Goal: Task Accomplishment & Management: Manage account settings

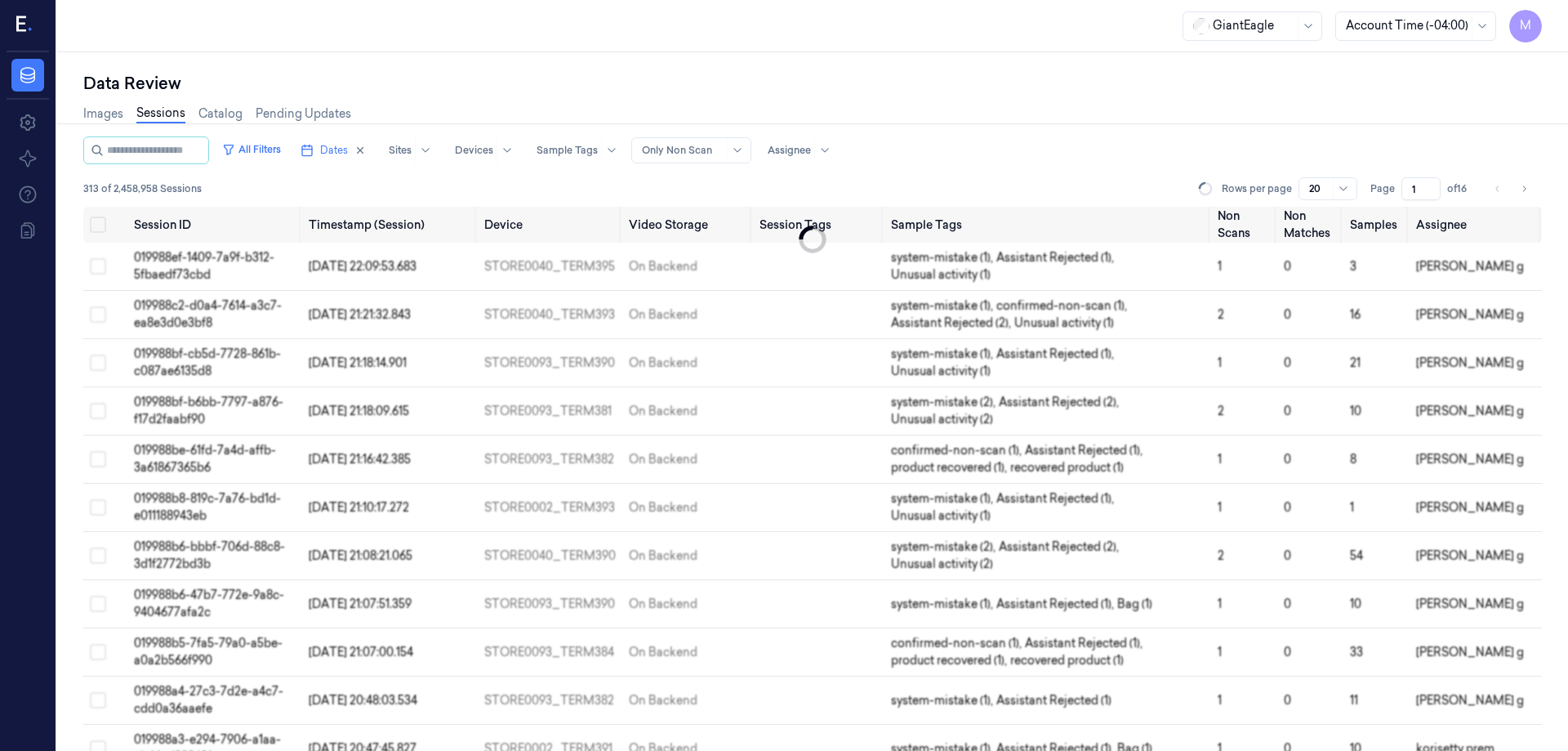
scroll to position [468, 0]
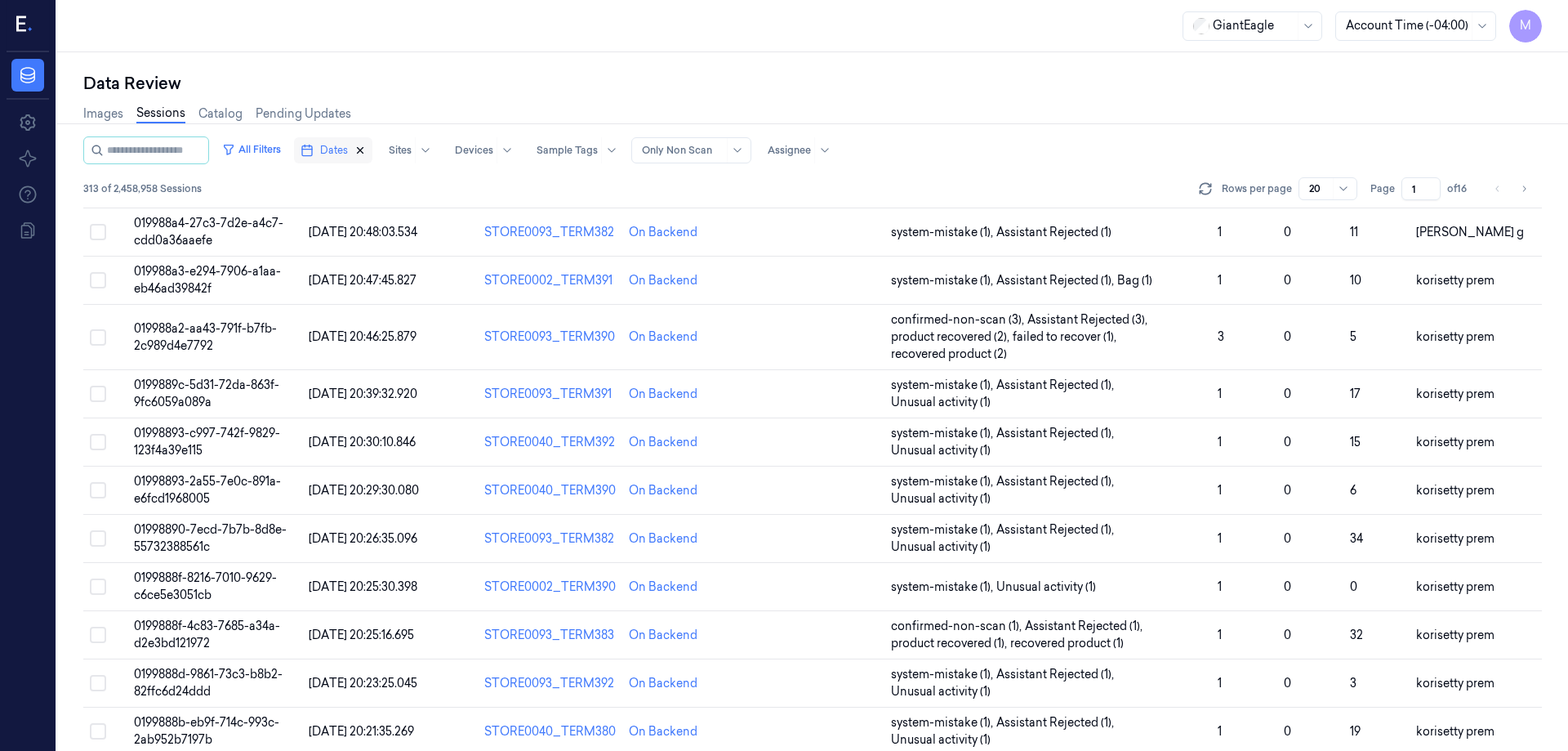
click at [366, 145] on icon "button" at bounding box center [360, 150] width 11 height 11
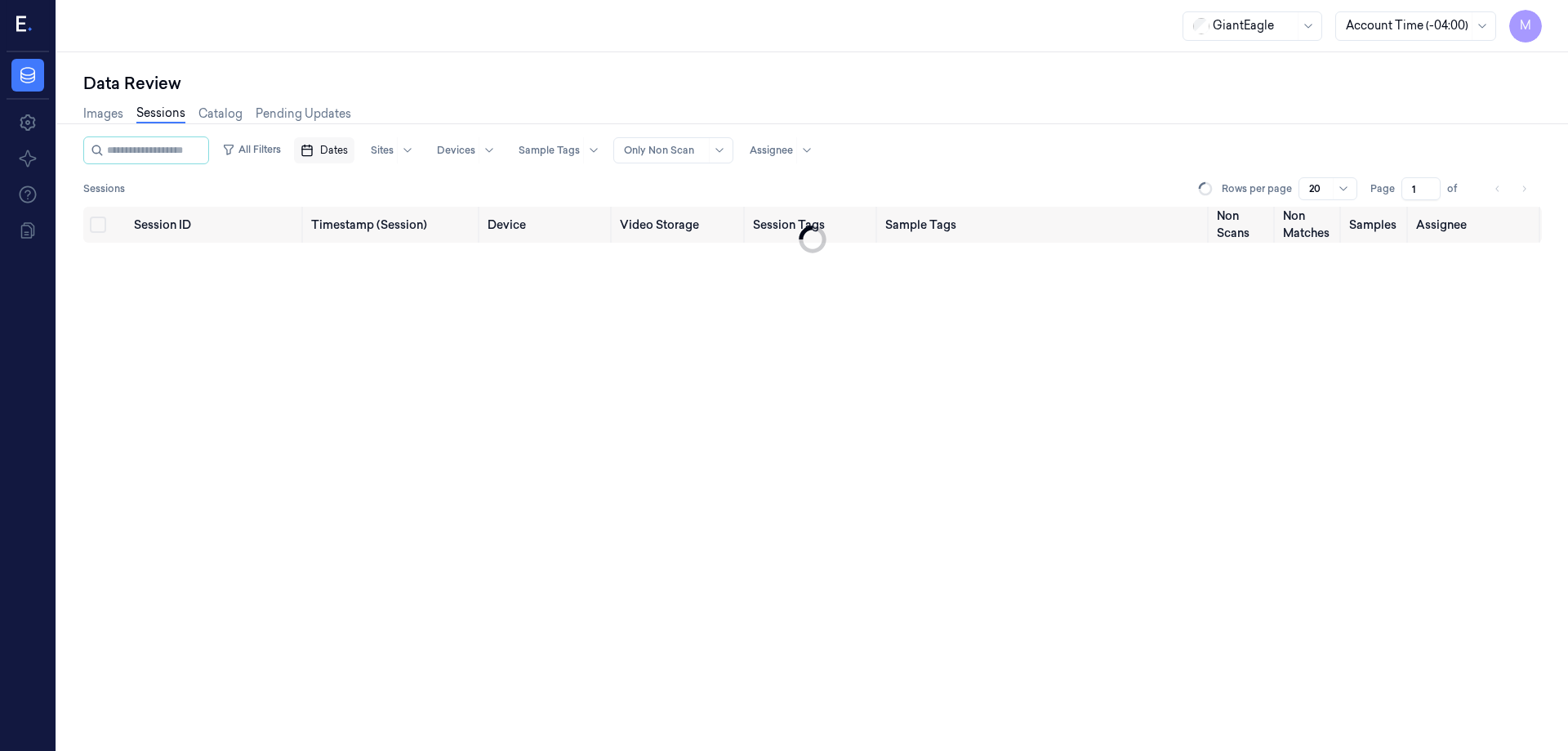
click at [348, 148] on span "Dates" at bounding box center [333, 150] width 28 height 14
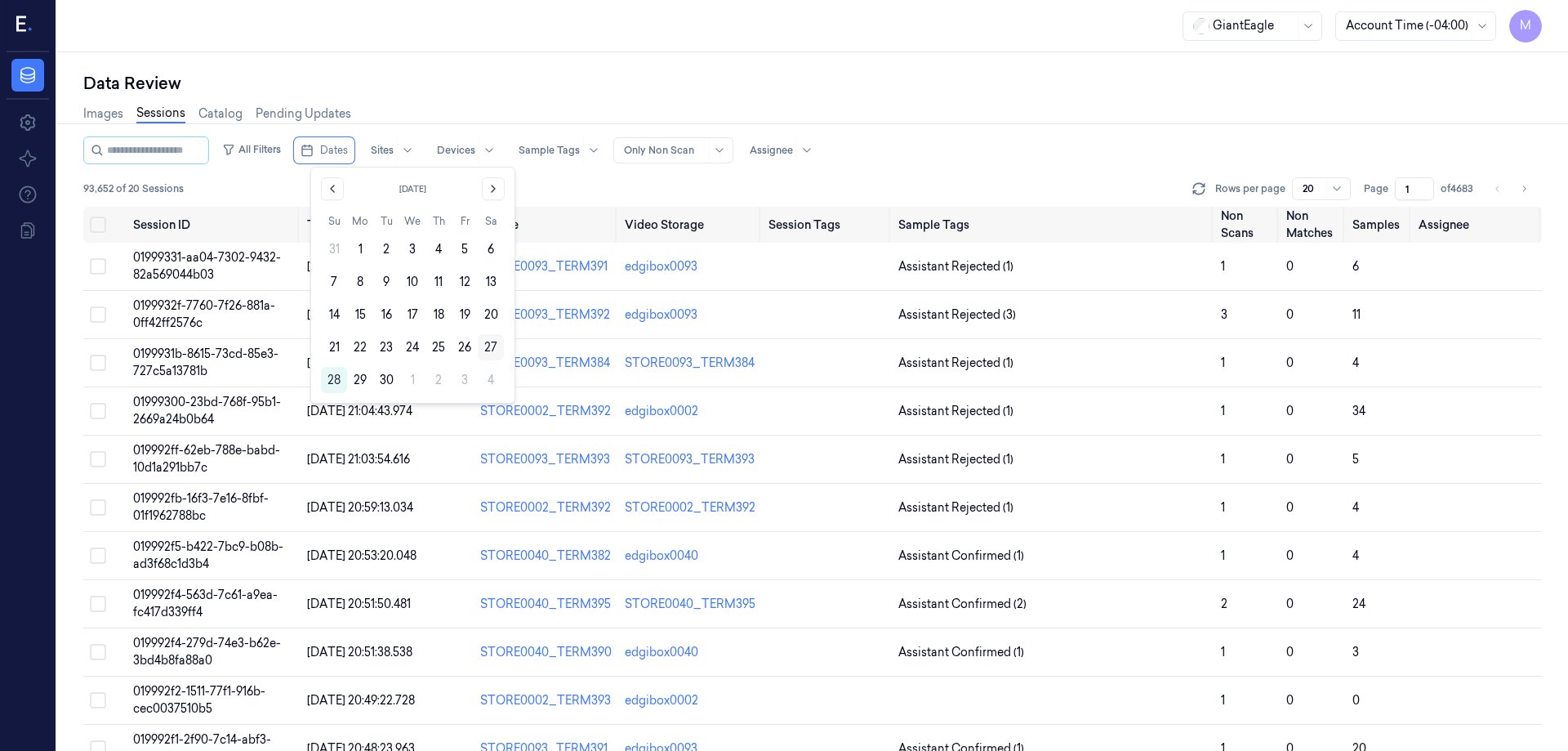
click at [488, 348] on button "27" at bounding box center [491, 347] width 26 height 26
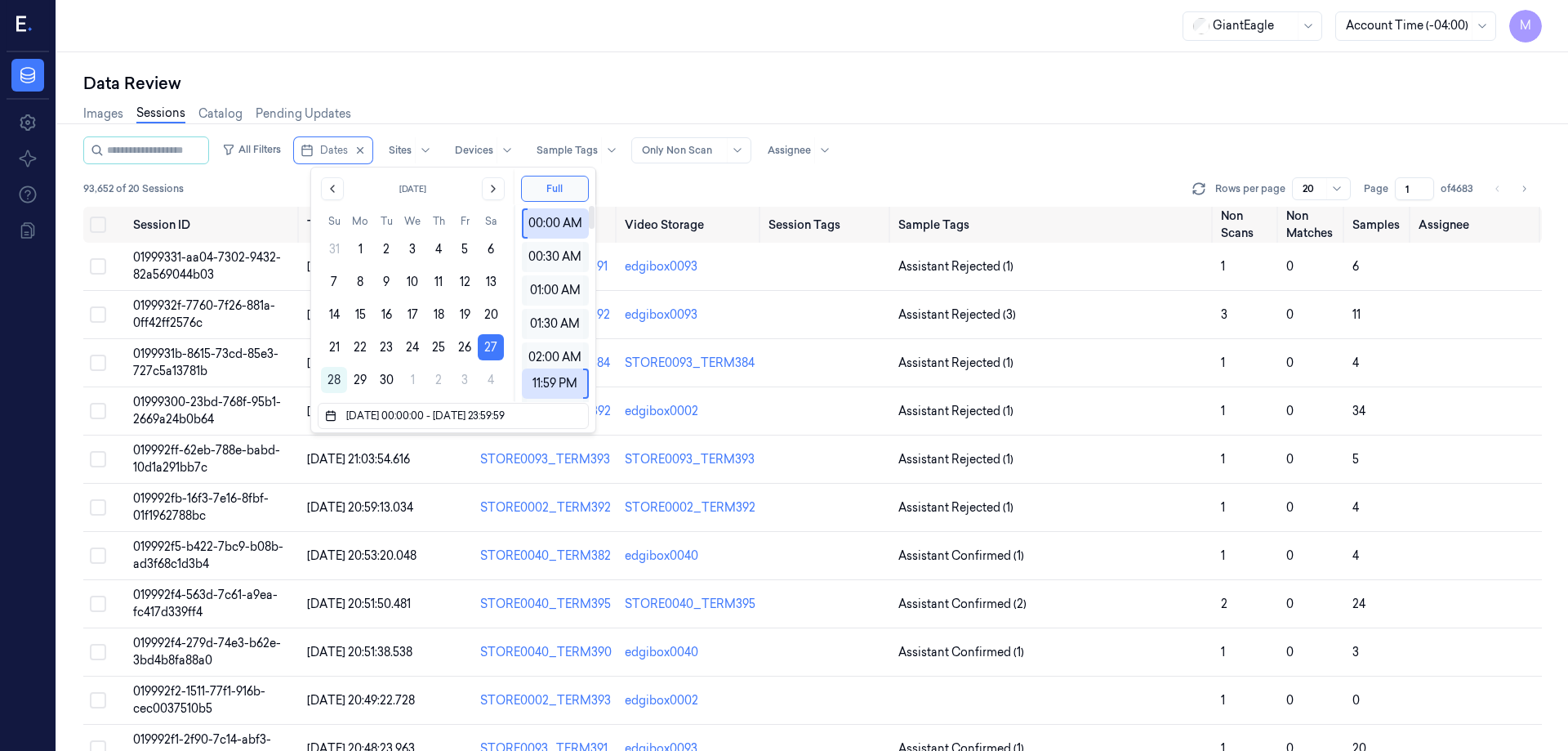
click at [646, 82] on div "Data Review" at bounding box center [812, 83] width 1458 height 23
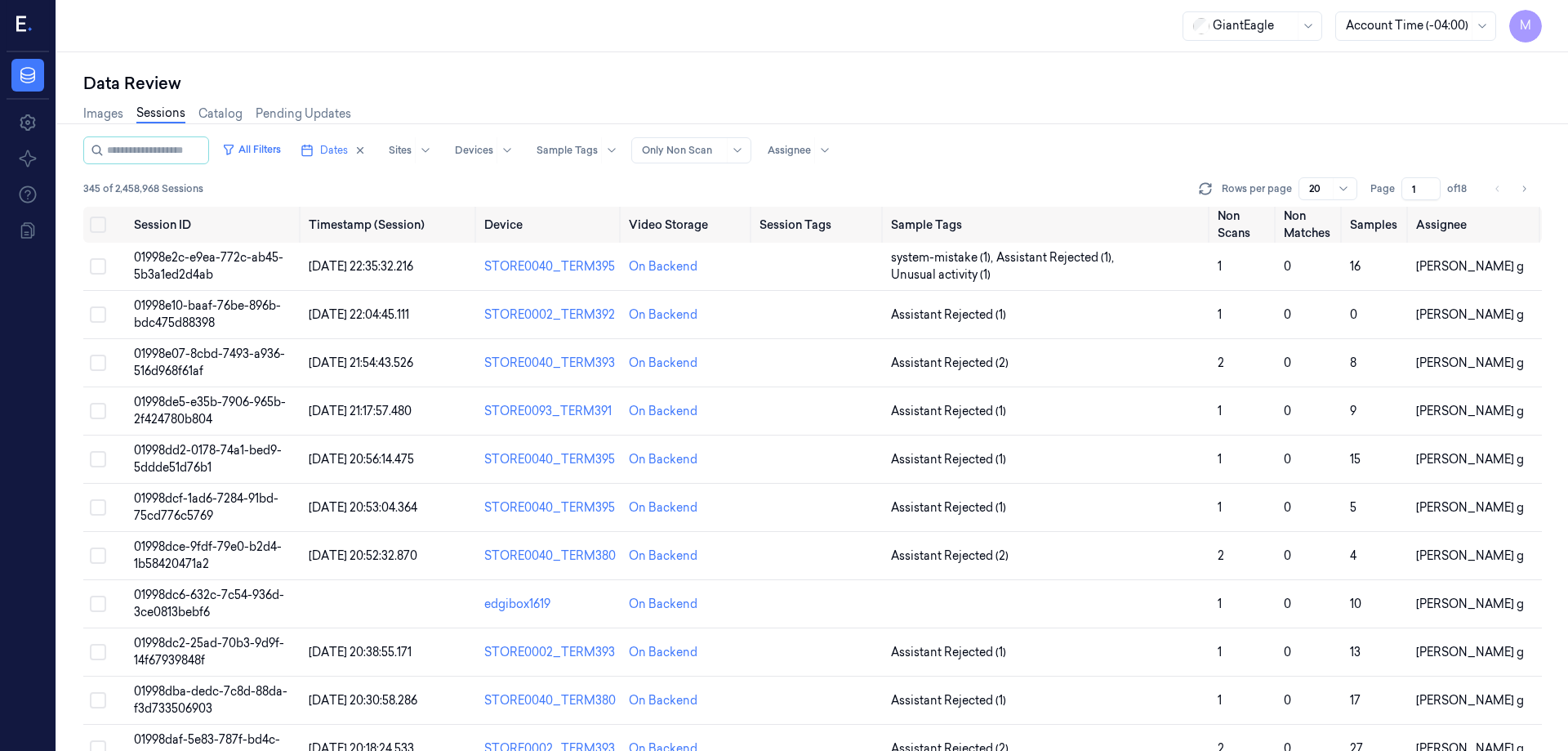
click at [832, 69] on div "Data Review Images Sessions Catalog Pending Updates All Filters Dates Sites Dev…" at bounding box center [812, 401] width 1511 height 698
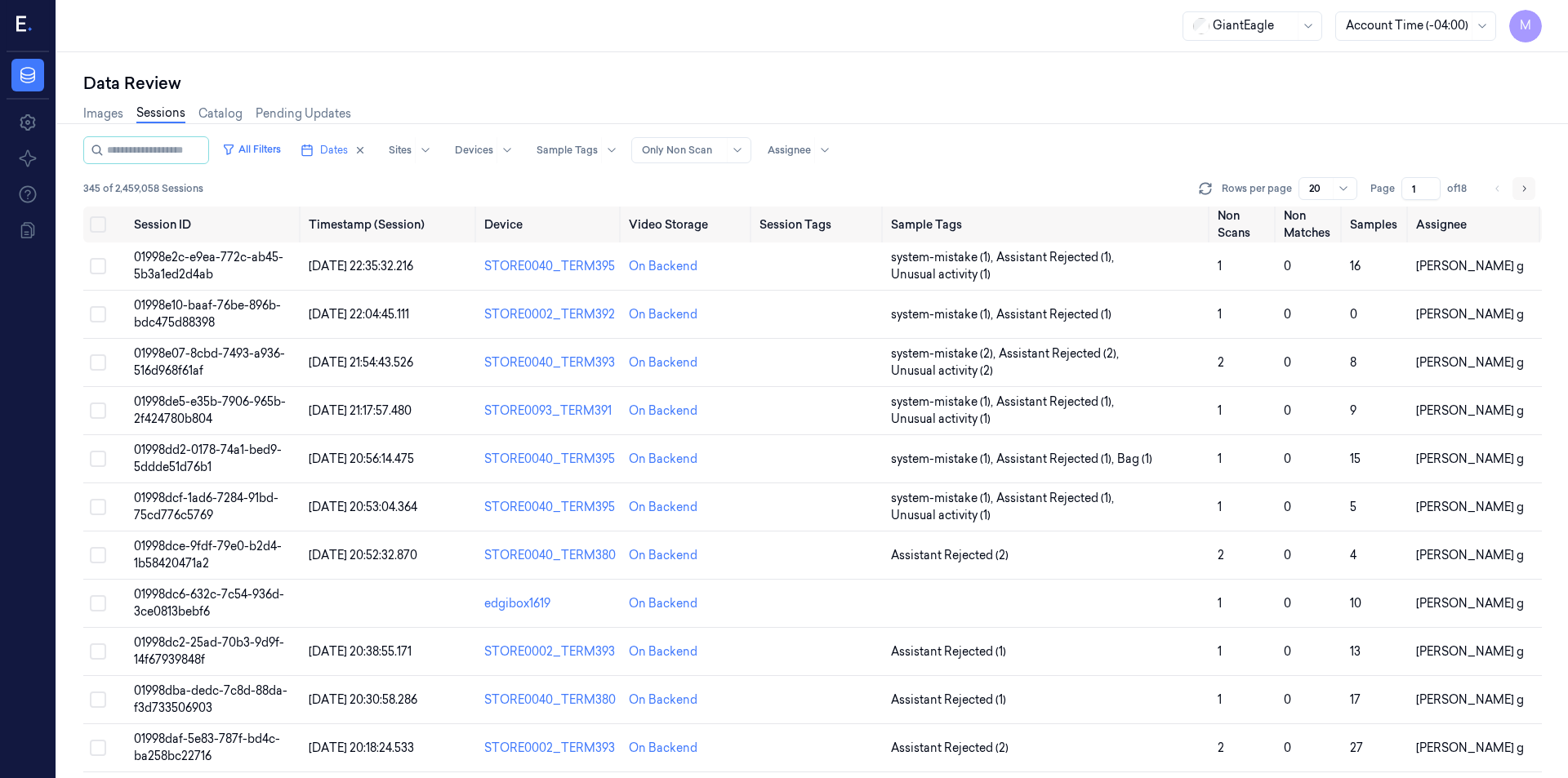
click at [1521, 189] on icon "Go to next page" at bounding box center [1524, 188] width 10 height 13
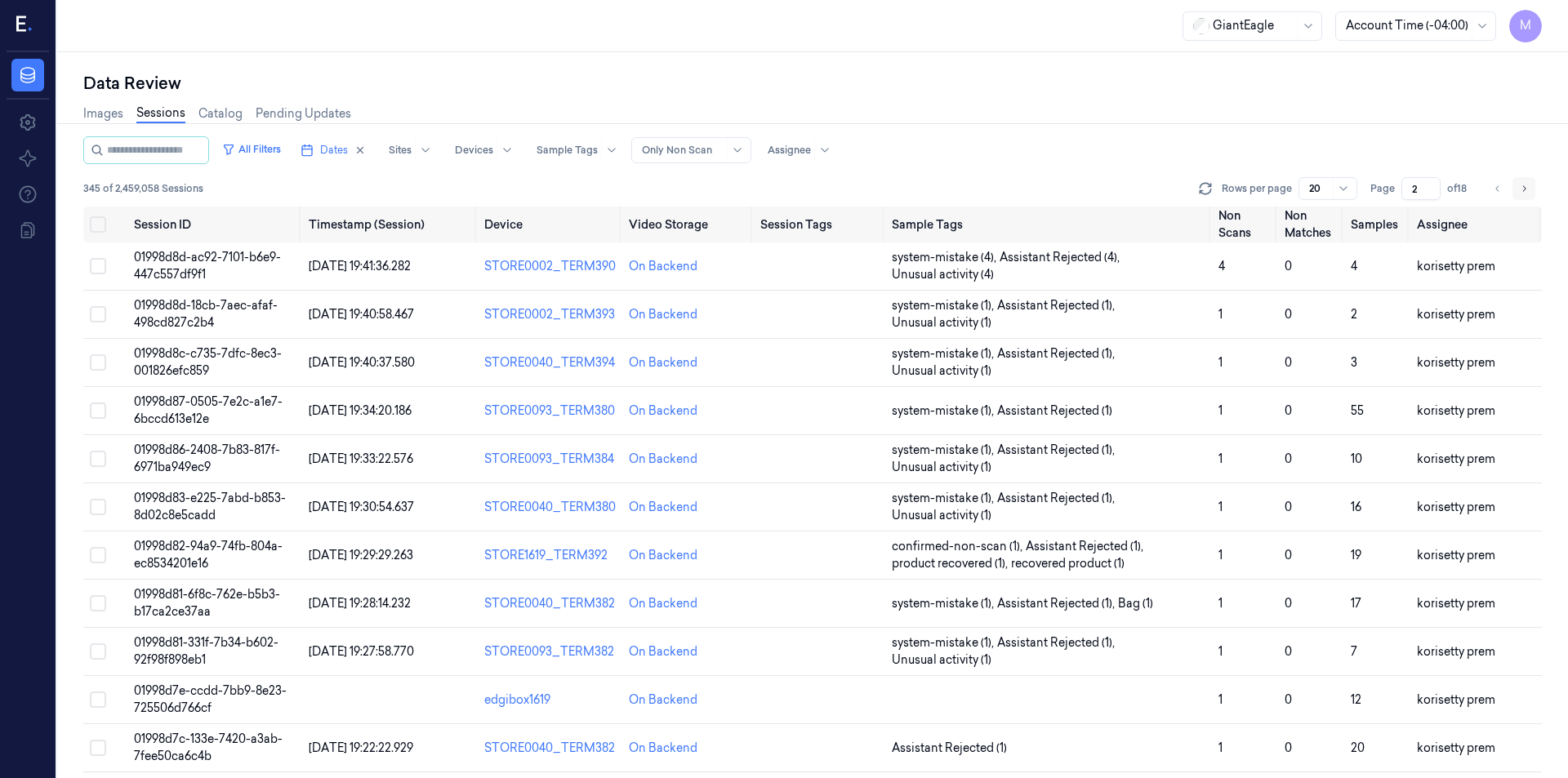
click at [1521, 189] on icon "Go to next page" at bounding box center [1524, 188] width 10 height 13
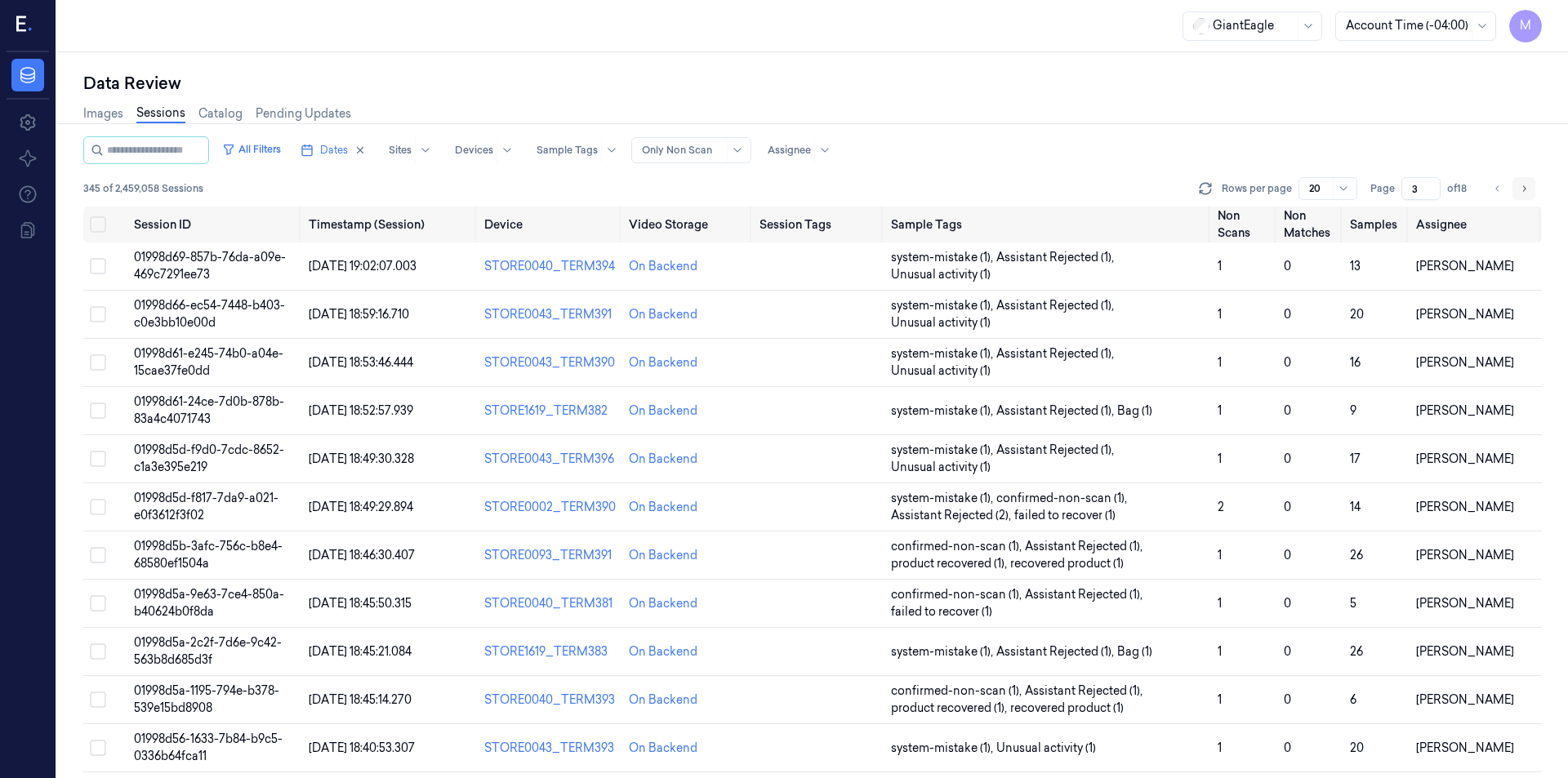
click at [1521, 189] on icon "Go to next page" at bounding box center [1524, 188] width 10 height 13
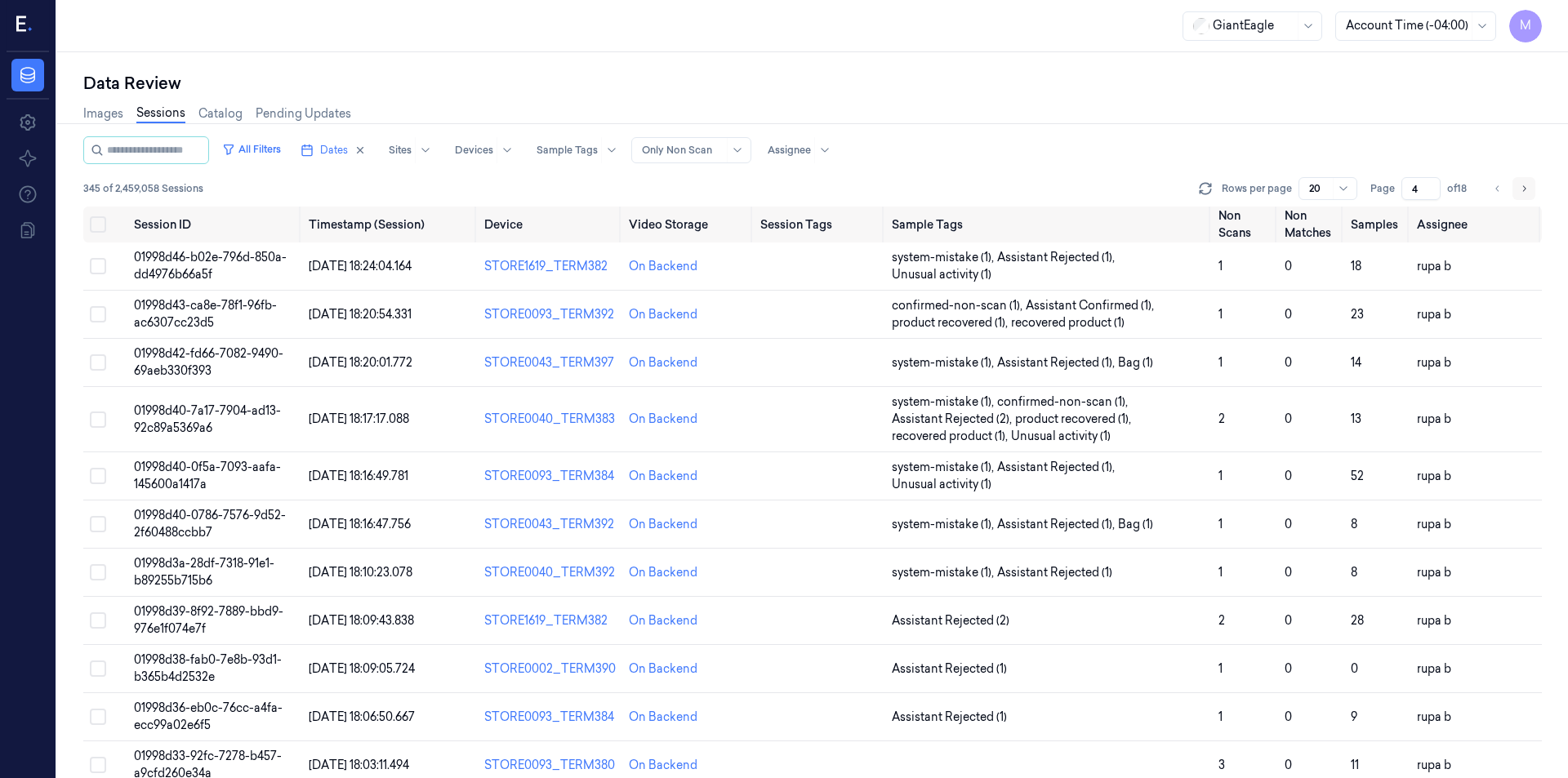
click at [1521, 189] on icon "Go to next page" at bounding box center [1524, 188] width 10 height 13
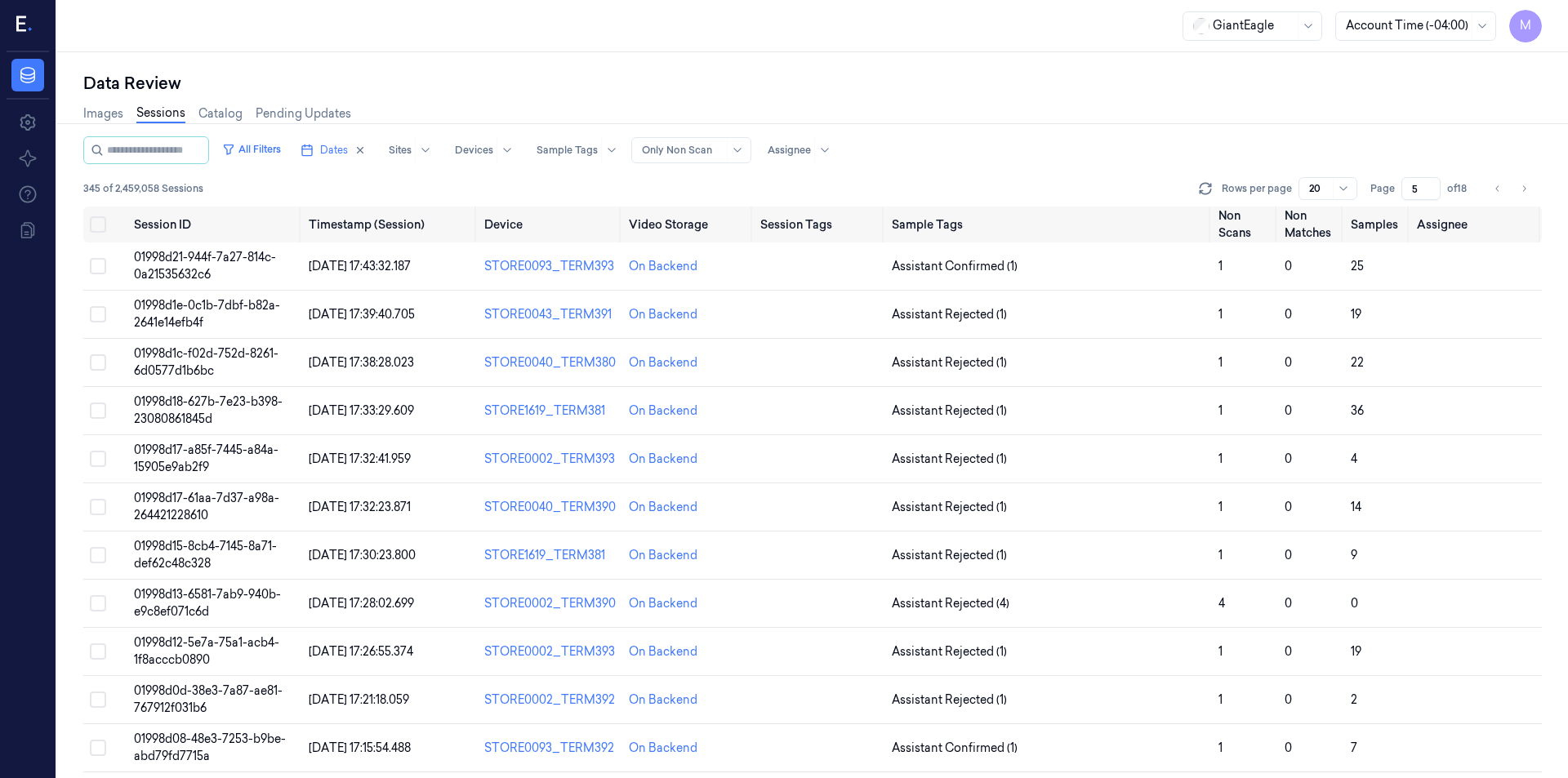
click at [1000, 123] on div at bounding box center [813, 123] width 1524 height 1
click at [1487, 188] on button "Go to previous page" at bounding box center [1497, 188] width 23 height 23
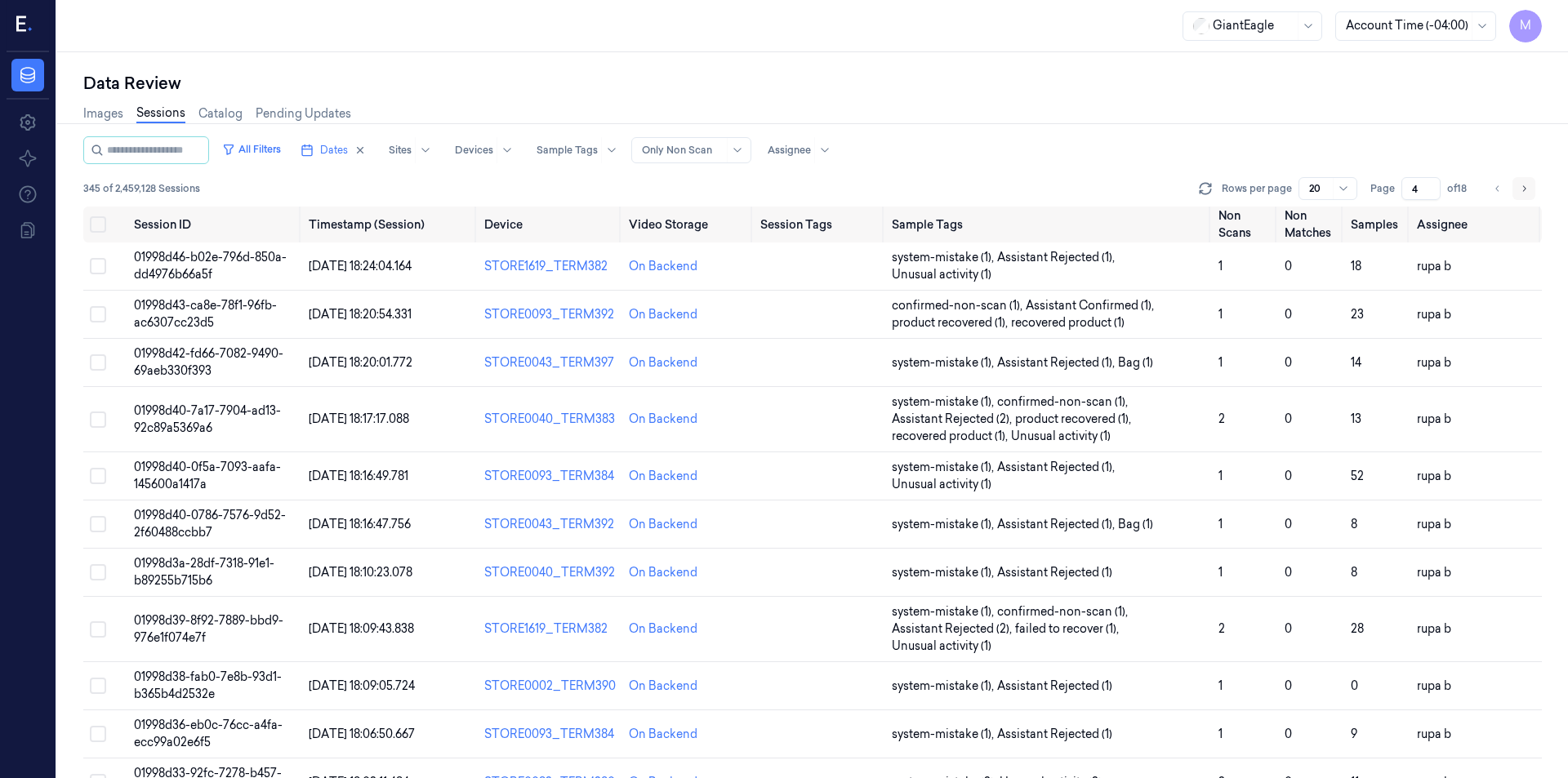
click at [1521, 189] on icon "Go to next page" at bounding box center [1524, 188] width 10 height 13
type input "5"
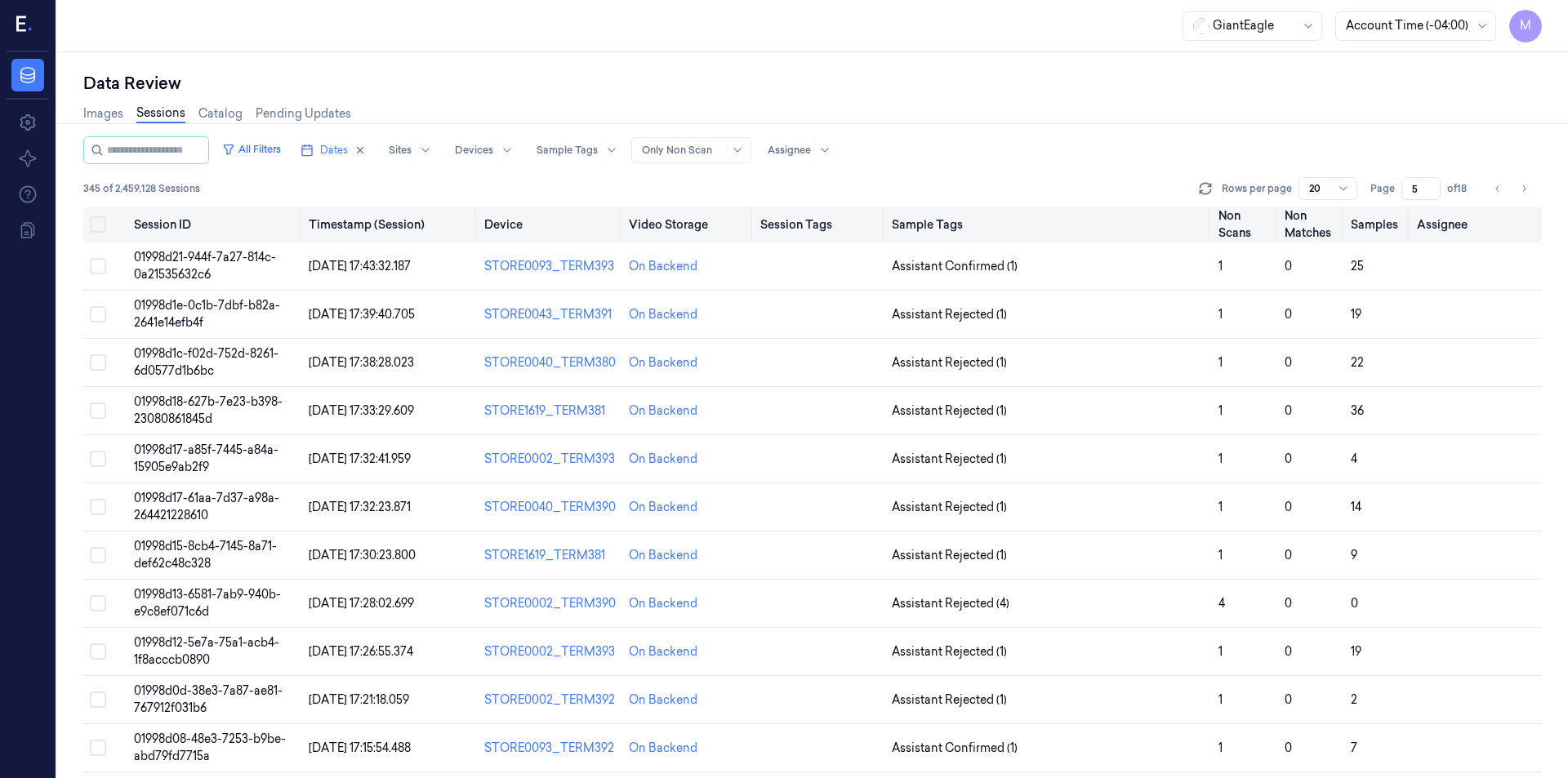
click at [102, 227] on button "Select all" at bounding box center [98, 224] width 16 height 16
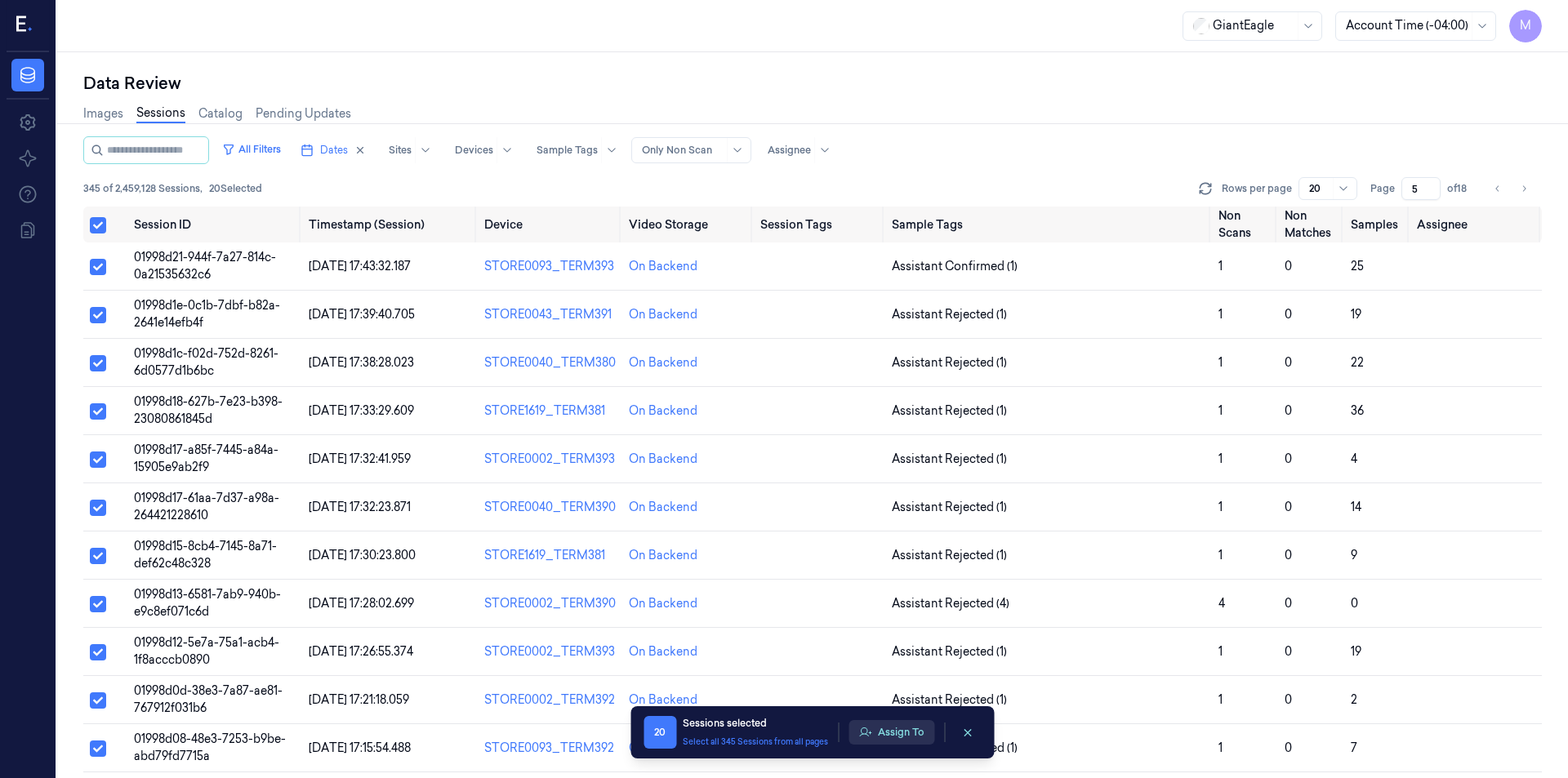
click at [895, 735] on button "Assign To" at bounding box center [891, 732] width 86 height 25
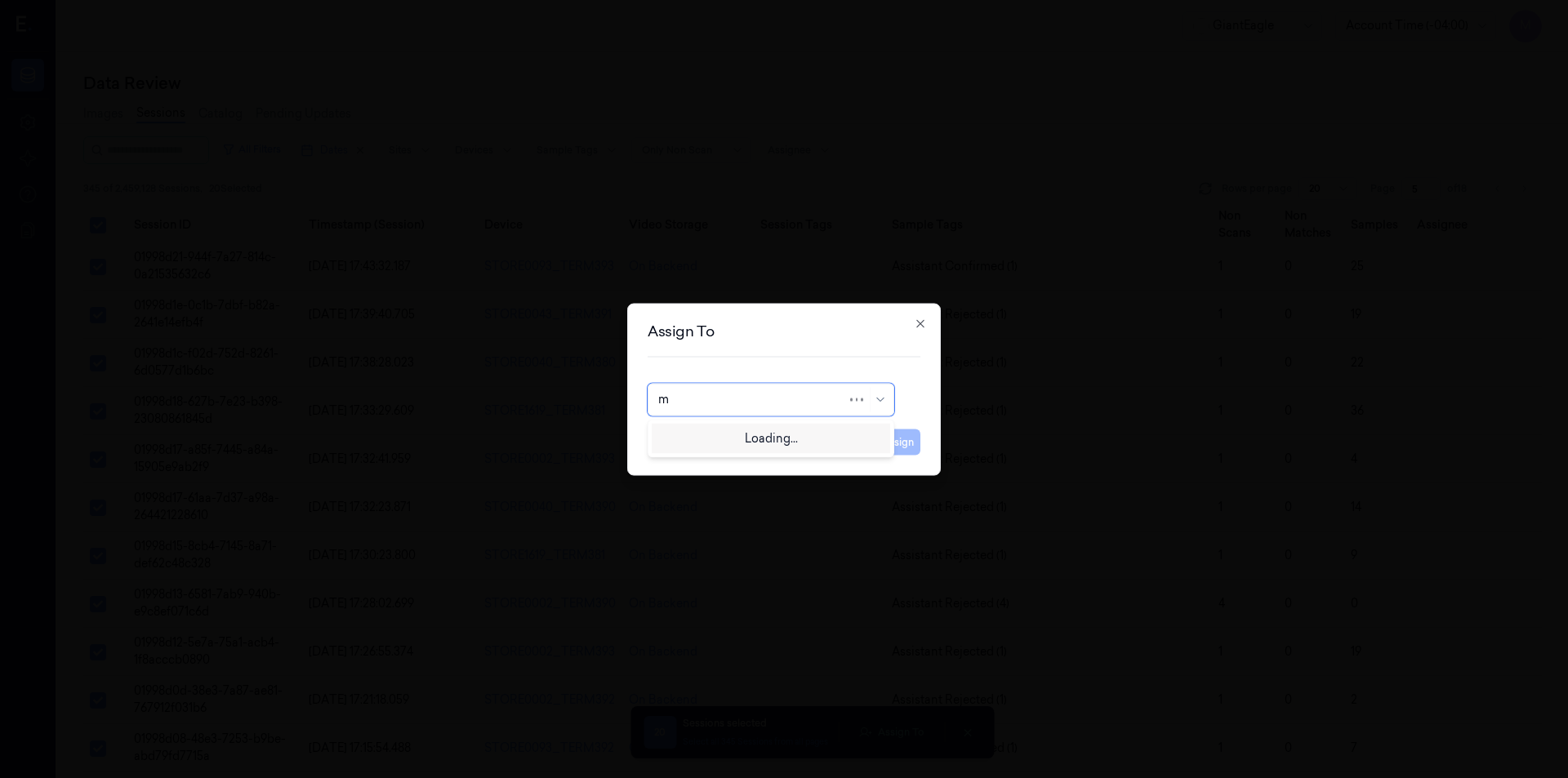
type input "mo"
click at [705, 430] on div "[PERSON_NAME]" at bounding box center [707, 436] width 98 height 17
click at [878, 440] on button "Assign" at bounding box center [898, 441] width 45 height 26
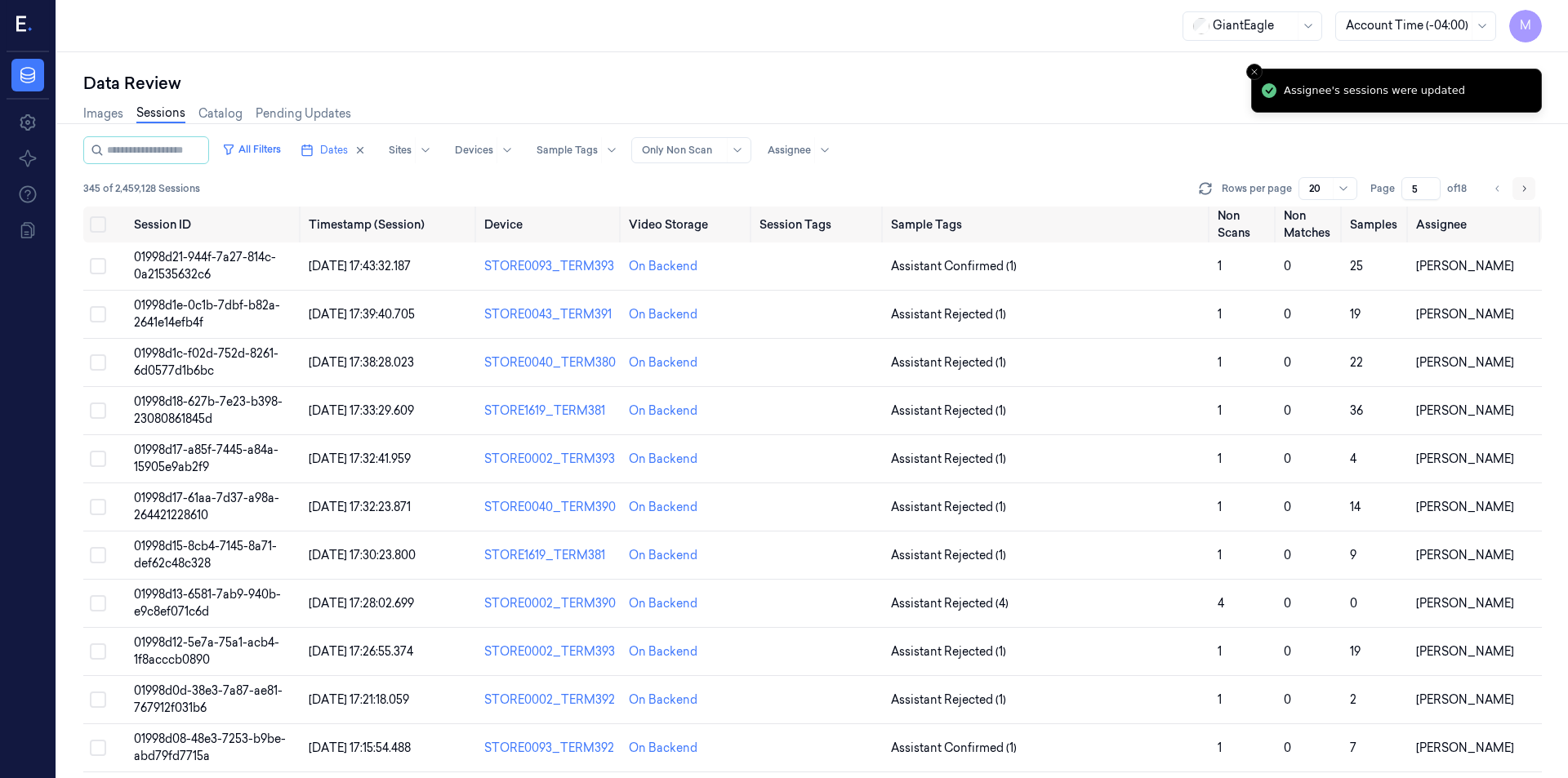
click at [1529, 192] on button "Go to next page" at bounding box center [1524, 188] width 23 height 23
type input "6"
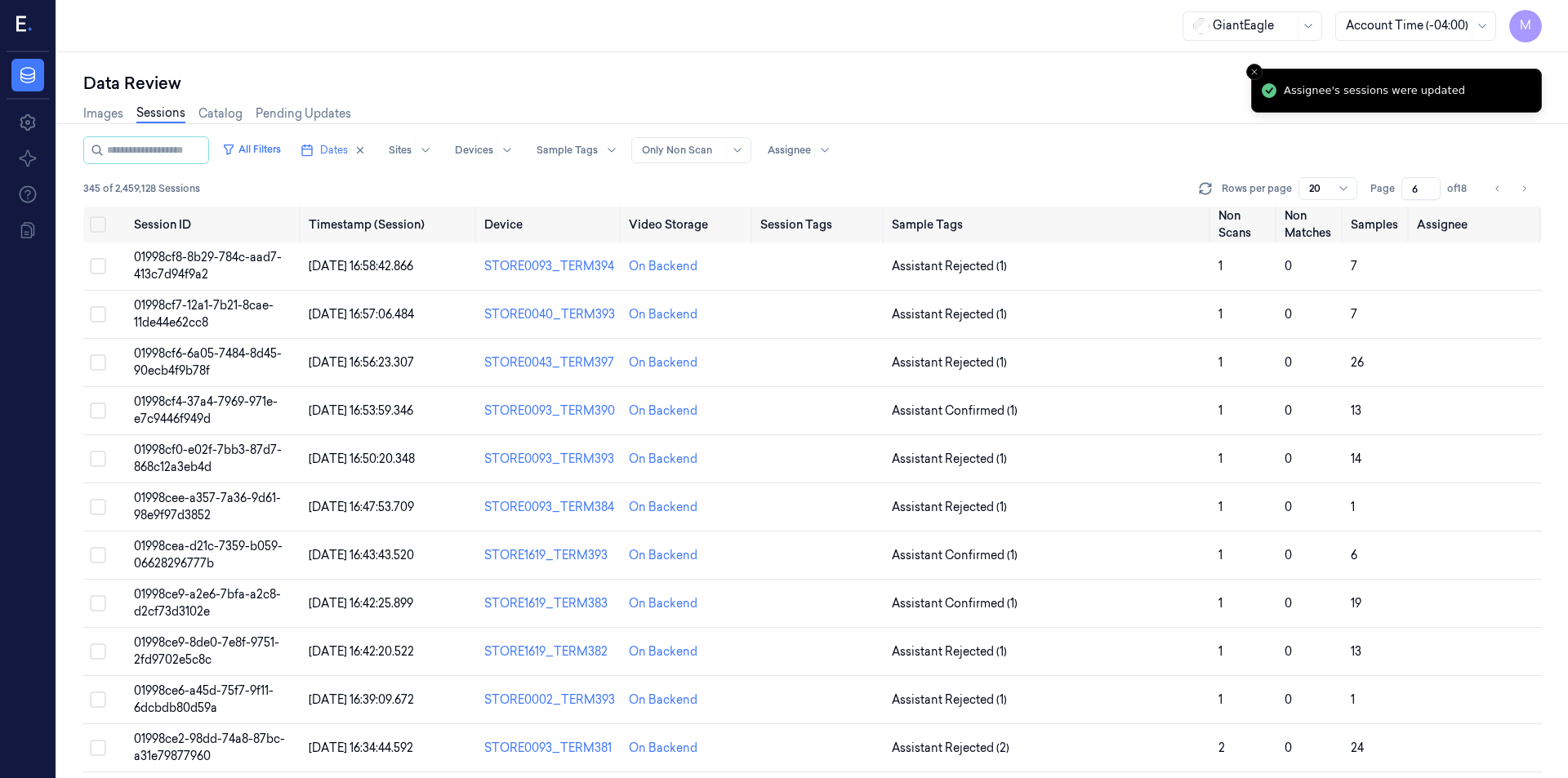
click at [1018, 96] on div "Images Sessions Catalog Pending Updates" at bounding box center [812, 115] width 1458 height 42
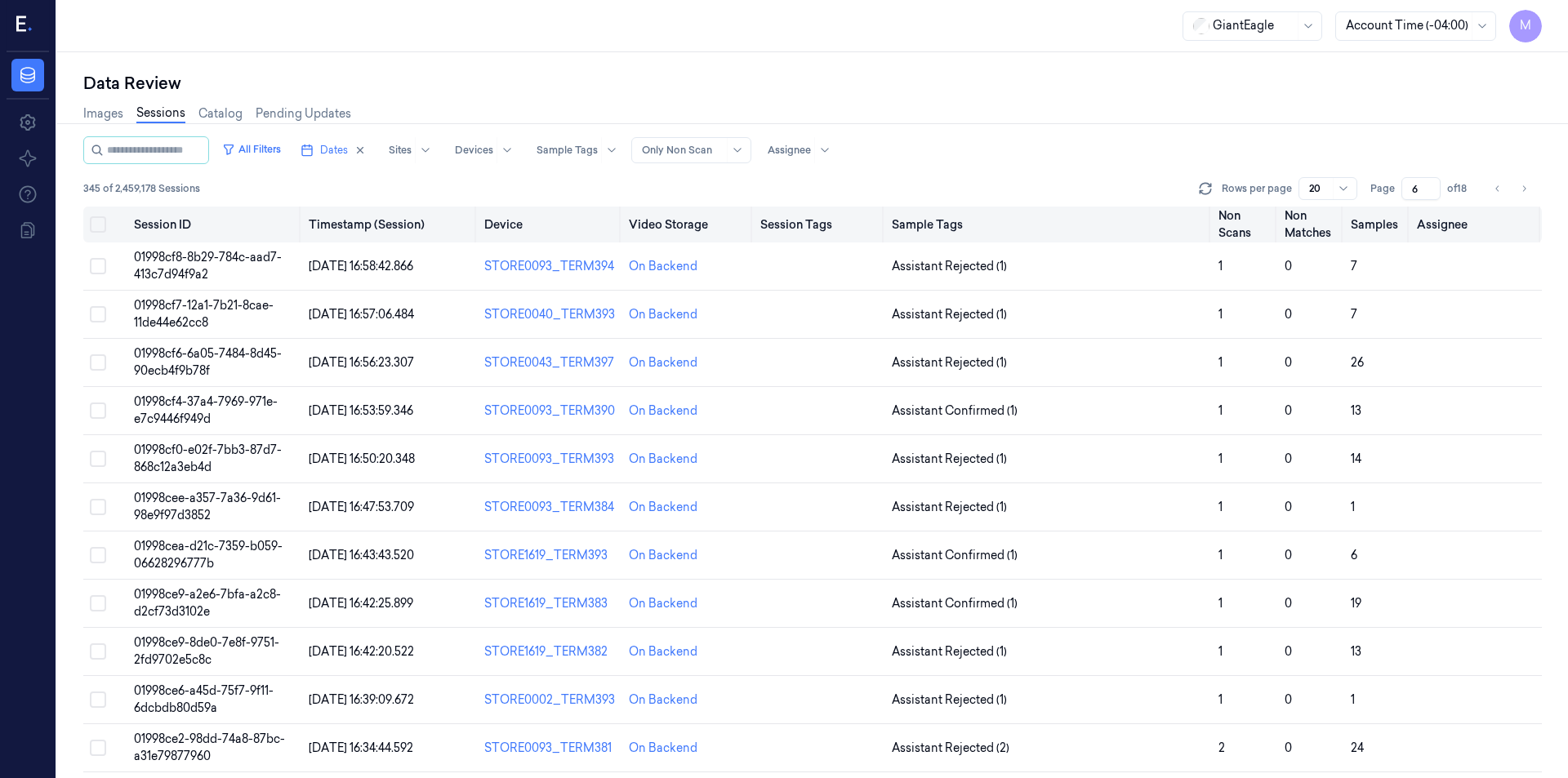
click at [104, 224] on button "Select all" at bounding box center [98, 224] width 16 height 16
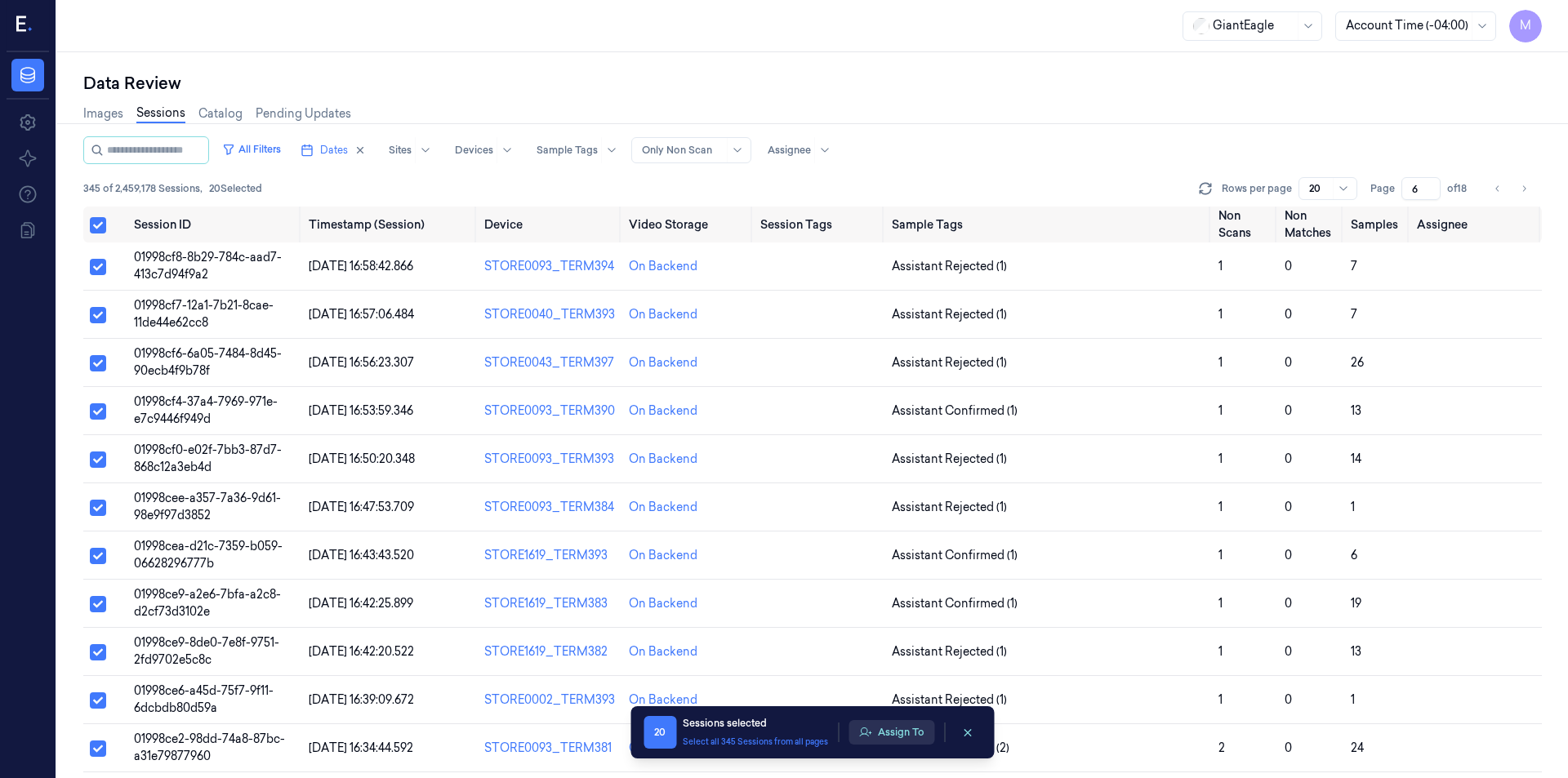
click at [876, 734] on button "Assign To" at bounding box center [891, 732] width 86 height 25
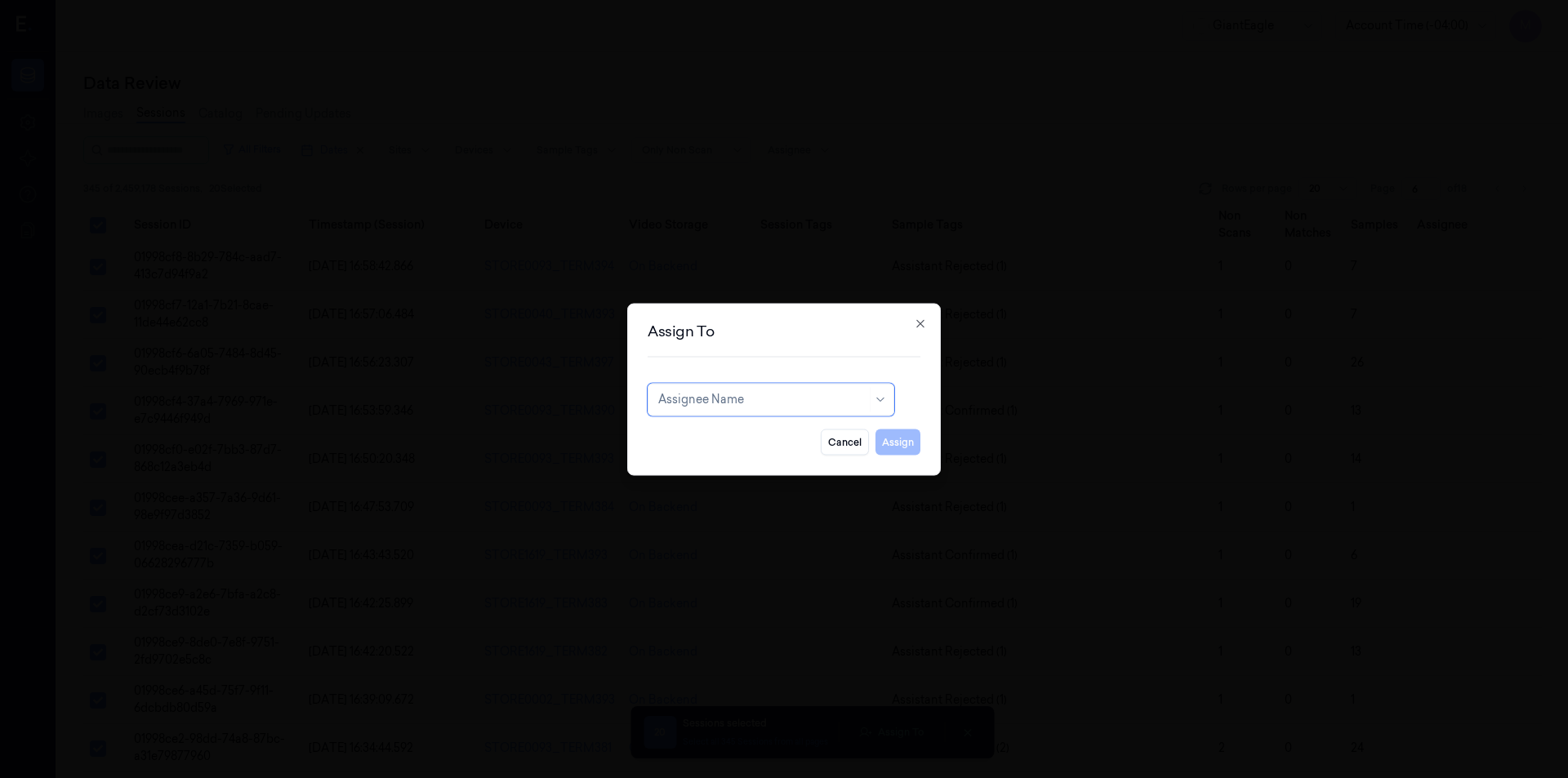
click at [817, 401] on div at bounding box center [762, 400] width 208 height 17
type input "var"
click at [679, 468] on div "[PERSON_NAME] g" at bounding box center [712, 463] width 108 height 17
click at [885, 434] on button "Assign" at bounding box center [898, 441] width 45 height 26
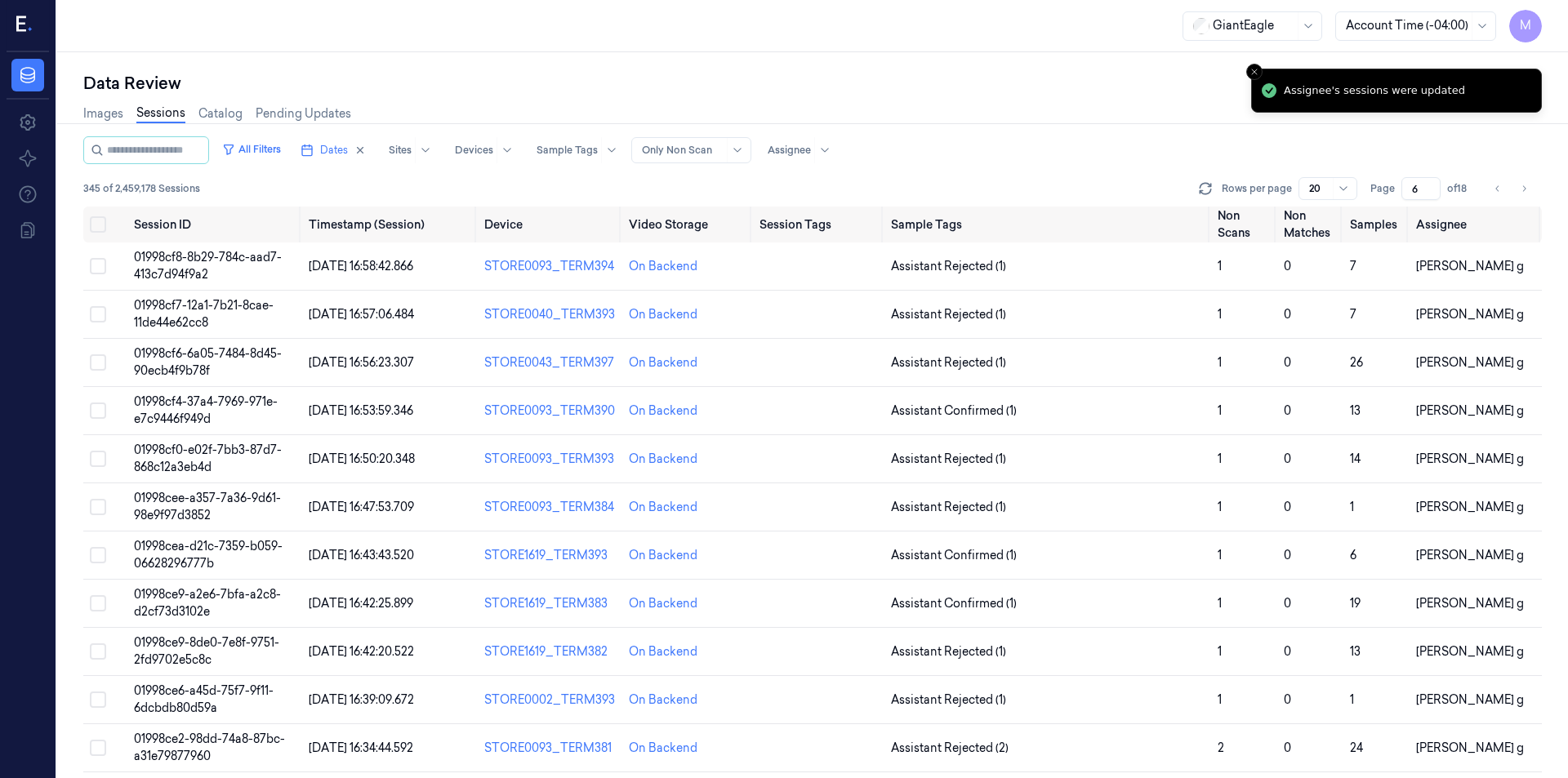
drag, startPoint x: 1515, startPoint y: 193, endPoint x: 1388, endPoint y: 171, distance: 128.9
click at [1515, 193] on button "Go to next page" at bounding box center [1524, 188] width 23 height 23
type input "7"
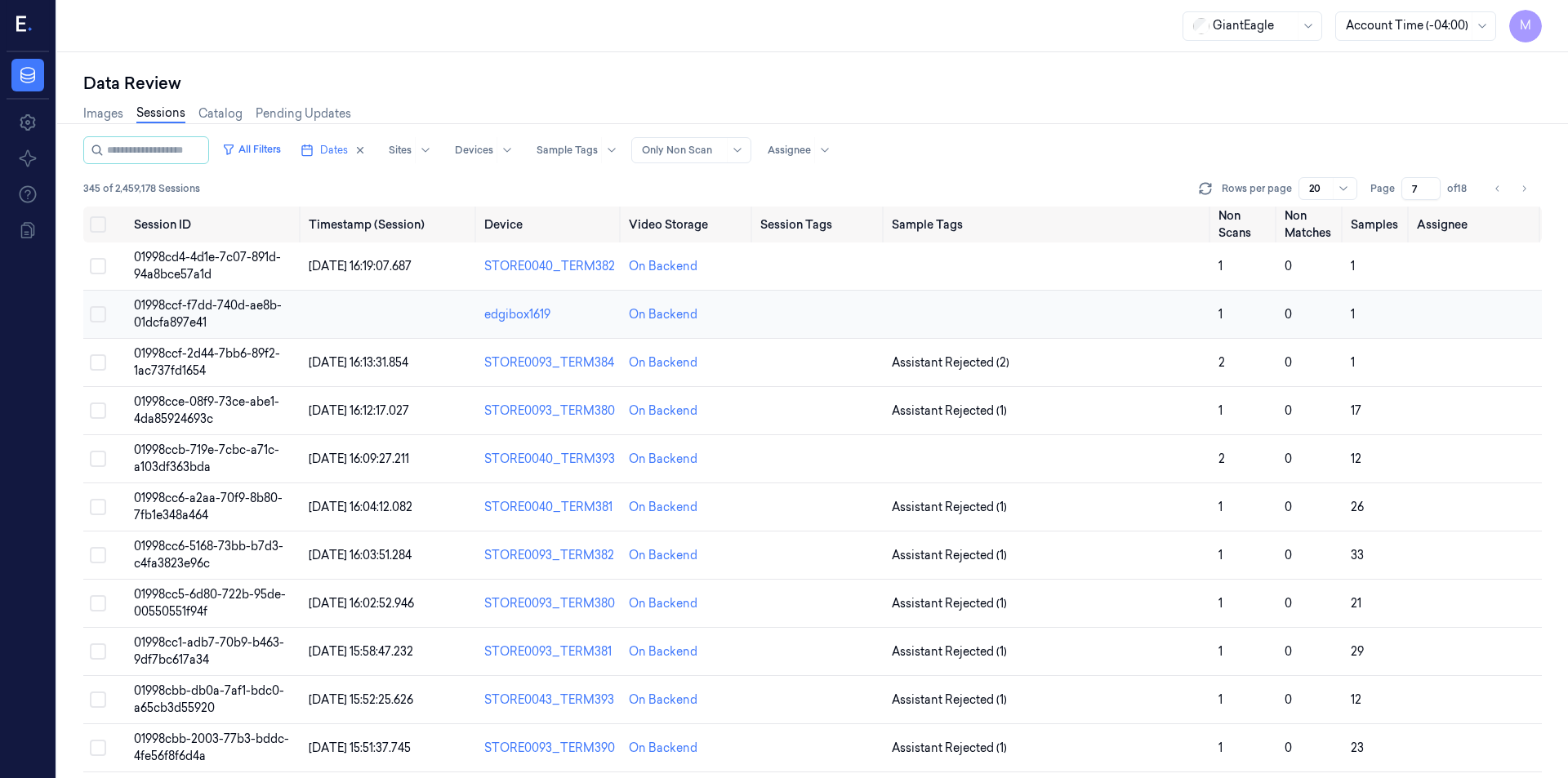
drag, startPoint x: 97, startPoint y: 231, endPoint x: 157, endPoint y: 304, distance: 94.5
click at [97, 231] on button "Select all" at bounding box center [98, 224] width 16 height 16
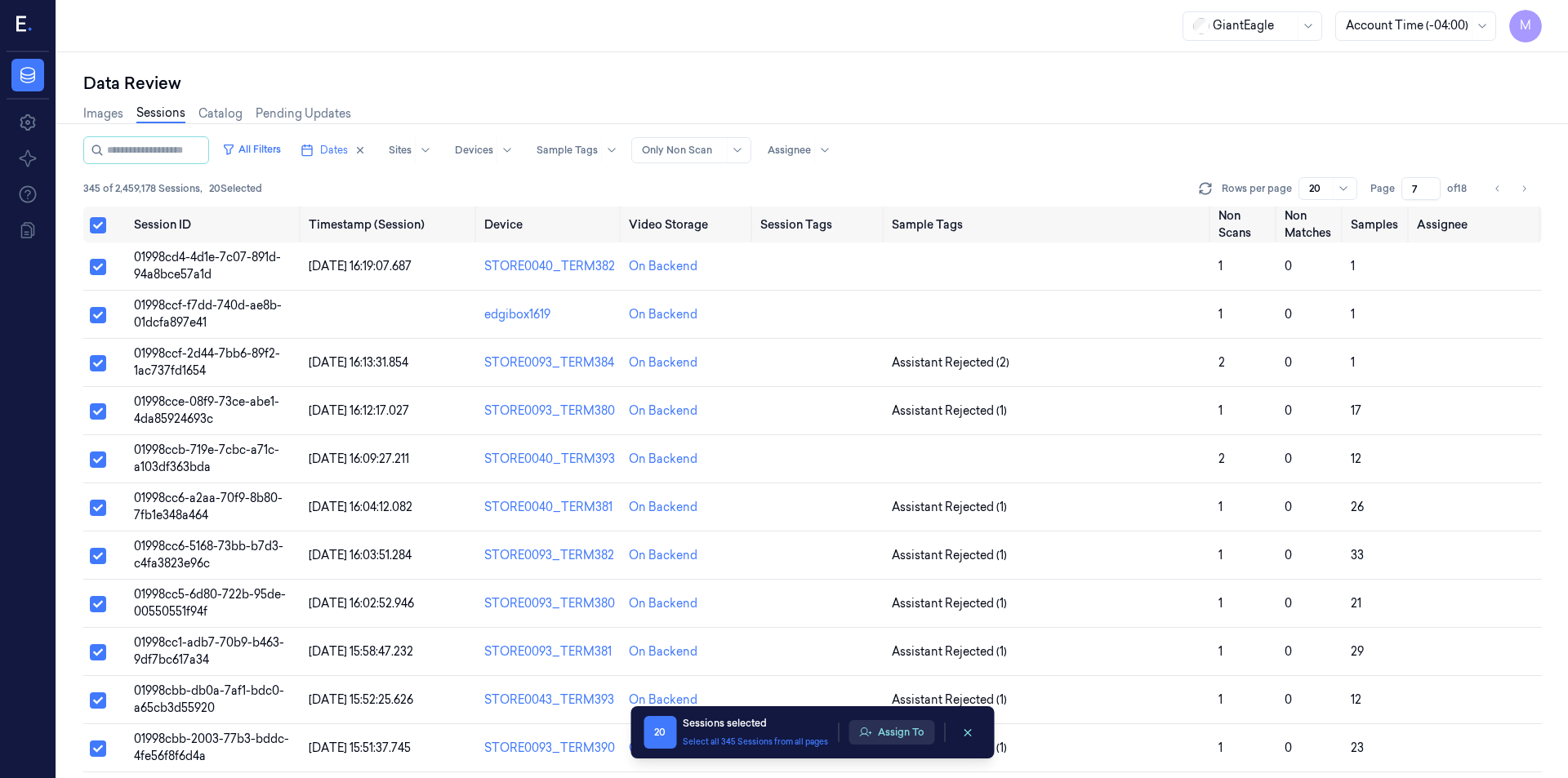
click at [904, 727] on button "Assign To" at bounding box center [891, 732] width 86 height 25
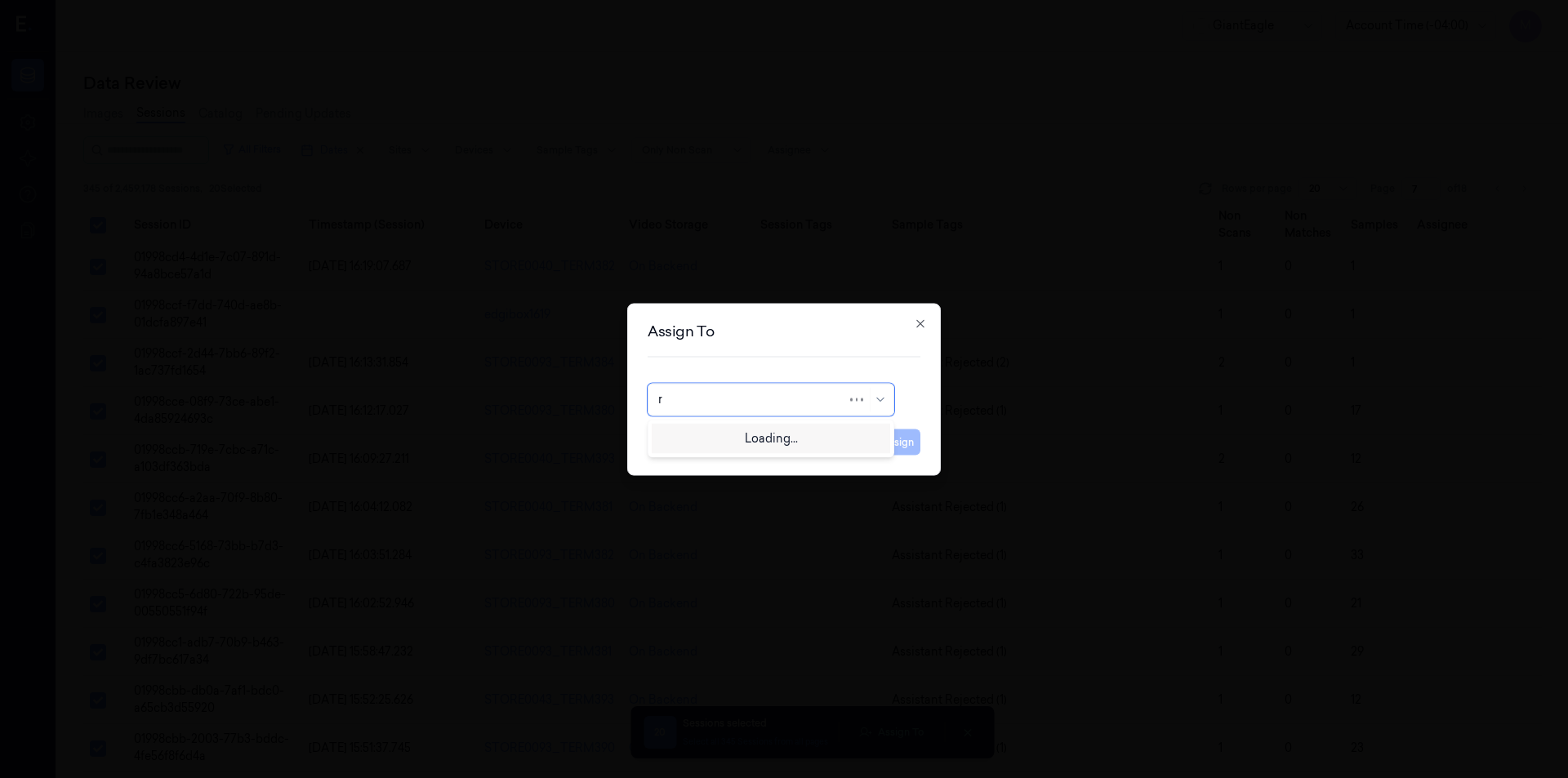
type input "ru"
click at [714, 434] on div "rupa b" at bounding box center [770, 436] width 225 height 17
click at [898, 436] on button "Assign" at bounding box center [898, 441] width 45 height 26
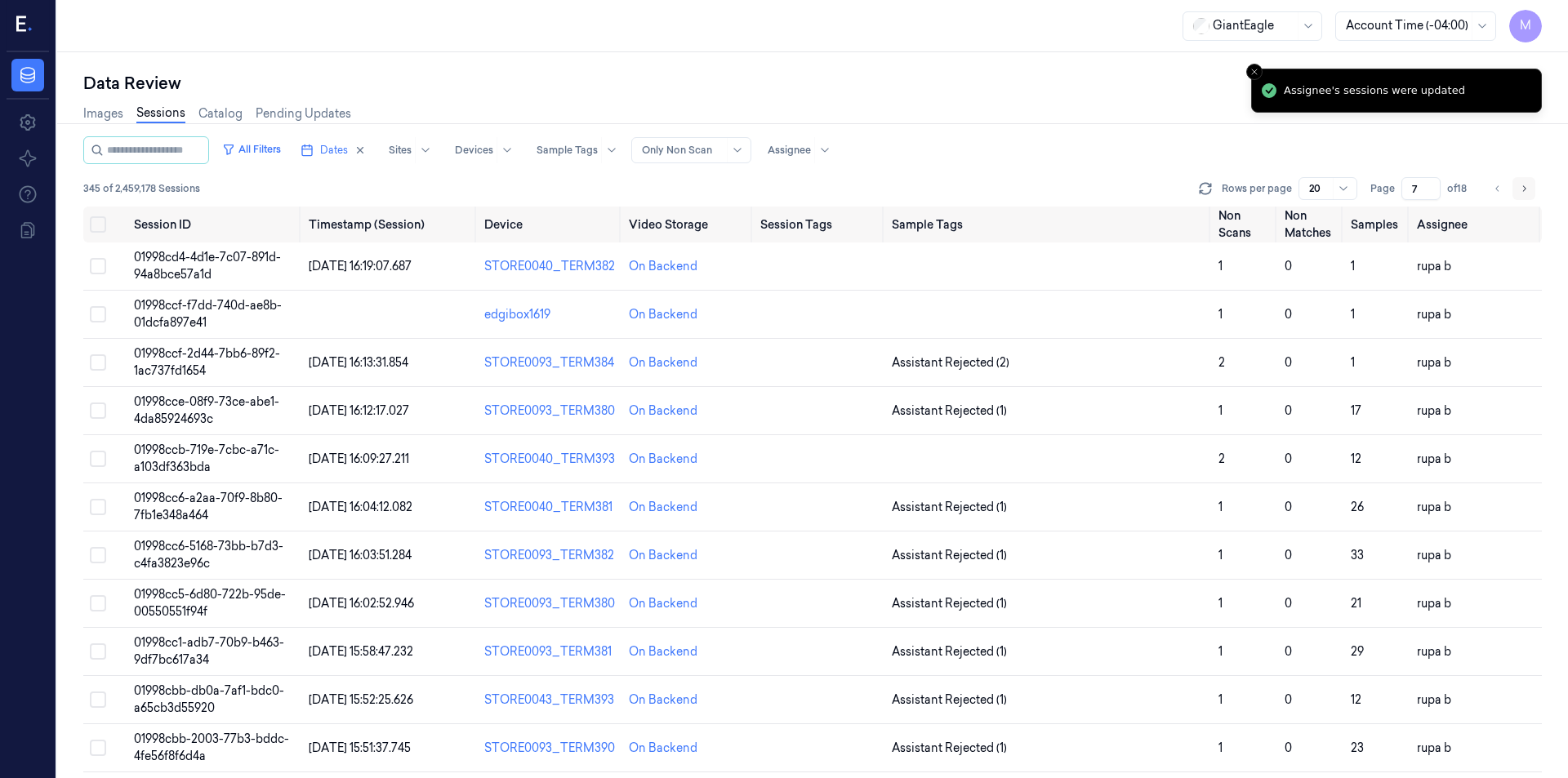
click at [1519, 195] on icon "Go to next page" at bounding box center [1524, 188] width 10 height 13
type input "8"
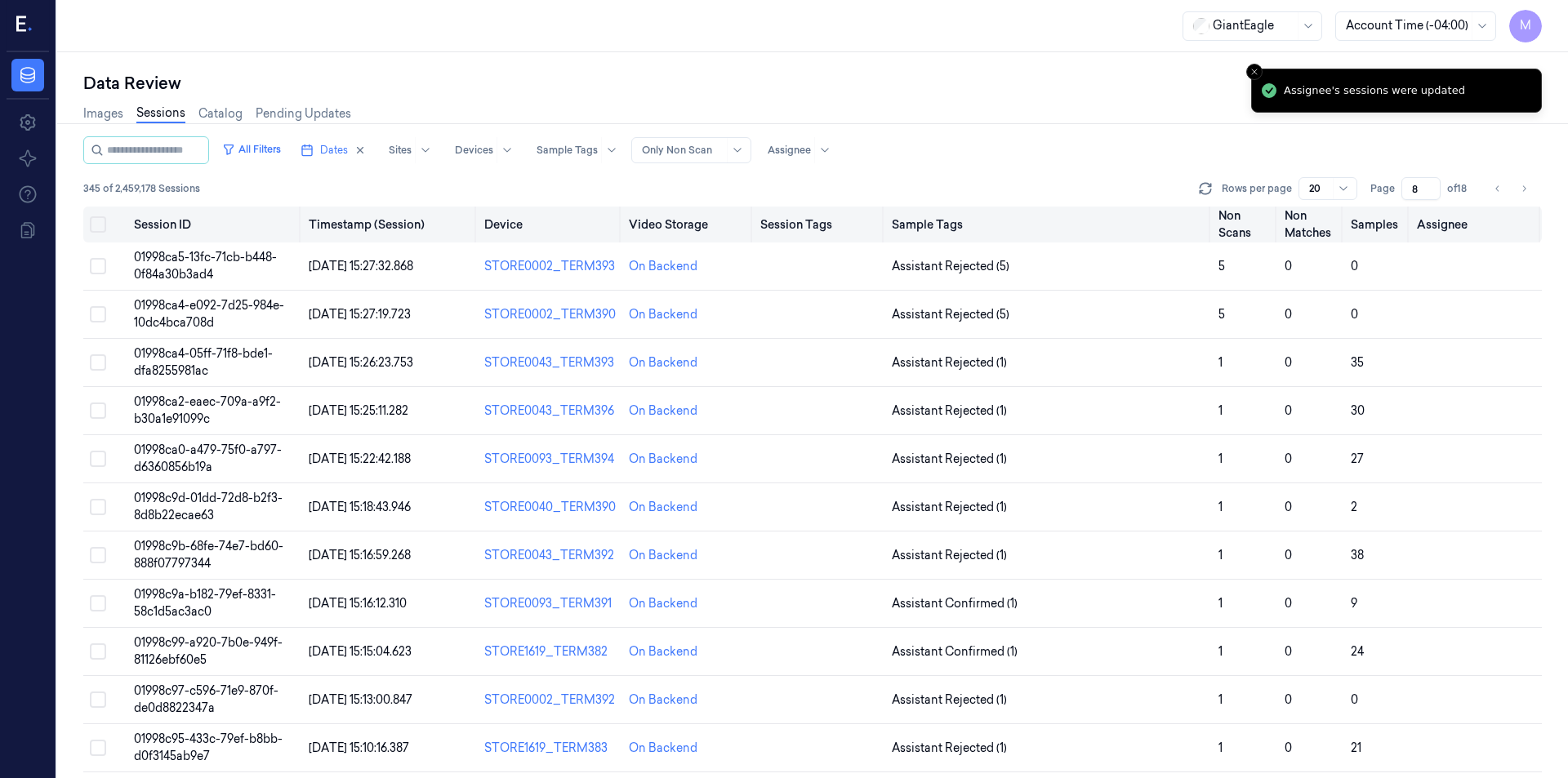
click at [94, 229] on button "Select all" at bounding box center [98, 224] width 16 height 16
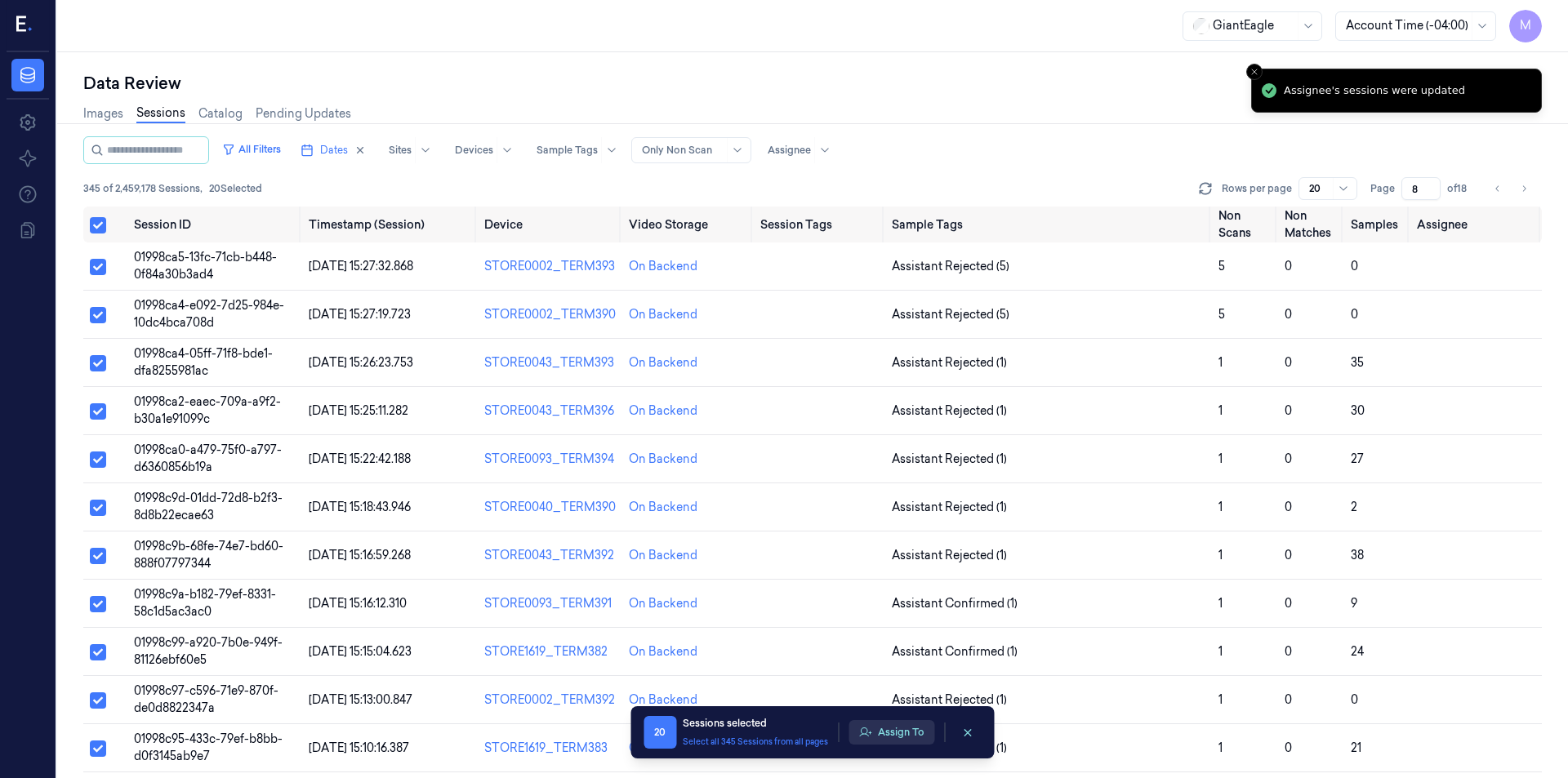
click at [883, 726] on button "Assign To" at bounding box center [891, 732] width 86 height 25
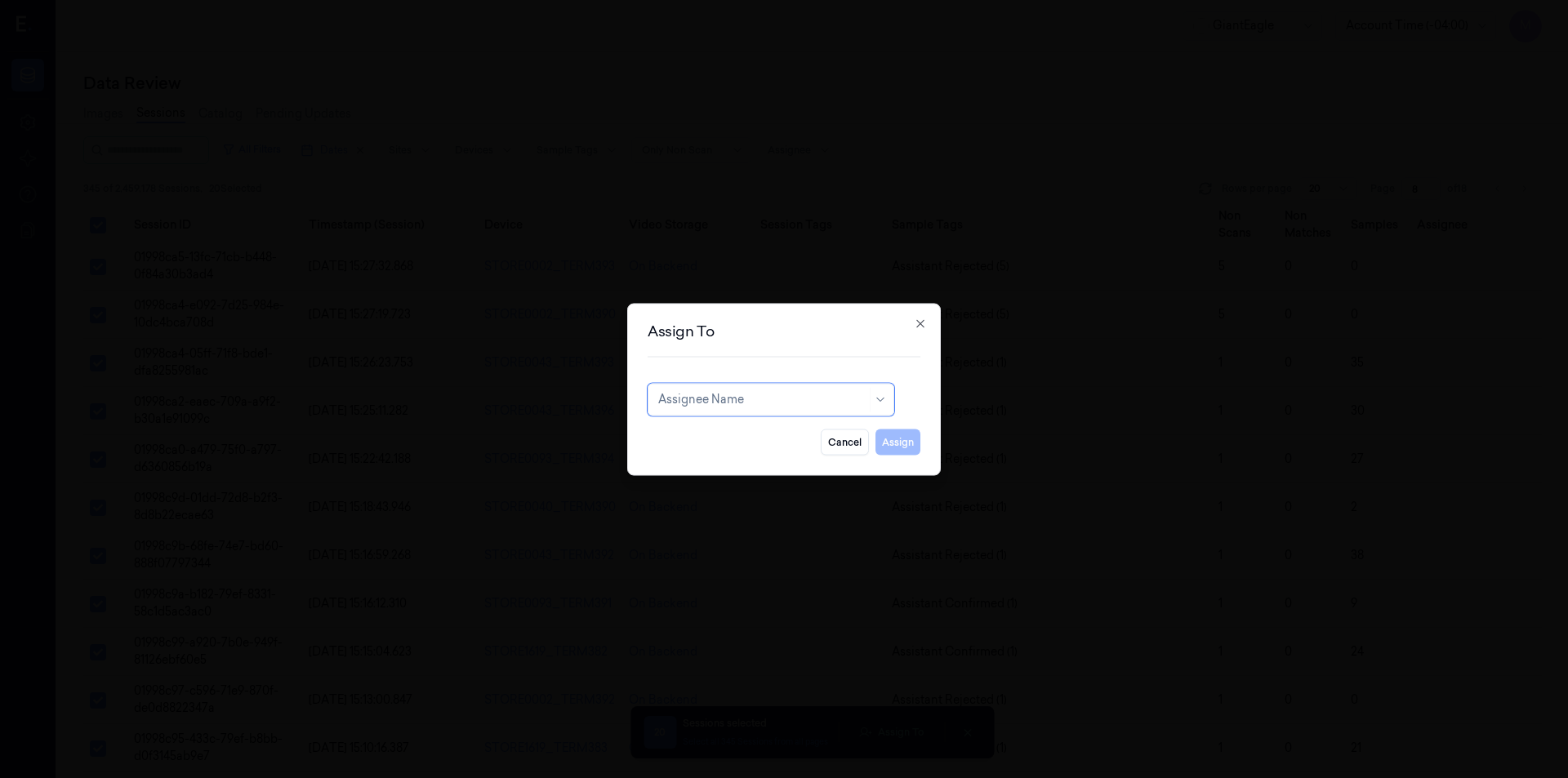
click at [825, 396] on div at bounding box center [762, 400] width 208 height 17
type input "pre"
click at [707, 405] on div at bounding box center [762, 400] width 208 height 17
type input "ko"
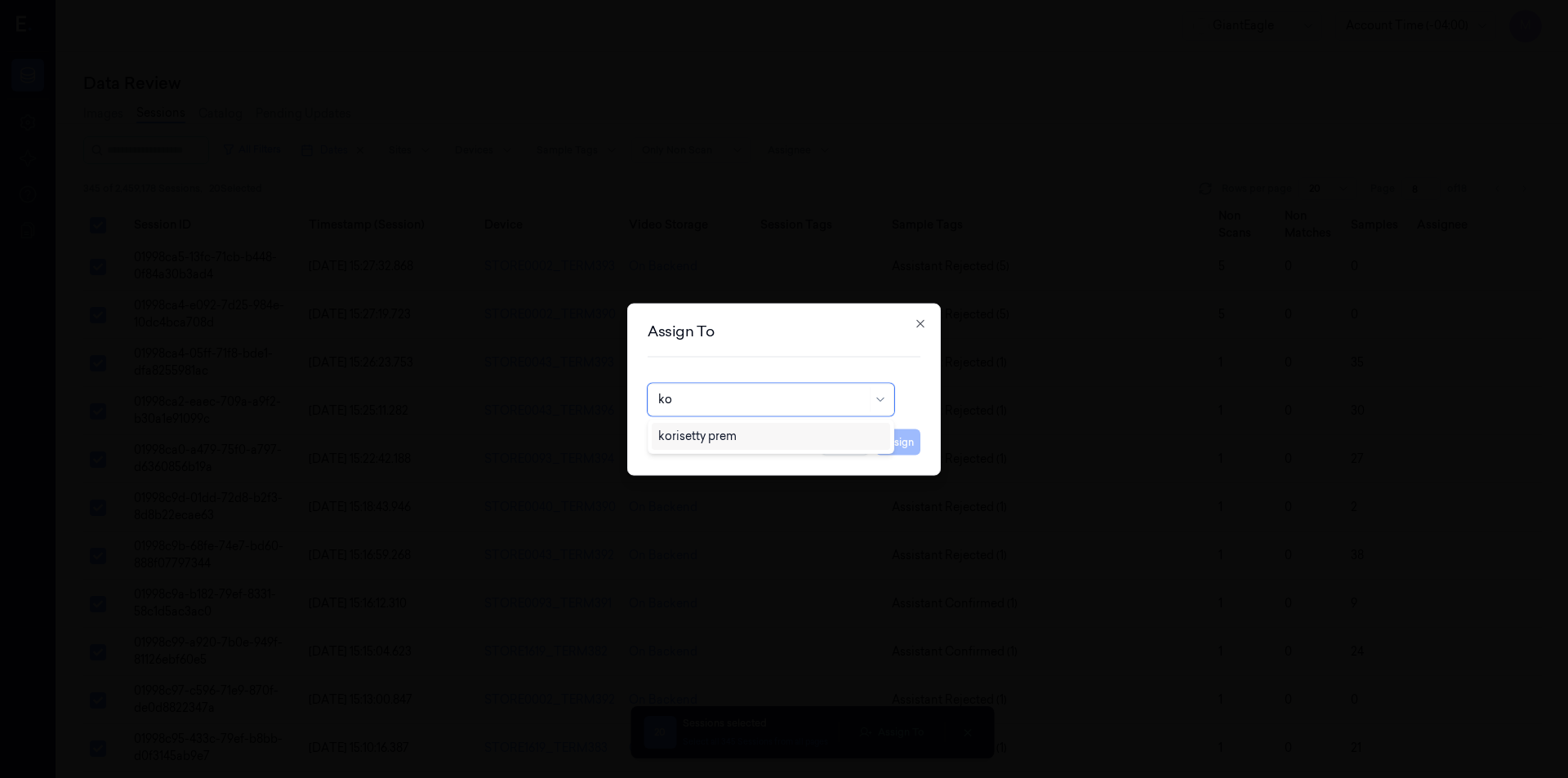
click at [703, 437] on div "korisetty prem" at bounding box center [697, 436] width 78 height 17
click at [898, 443] on button "Assign" at bounding box center [898, 441] width 45 height 26
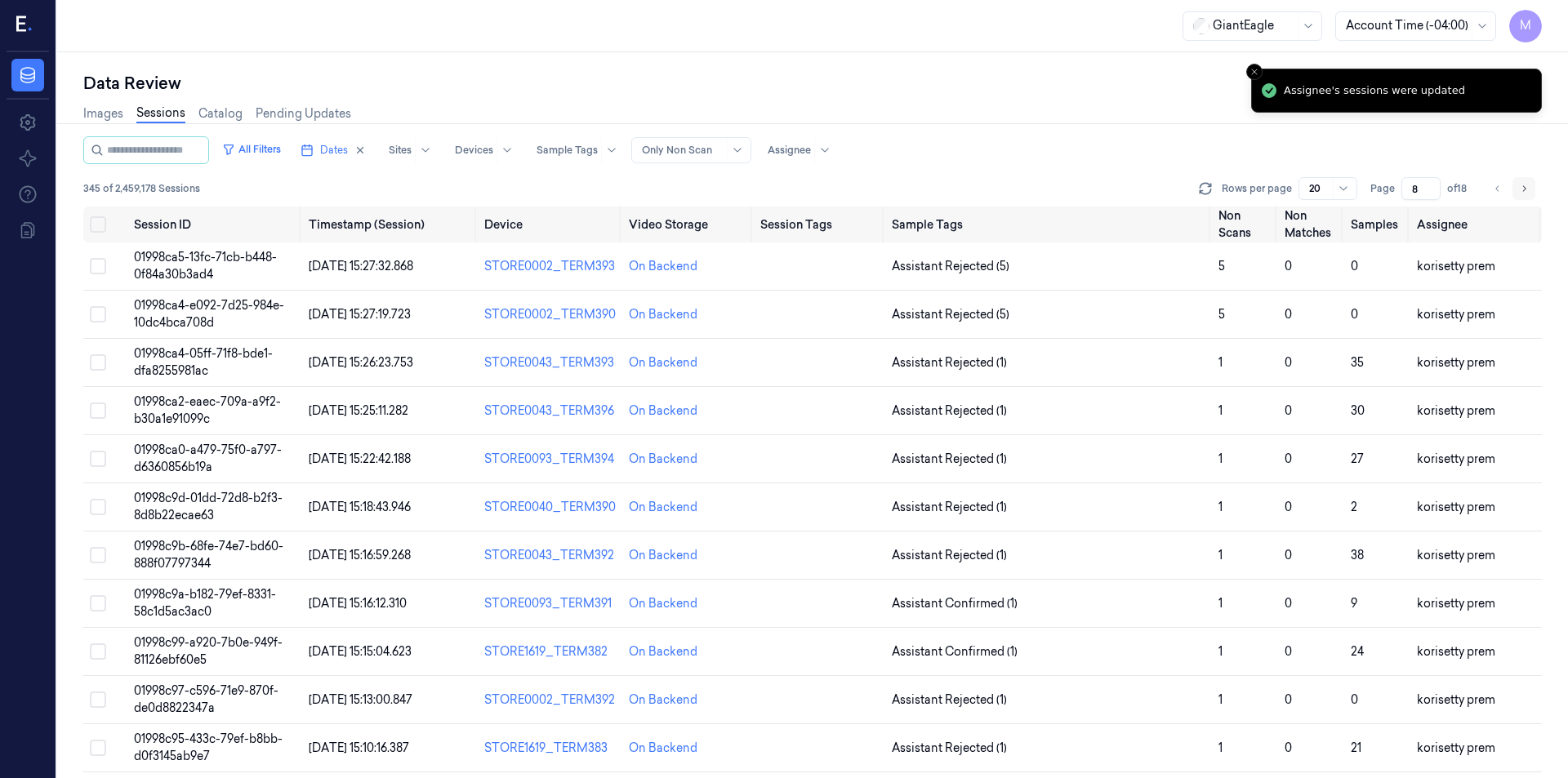
click at [1522, 199] on button "Go to next page" at bounding box center [1524, 188] width 23 height 23
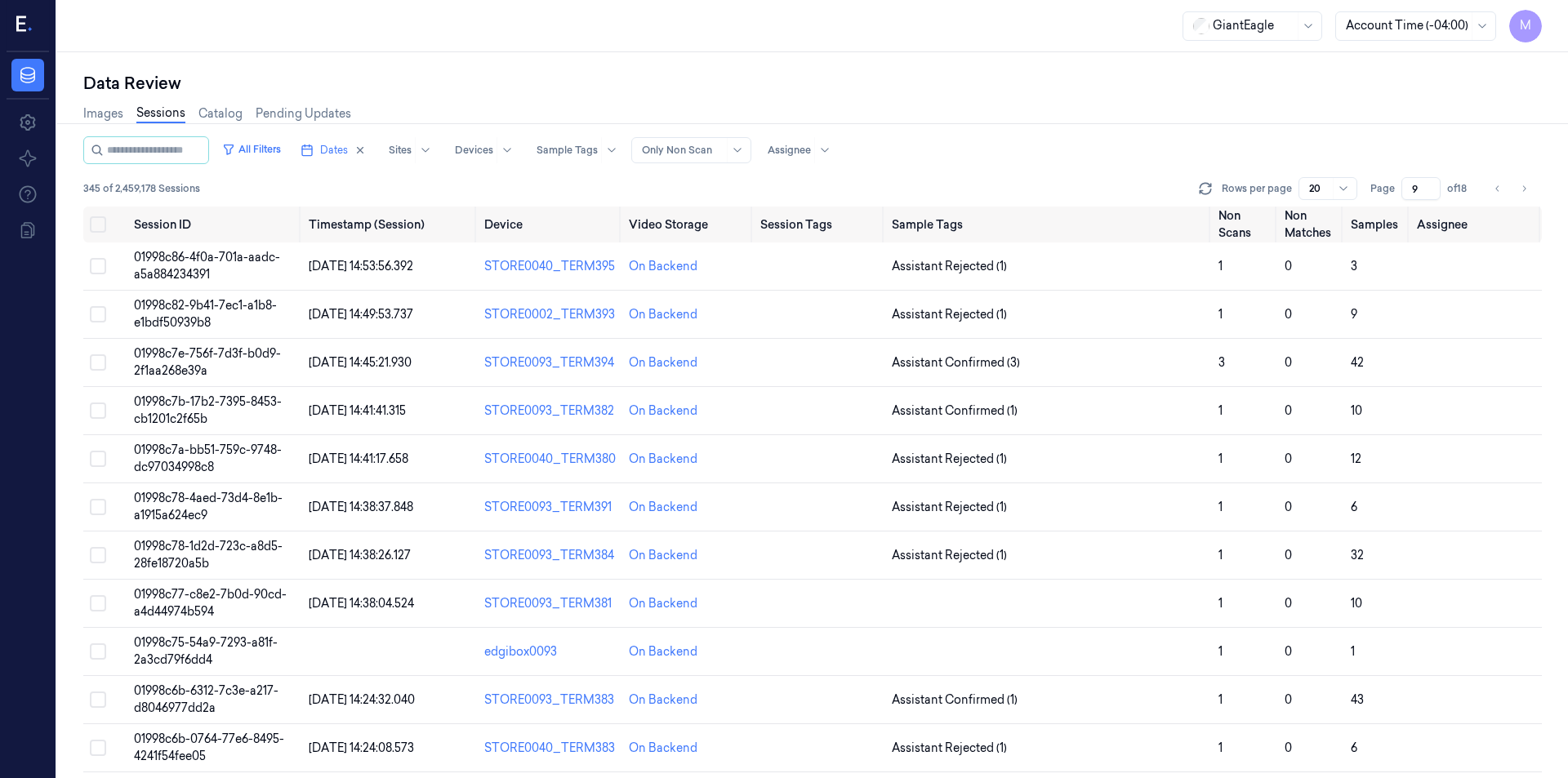
click at [980, 113] on div "Images Sessions Catalog Pending Updates" at bounding box center [812, 115] width 1458 height 42
click at [1507, 195] on button "Go to previous page" at bounding box center [1497, 188] width 23 height 23
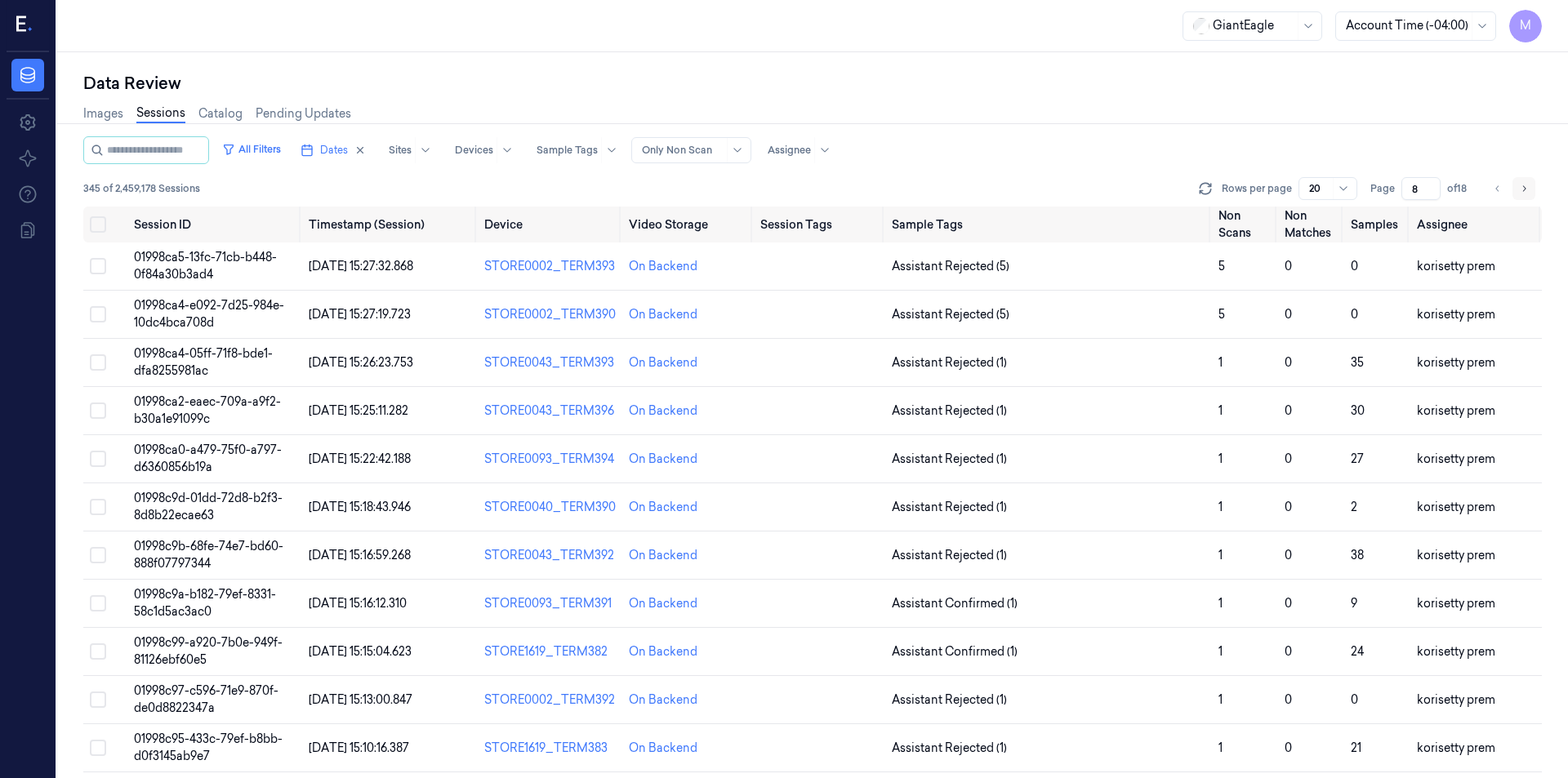
click at [1517, 196] on button "Go to next page" at bounding box center [1524, 188] width 23 height 23
type input "9"
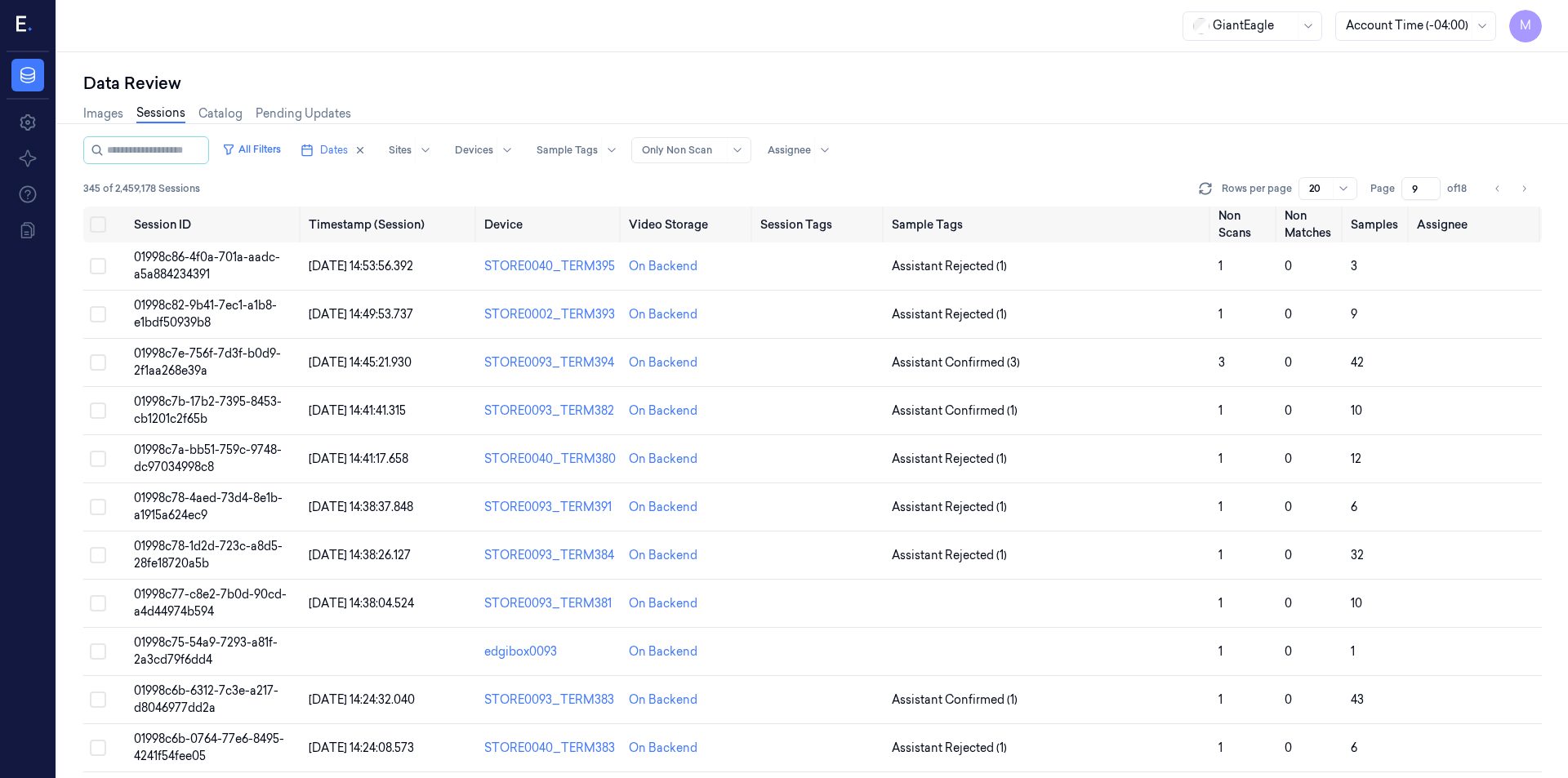
click at [1378, 131] on div "Images Sessions Catalog Pending Updates" at bounding box center [812, 115] width 1458 height 42
click at [915, 80] on div "Data Review" at bounding box center [812, 83] width 1458 height 23
drag, startPoint x: 96, startPoint y: 221, endPoint x: 111, endPoint y: 234, distance: 19.8
click at [96, 221] on button "Select all" at bounding box center [98, 224] width 16 height 16
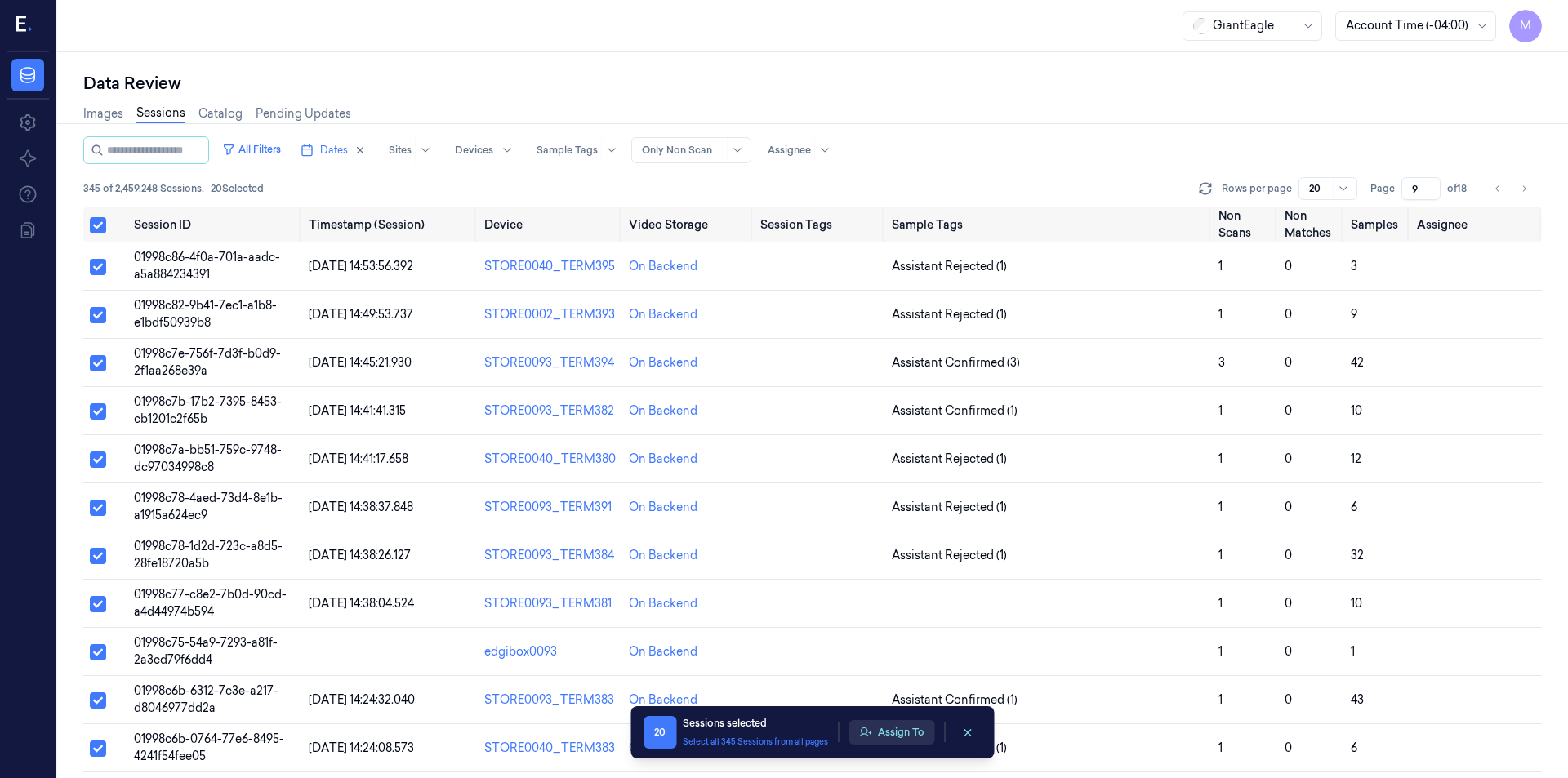
click at [921, 735] on button "Assign To" at bounding box center [891, 732] width 86 height 25
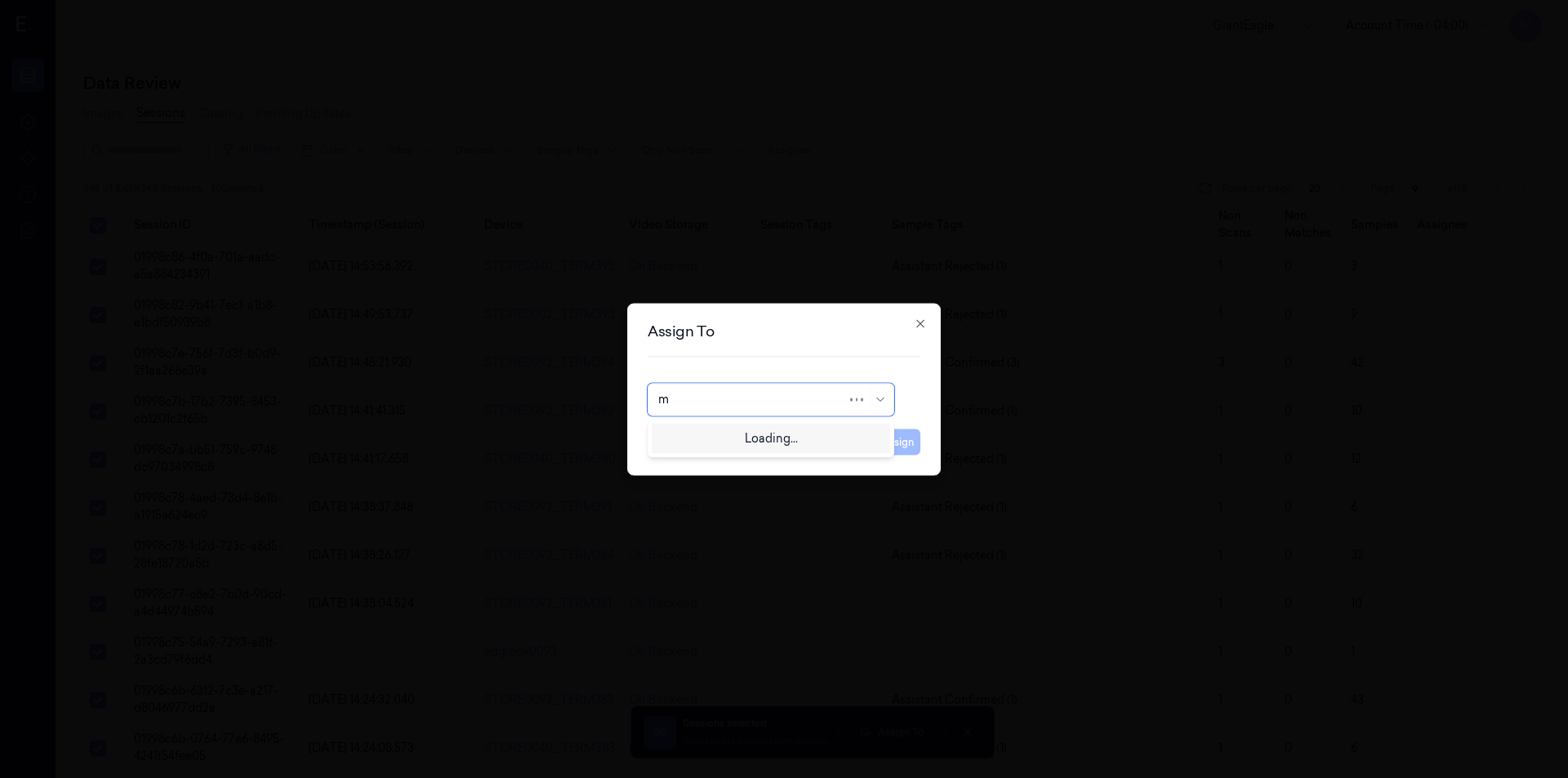
type input "mo"
click at [720, 441] on div "[PERSON_NAME]" at bounding box center [707, 436] width 98 height 17
click at [895, 440] on button "Assign" at bounding box center [898, 441] width 45 height 26
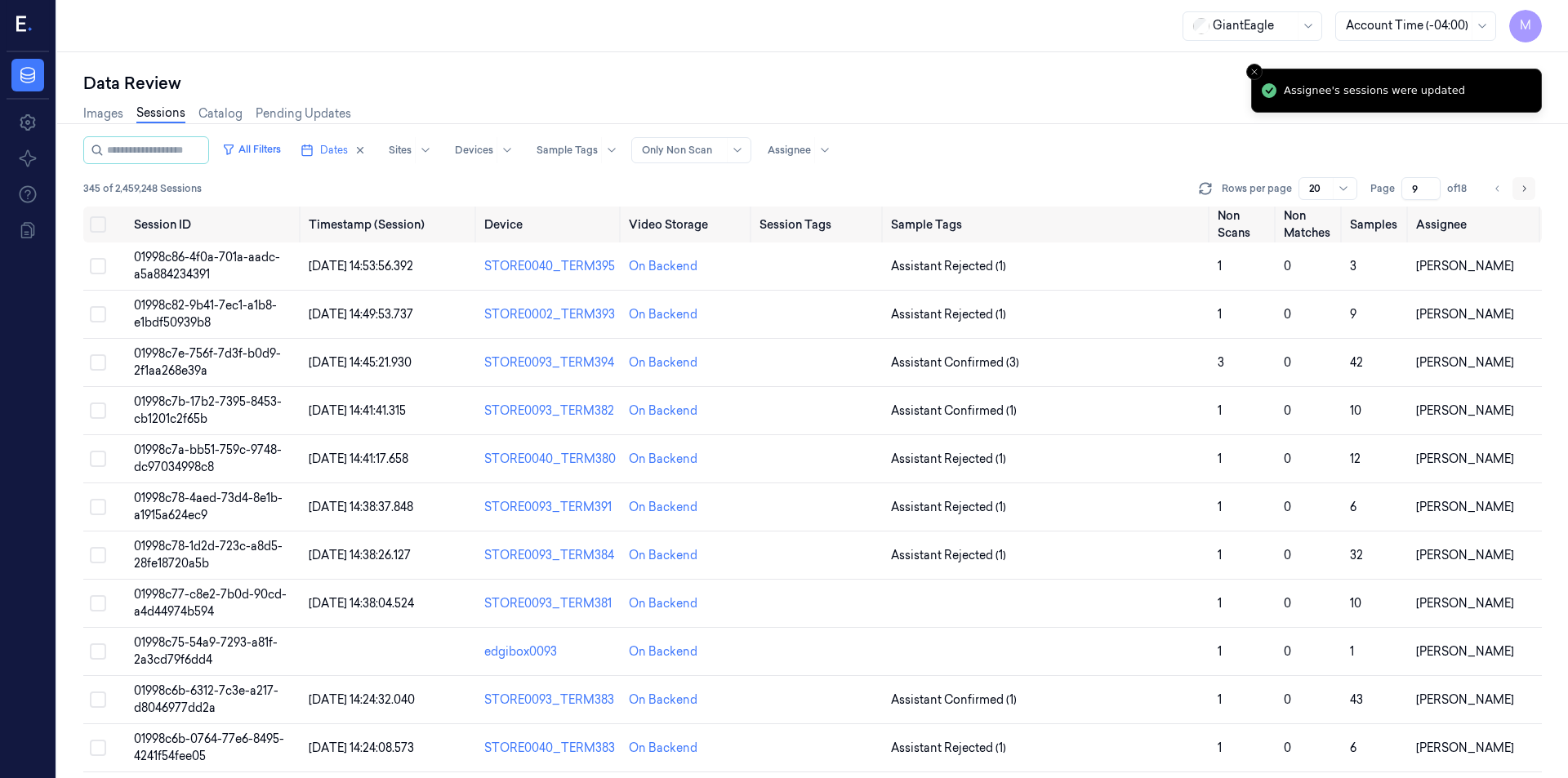
click at [1520, 188] on icon "Go to next page" at bounding box center [1524, 188] width 10 height 13
type input "10"
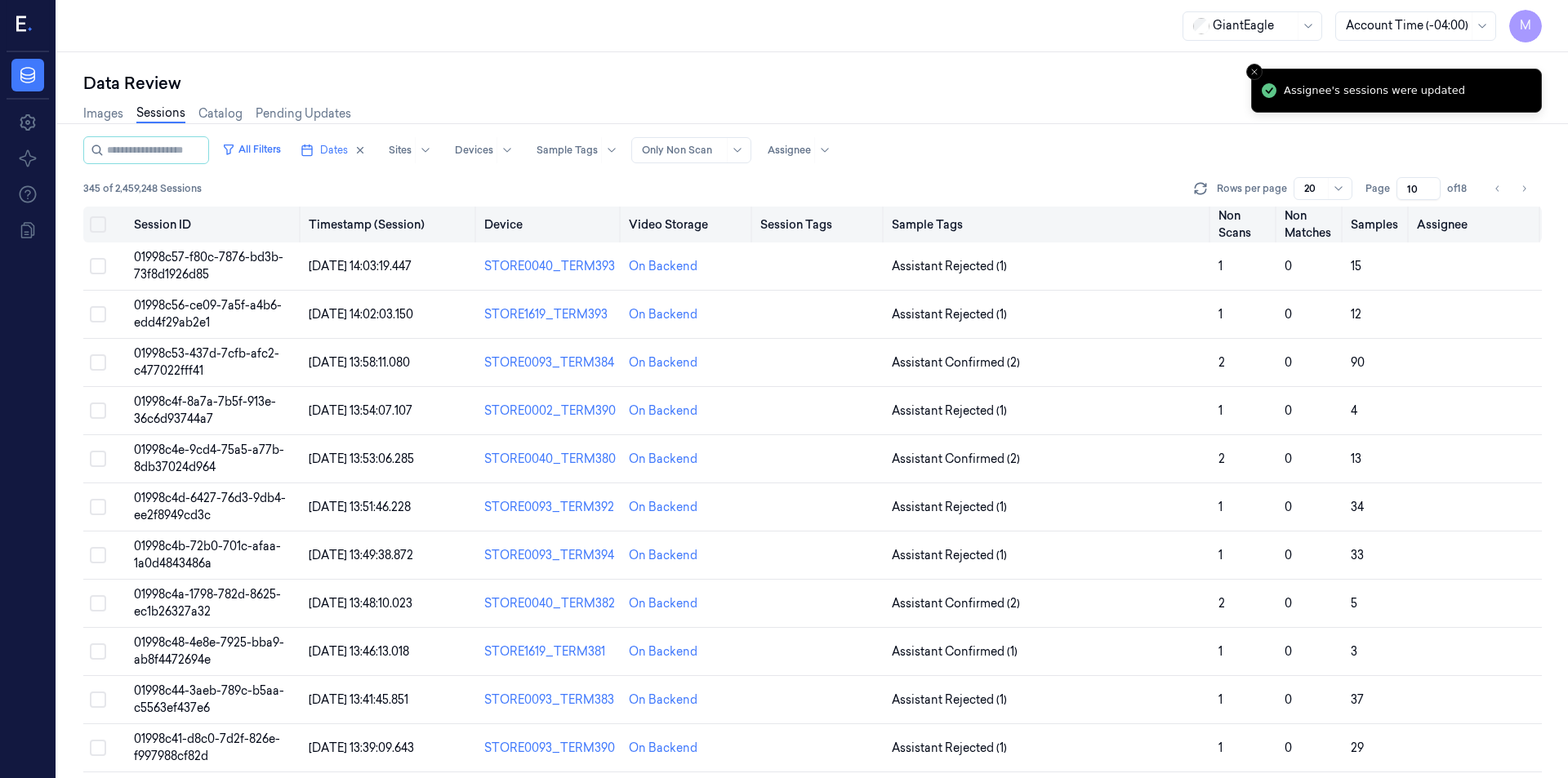
click at [94, 223] on button "Select all" at bounding box center [98, 224] width 16 height 16
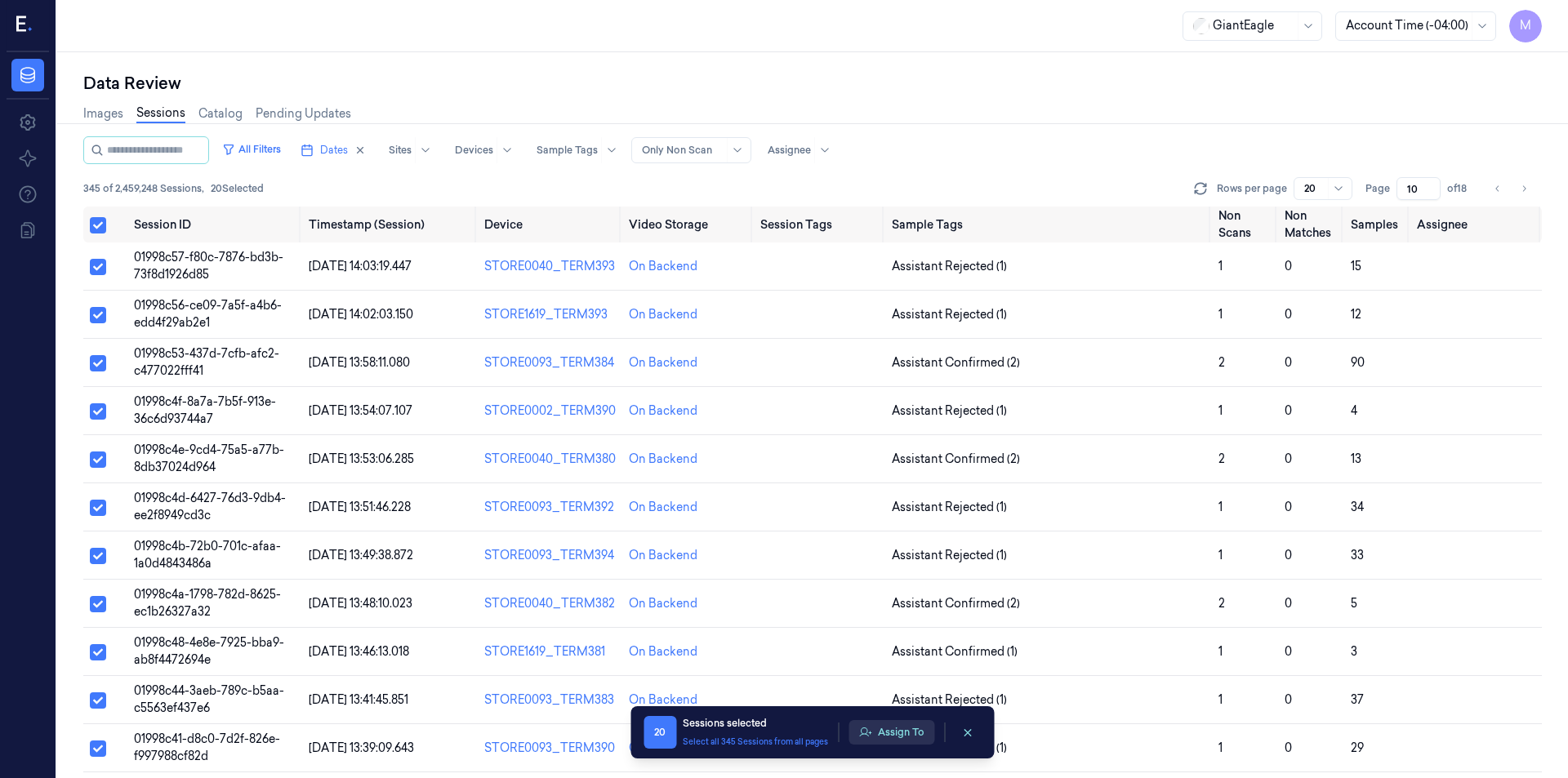
click at [901, 742] on button "Assign To" at bounding box center [891, 732] width 86 height 25
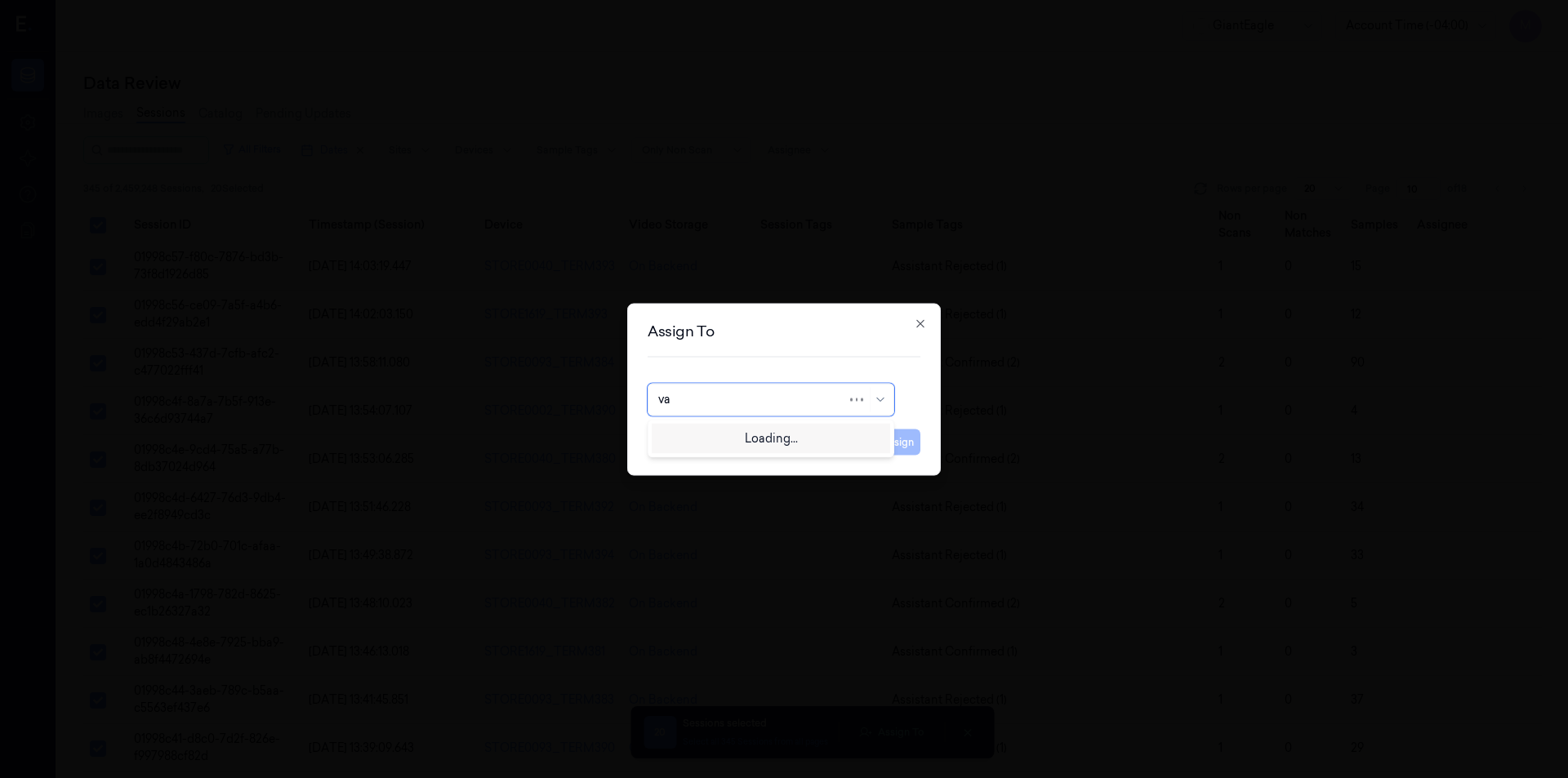
type input "var"
click at [701, 461] on div "[PERSON_NAME] g" at bounding box center [712, 463] width 108 height 17
click at [891, 444] on button "Assign" at bounding box center [898, 441] width 45 height 26
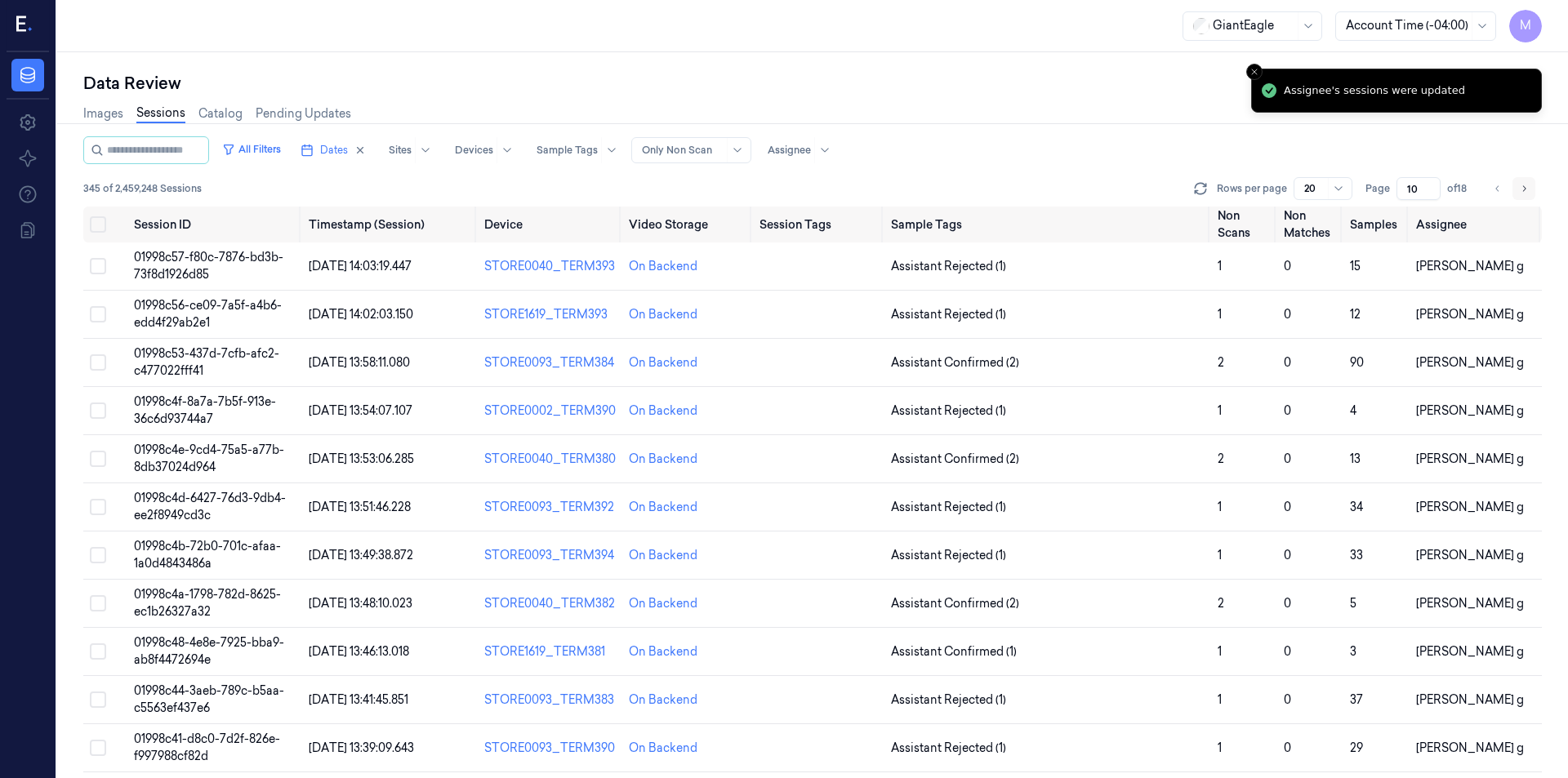
click at [1525, 195] on icon "Go to next page" at bounding box center [1524, 188] width 10 height 13
type input "11"
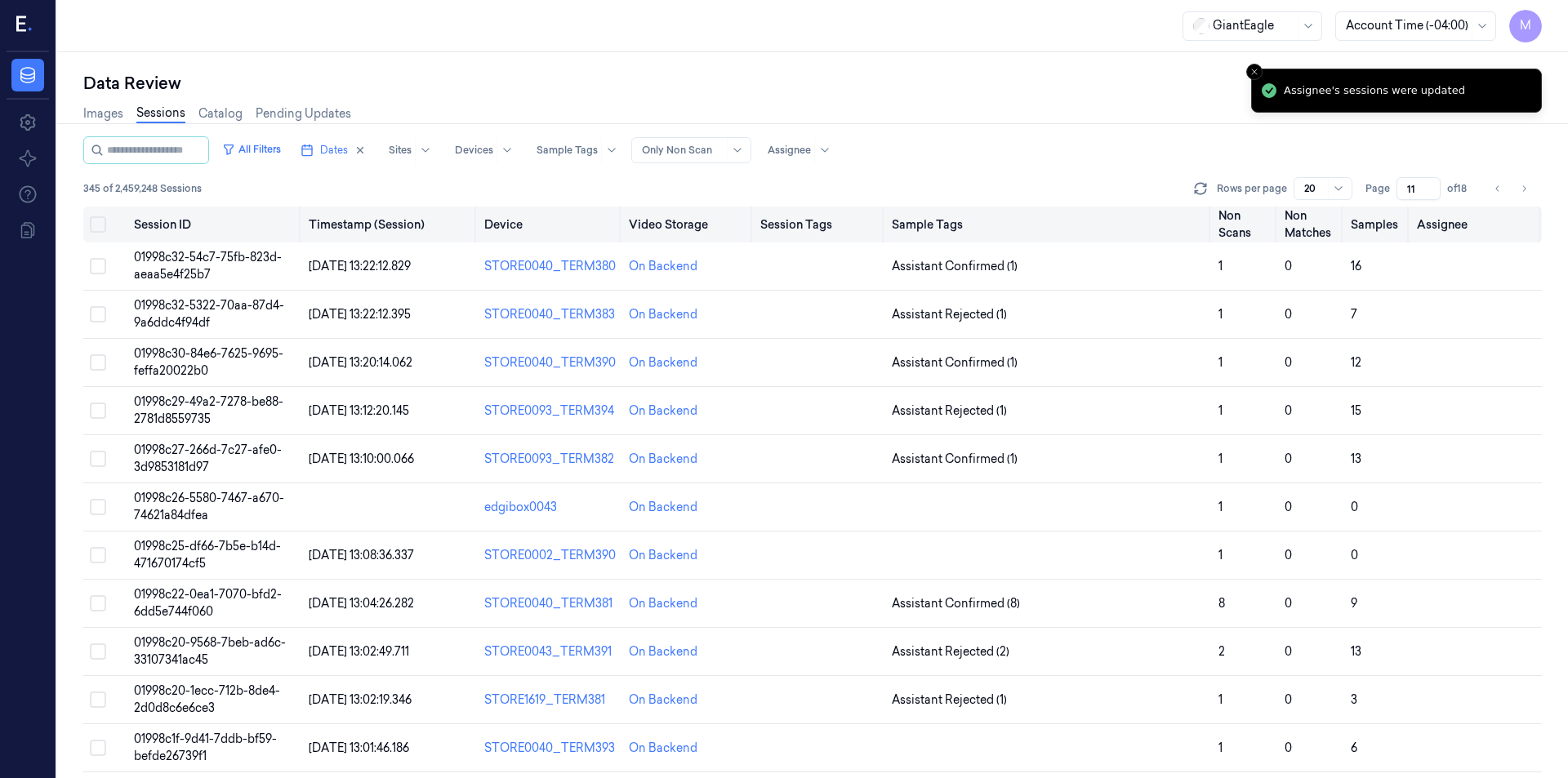
click at [98, 223] on button "Select all" at bounding box center [98, 224] width 16 height 16
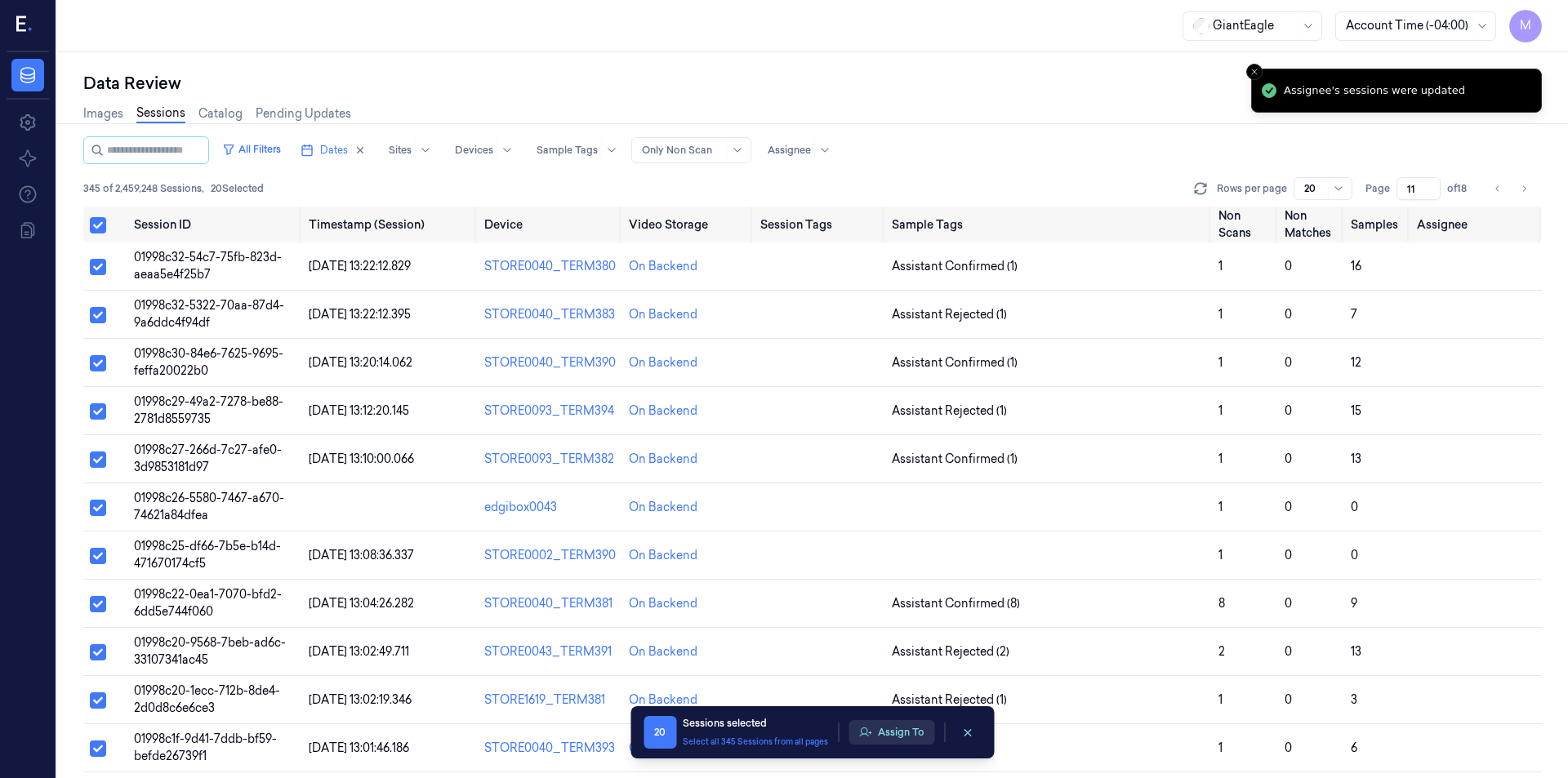
click at [898, 728] on button "Assign To" at bounding box center [891, 732] width 86 height 25
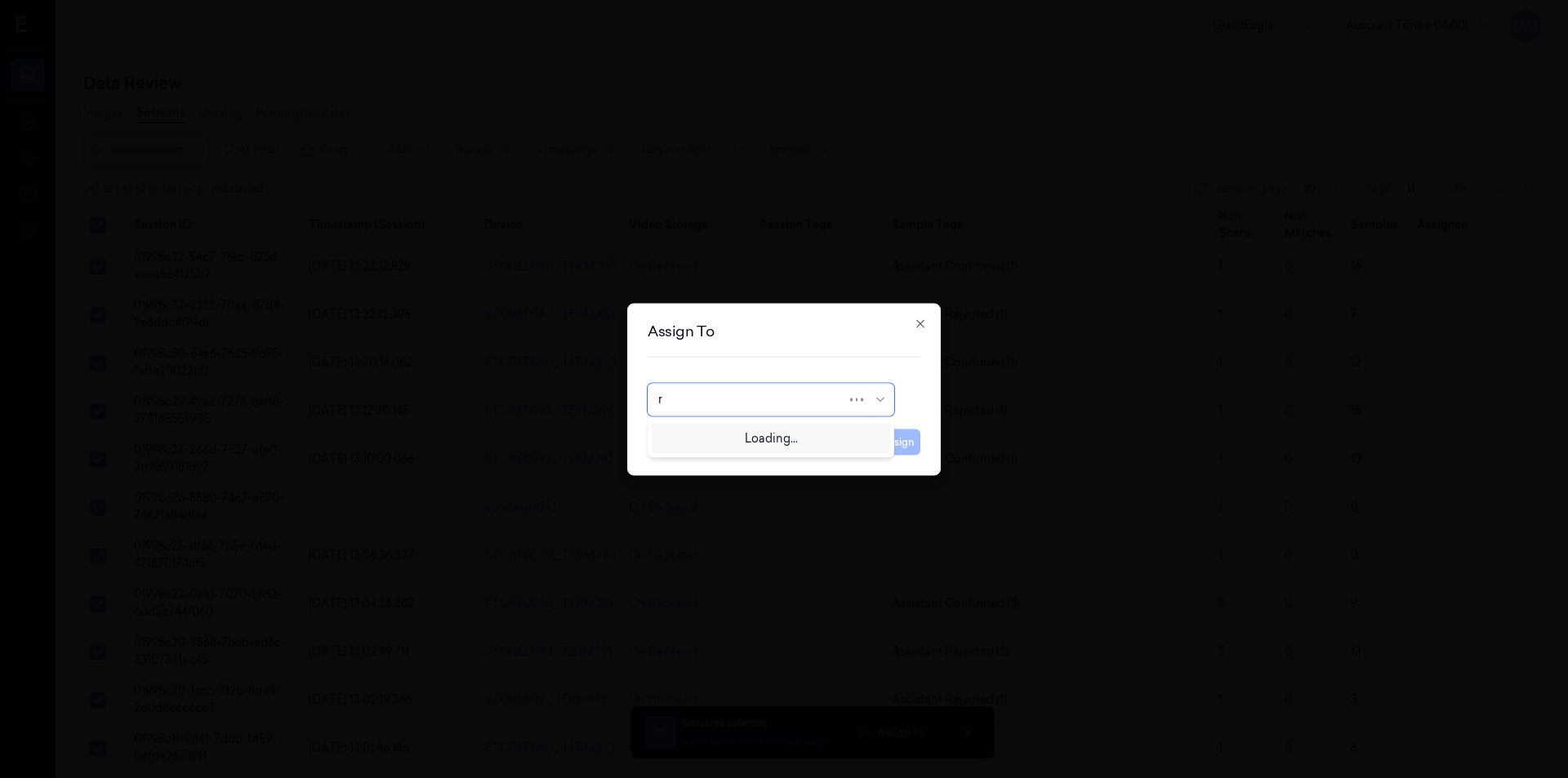
type input "ru"
click at [702, 443] on div "rupa b" at bounding box center [770, 436] width 225 height 17
click at [897, 436] on button "Assign" at bounding box center [898, 441] width 45 height 26
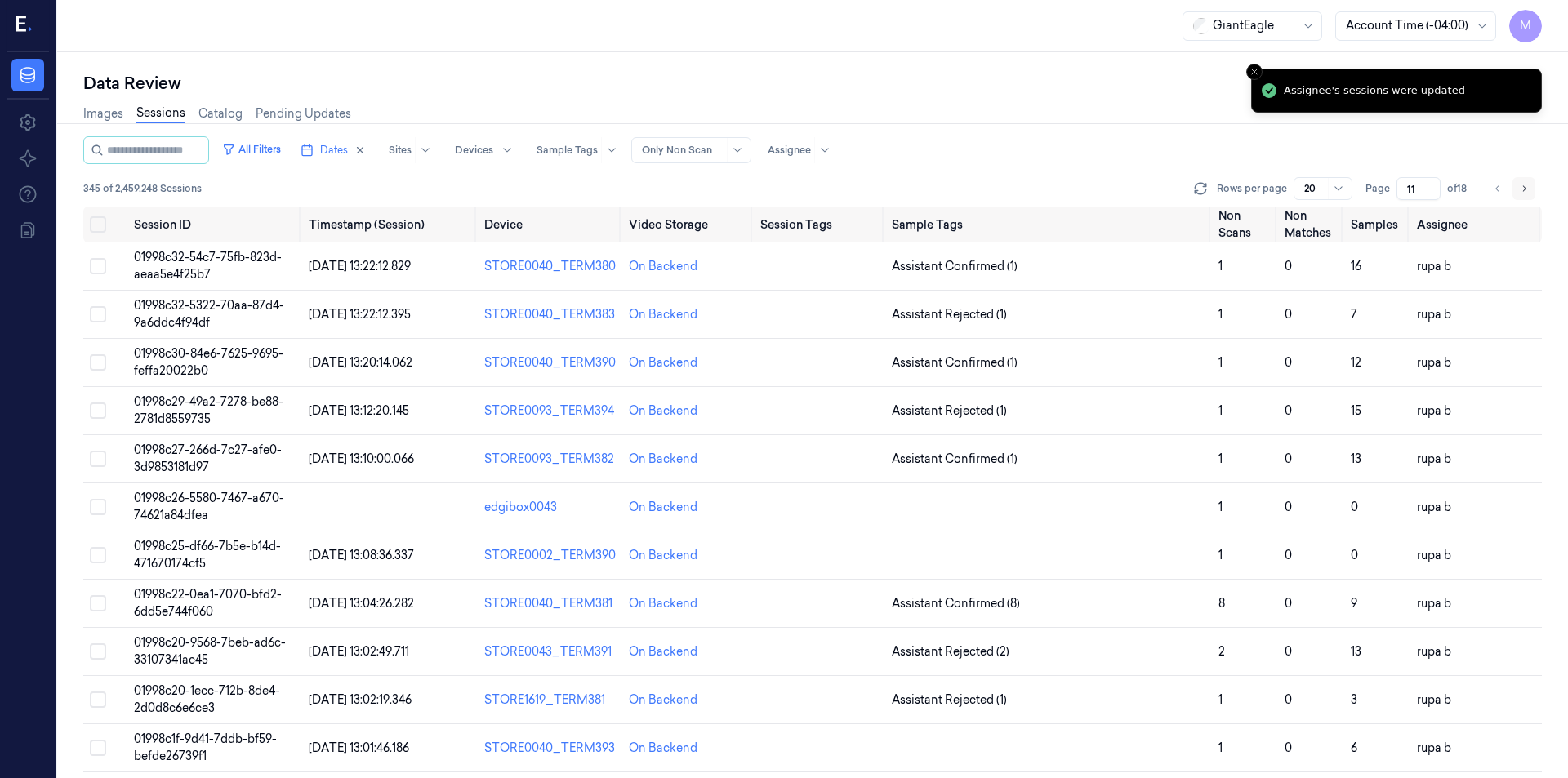
click at [1524, 190] on icon "Go to next page" at bounding box center [1525, 188] width 3 height 6
type input "12"
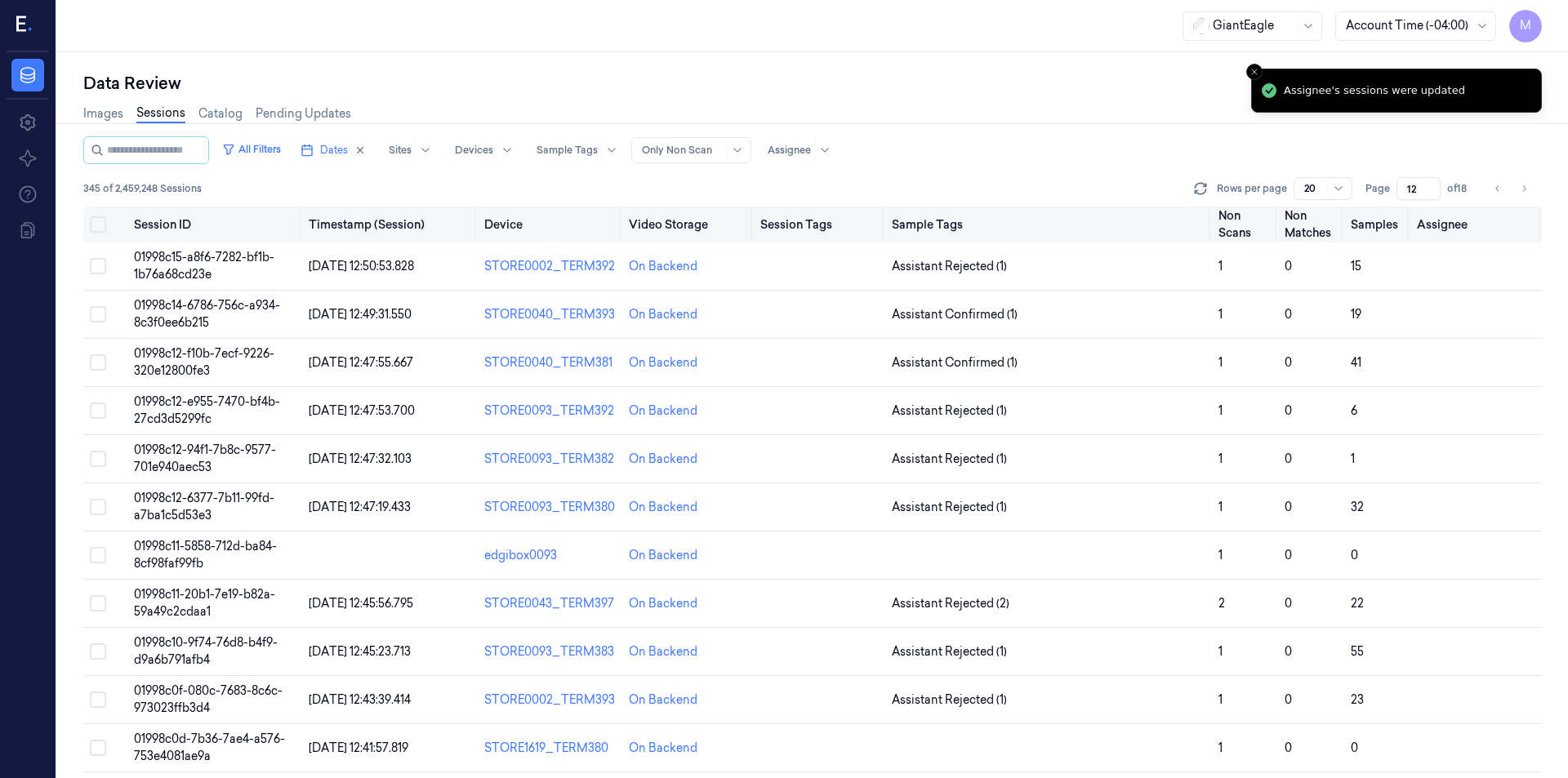
click at [98, 218] on button "Select all" at bounding box center [98, 224] width 16 height 16
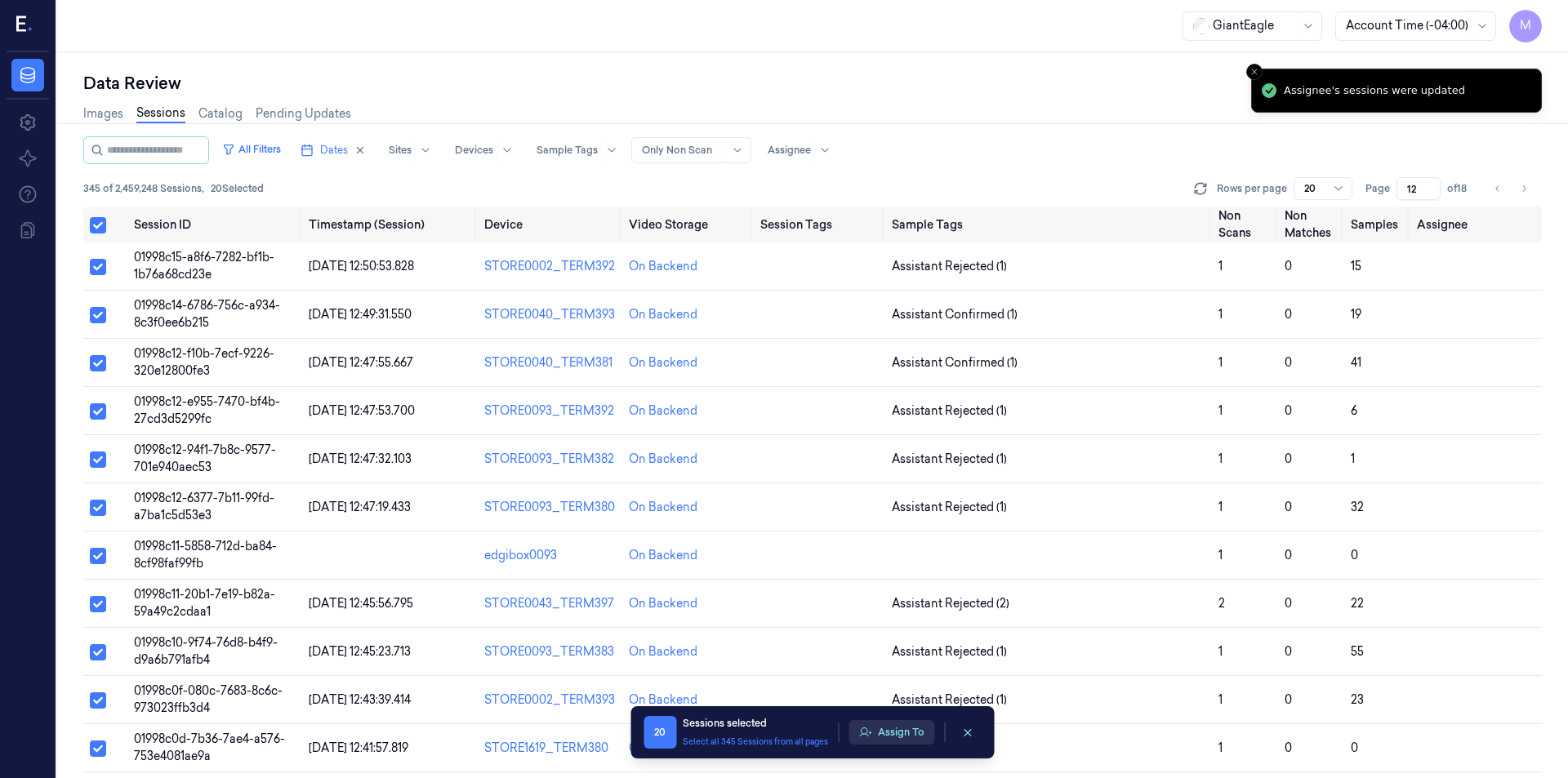
click at [893, 731] on button "Assign To" at bounding box center [891, 732] width 86 height 25
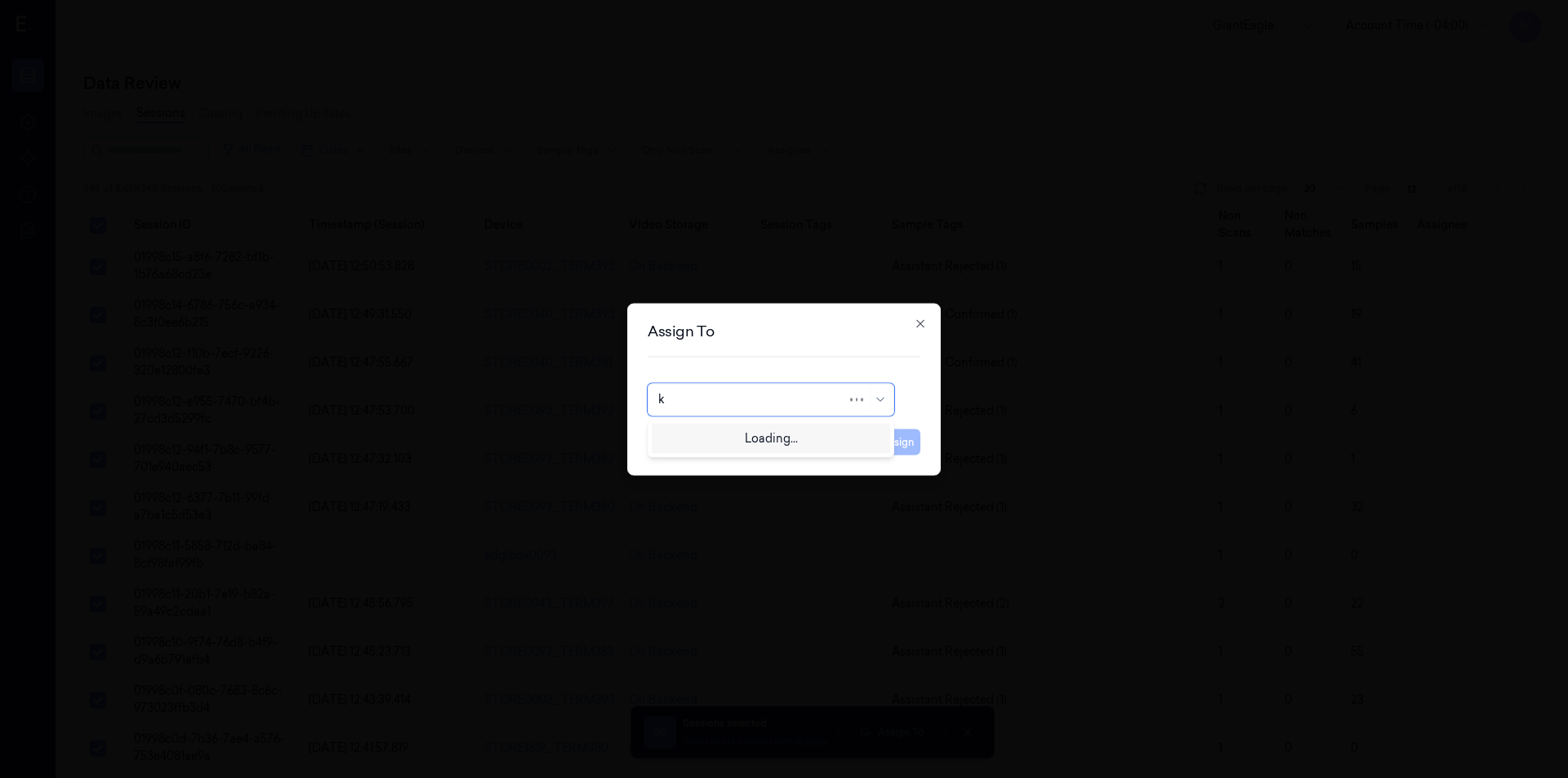
type input "ko"
click at [713, 442] on div "korisetty prem" at bounding box center [697, 436] width 78 height 17
click at [893, 434] on button "Assign" at bounding box center [898, 441] width 45 height 26
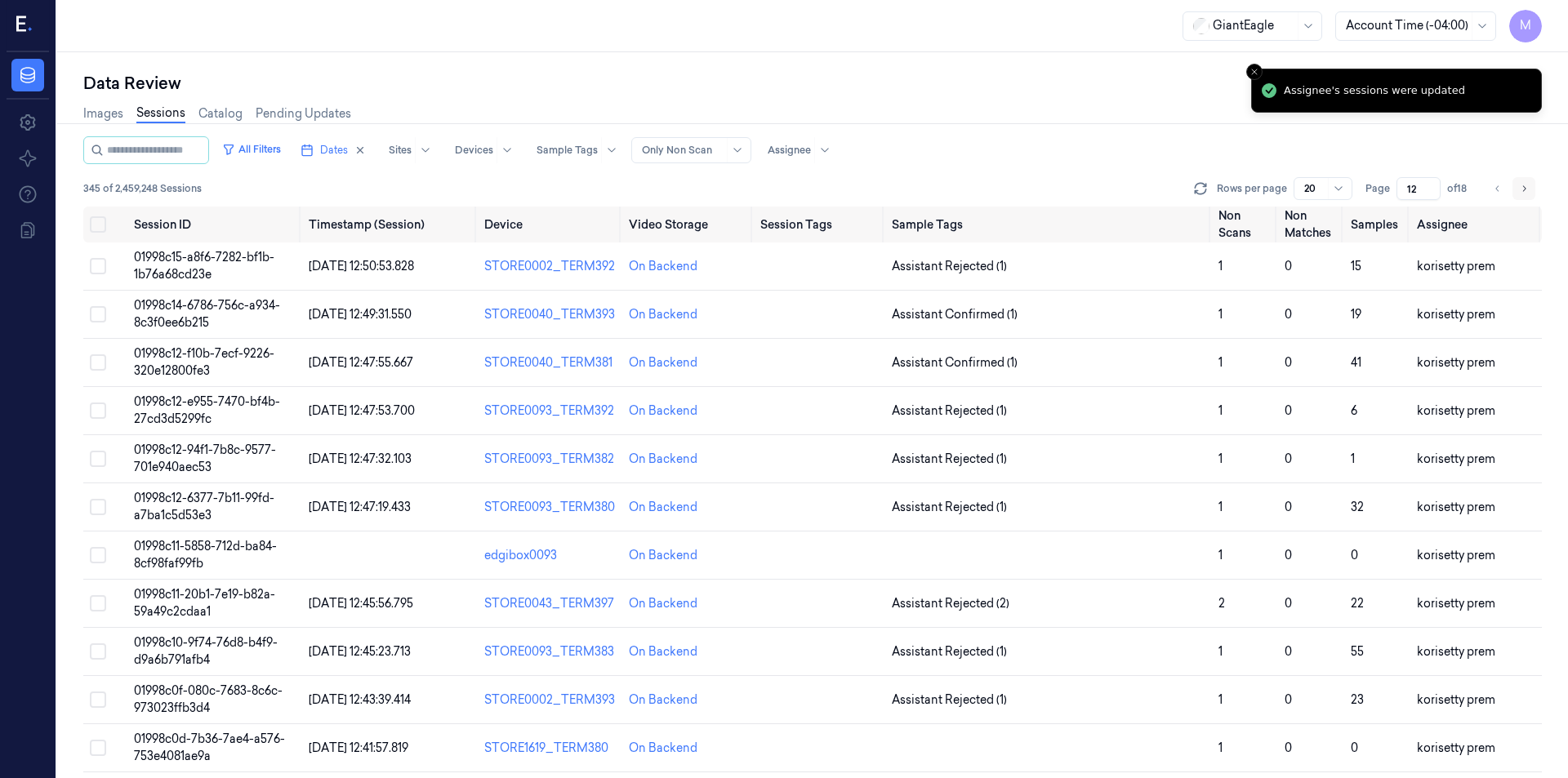
click at [1528, 190] on icon "Go to next page" at bounding box center [1524, 188] width 10 height 13
type input "13"
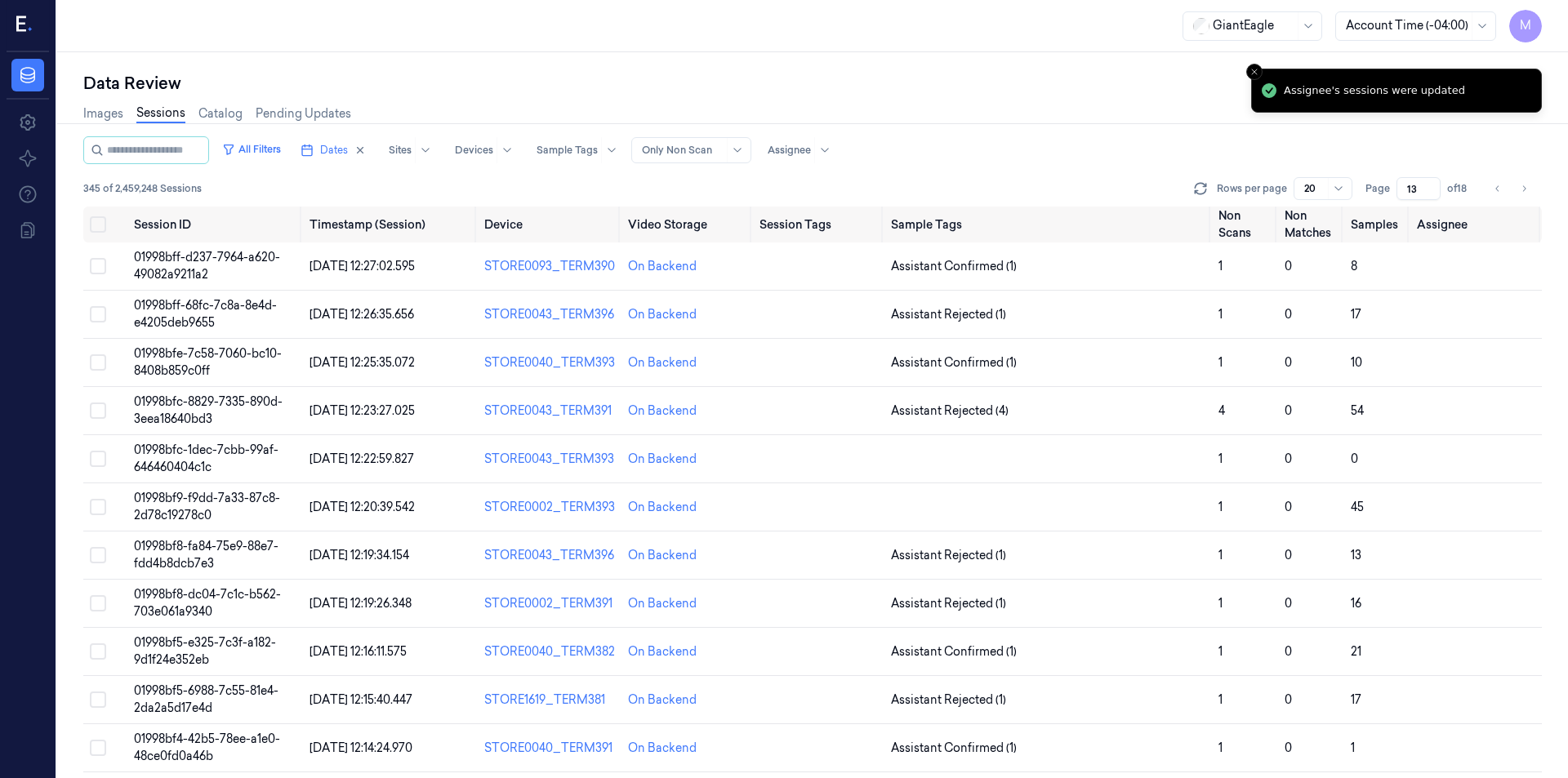
click at [992, 123] on div at bounding box center [813, 123] width 1524 height 1
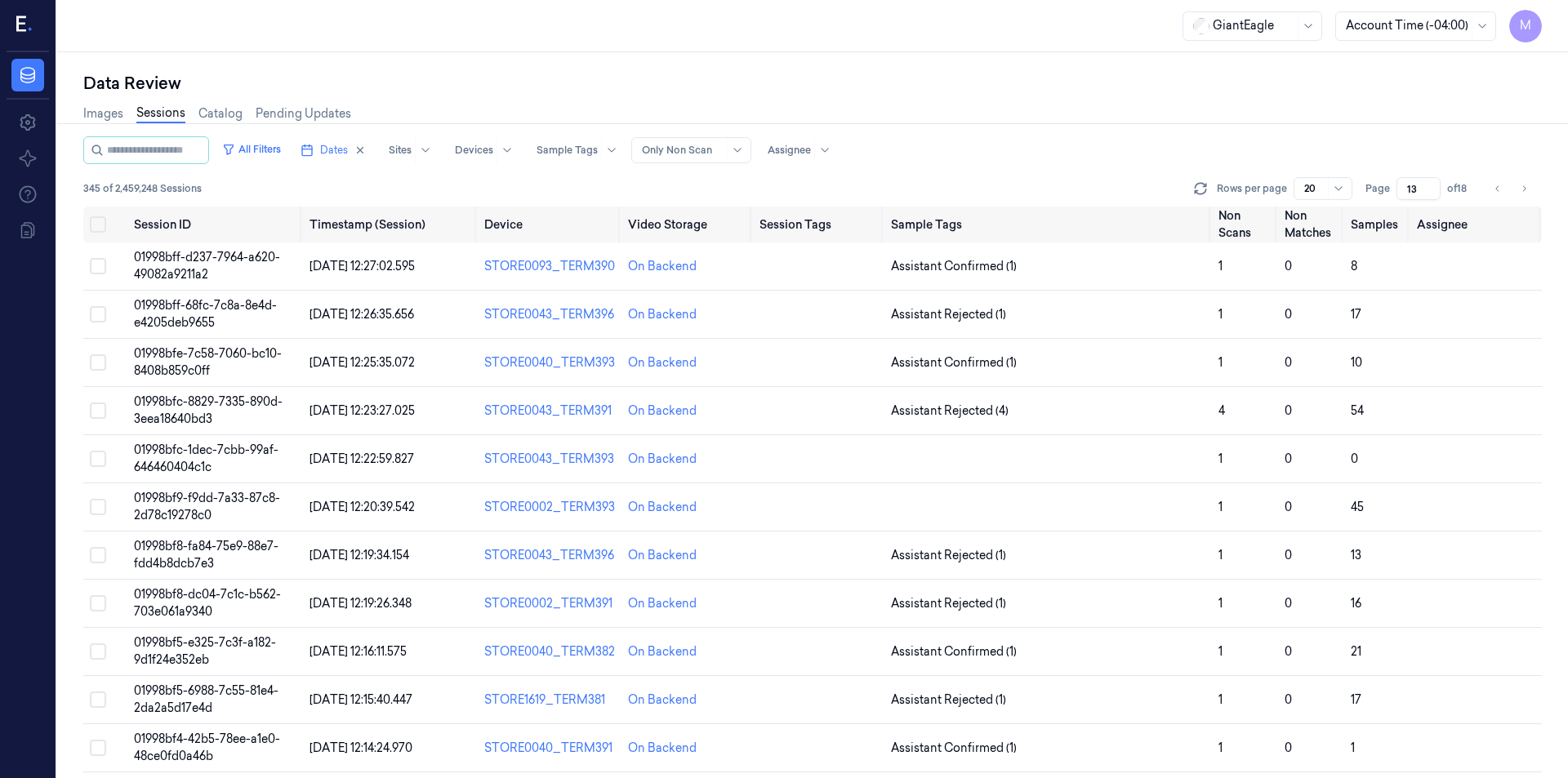
click at [720, 37] on div "GiantEagle Account Time (-04:00) M" at bounding box center [812, 26] width 1511 height 52
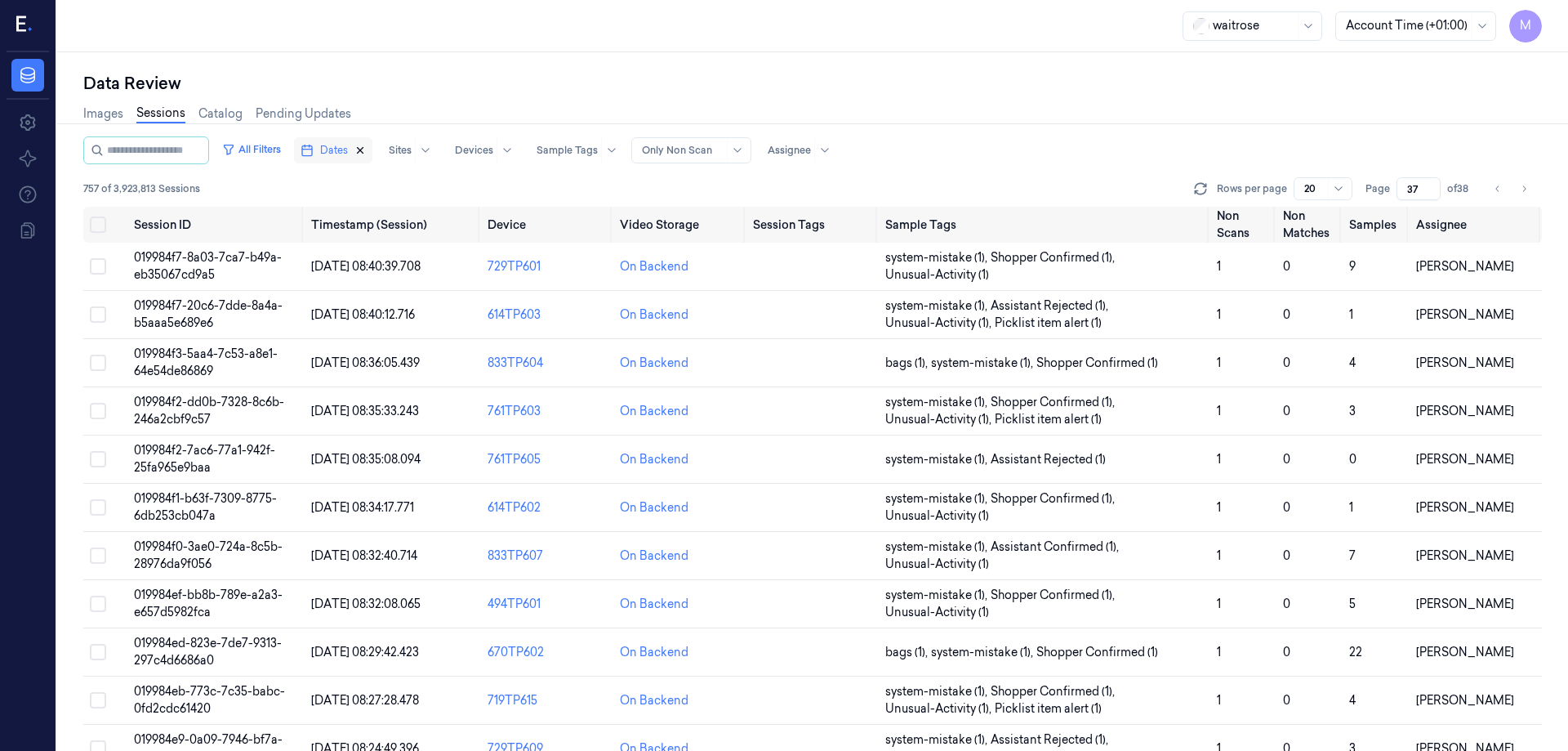
click at [363, 149] on icon "button" at bounding box center [361, 151] width 6 height 6
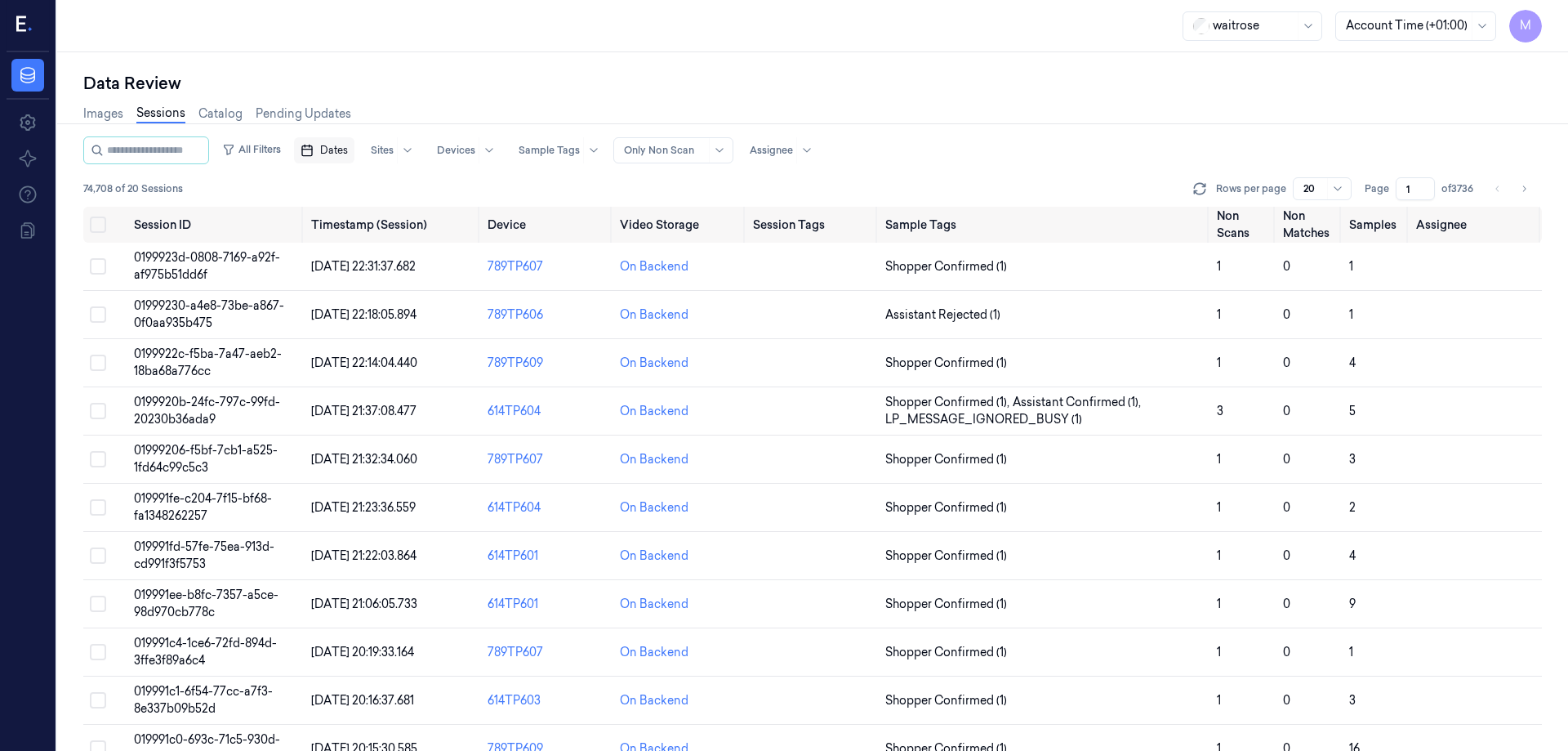
click at [348, 148] on span "Dates" at bounding box center [333, 150] width 28 height 14
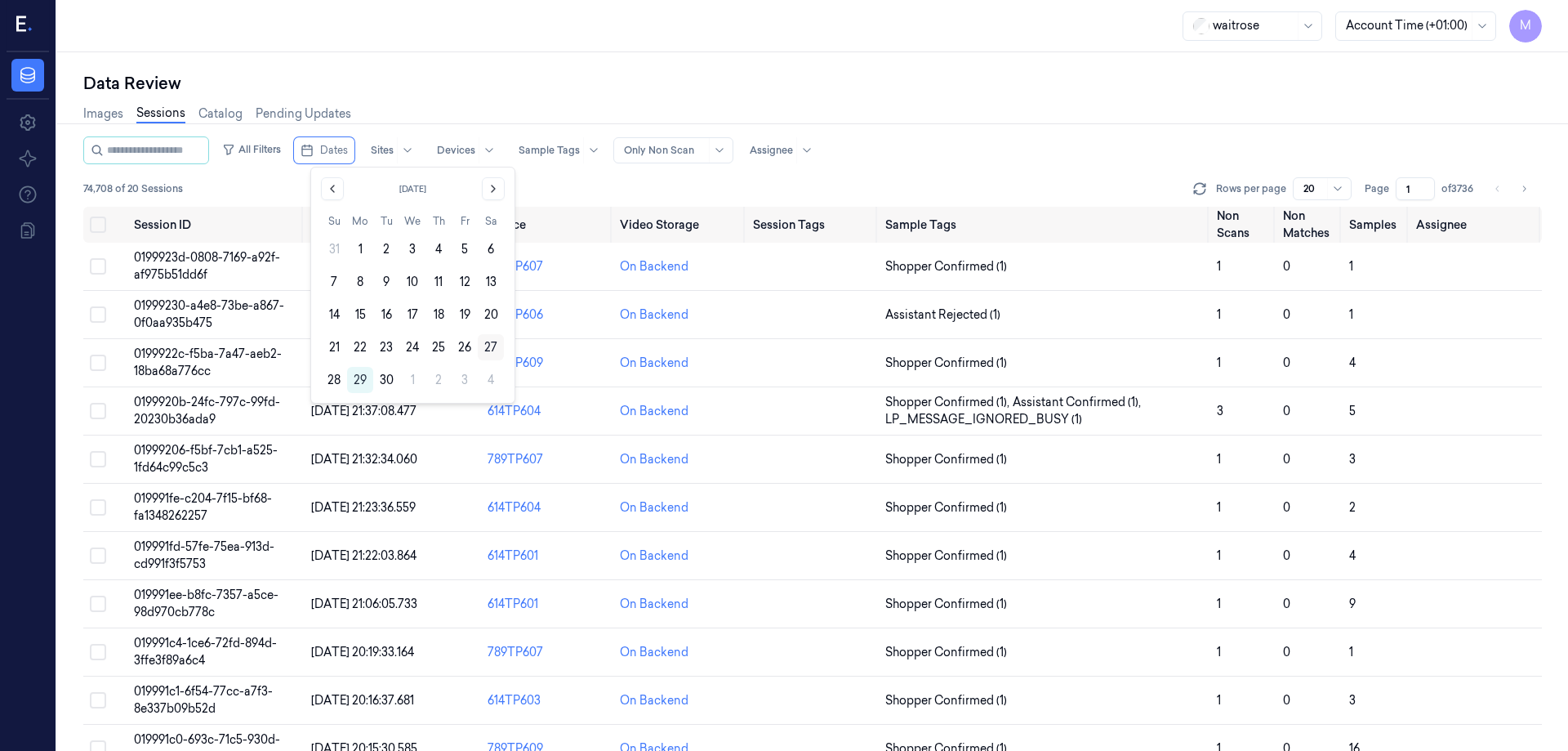
click at [493, 343] on button "27" at bounding box center [491, 347] width 26 height 26
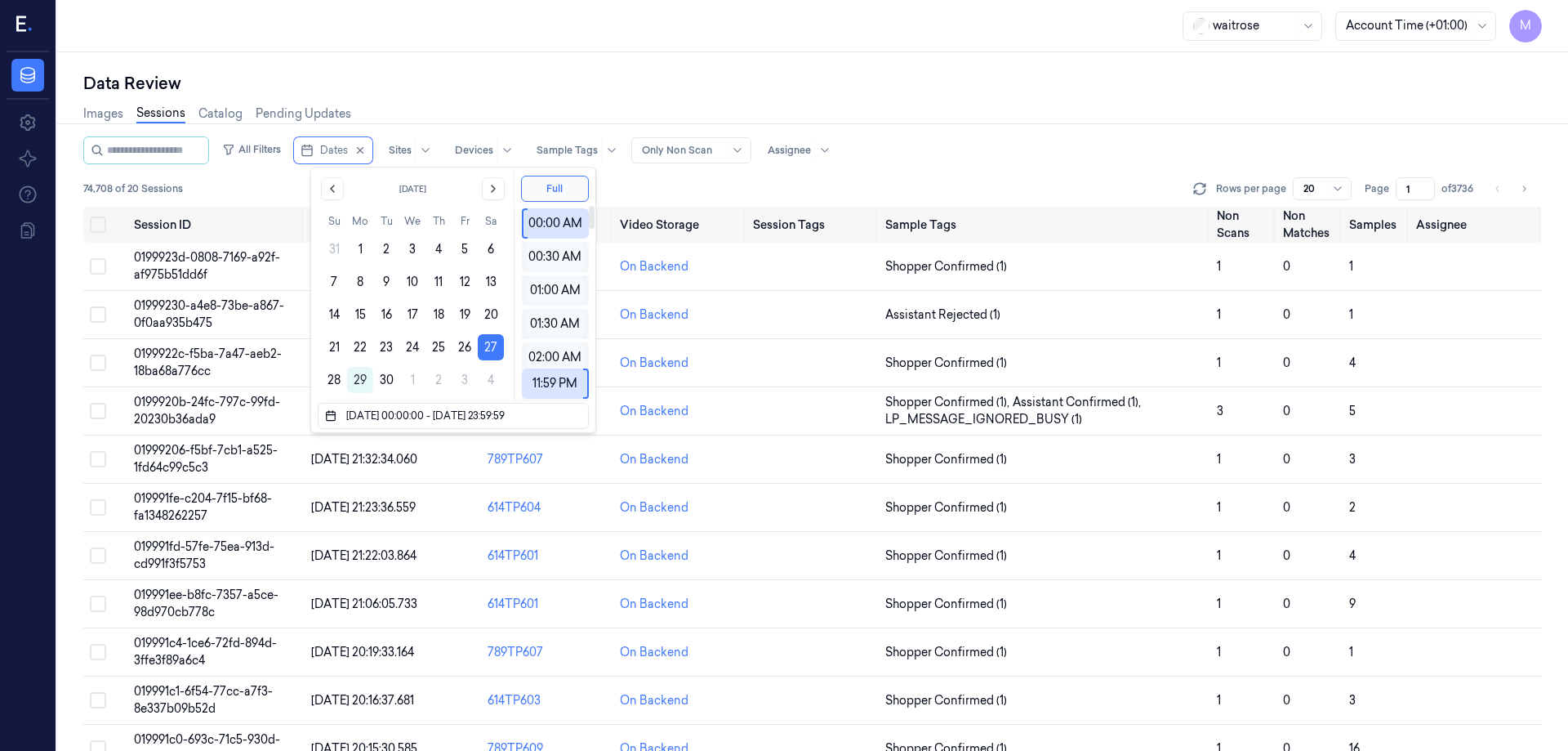
click at [578, 92] on div "Data Review" at bounding box center [812, 83] width 1458 height 23
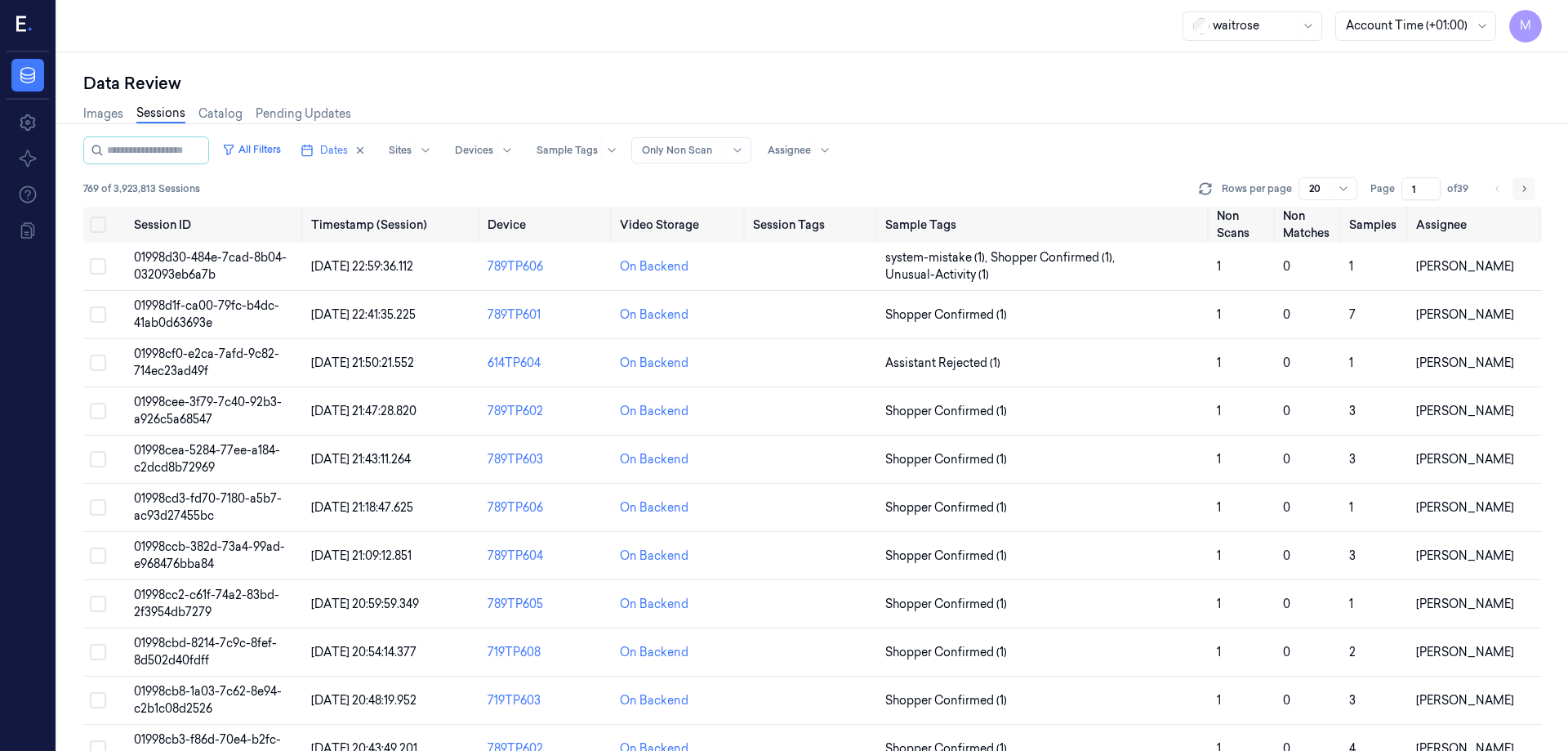
click at [1535, 188] on button "Go to next page" at bounding box center [1524, 188] width 23 height 23
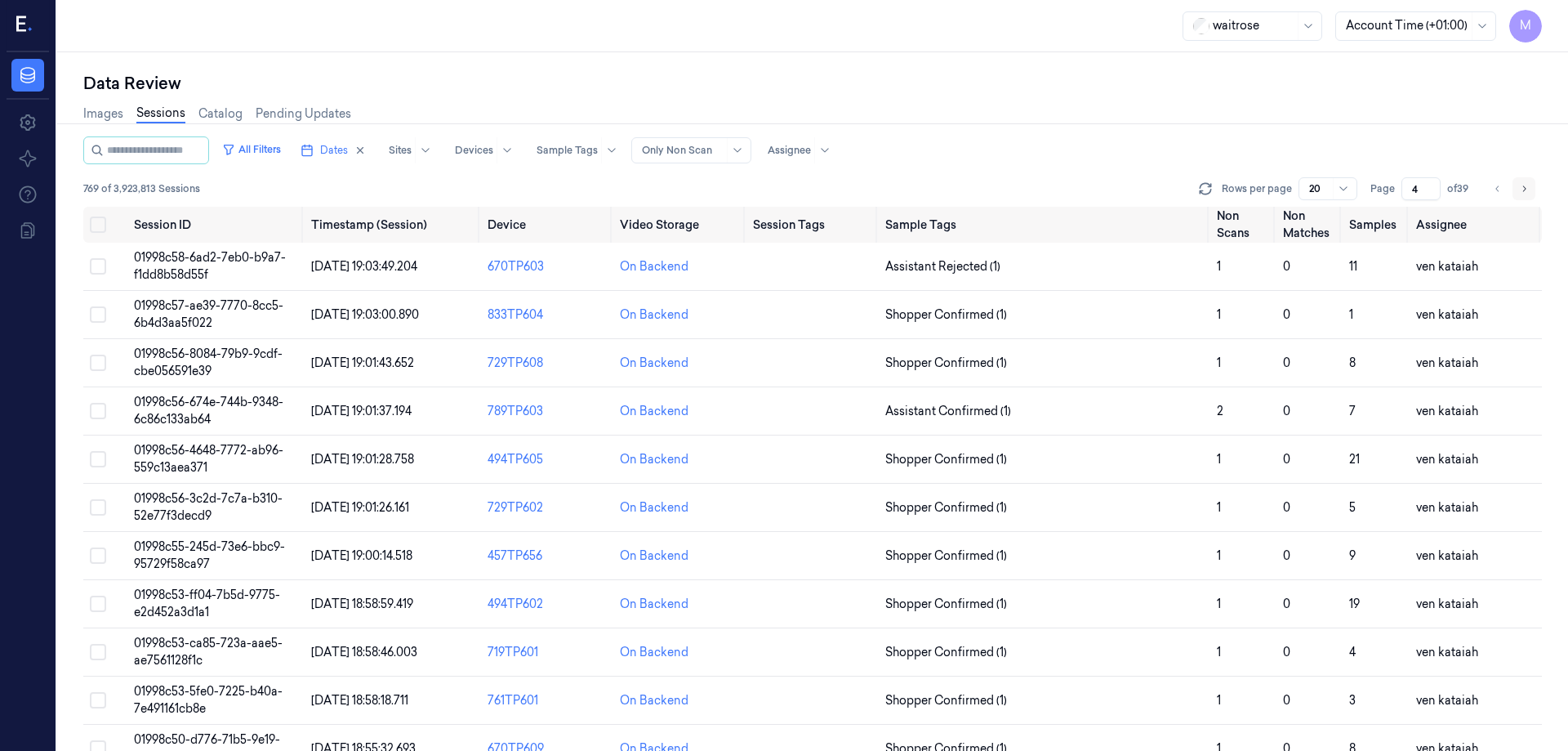
click at [1535, 188] on button "Go to next page" at bounding box center [1524, 188] width 23 height 23
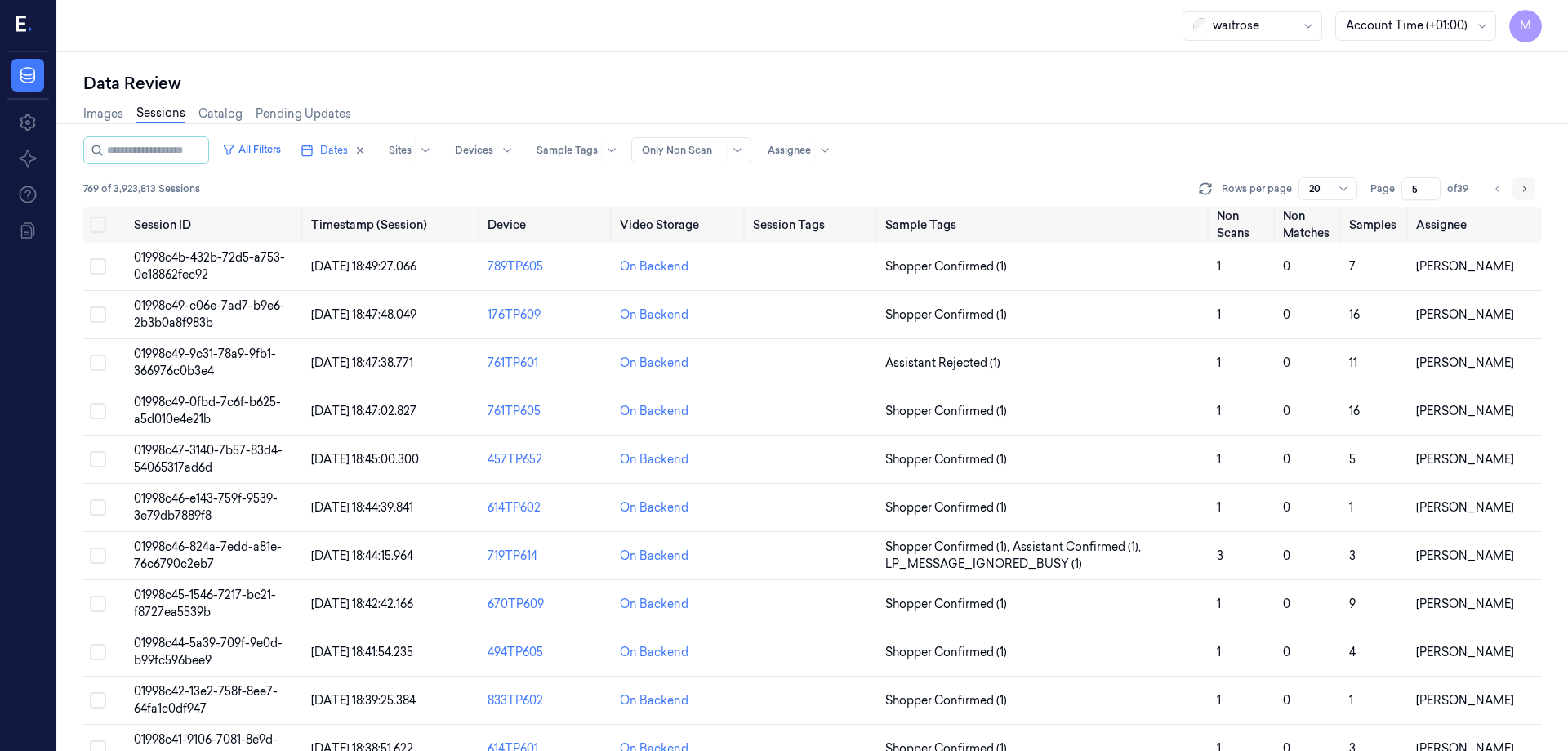
click at [1535, 188] on button "Go to next page" at bounding box center [1524, 188] width 23 height 23
type input "6"
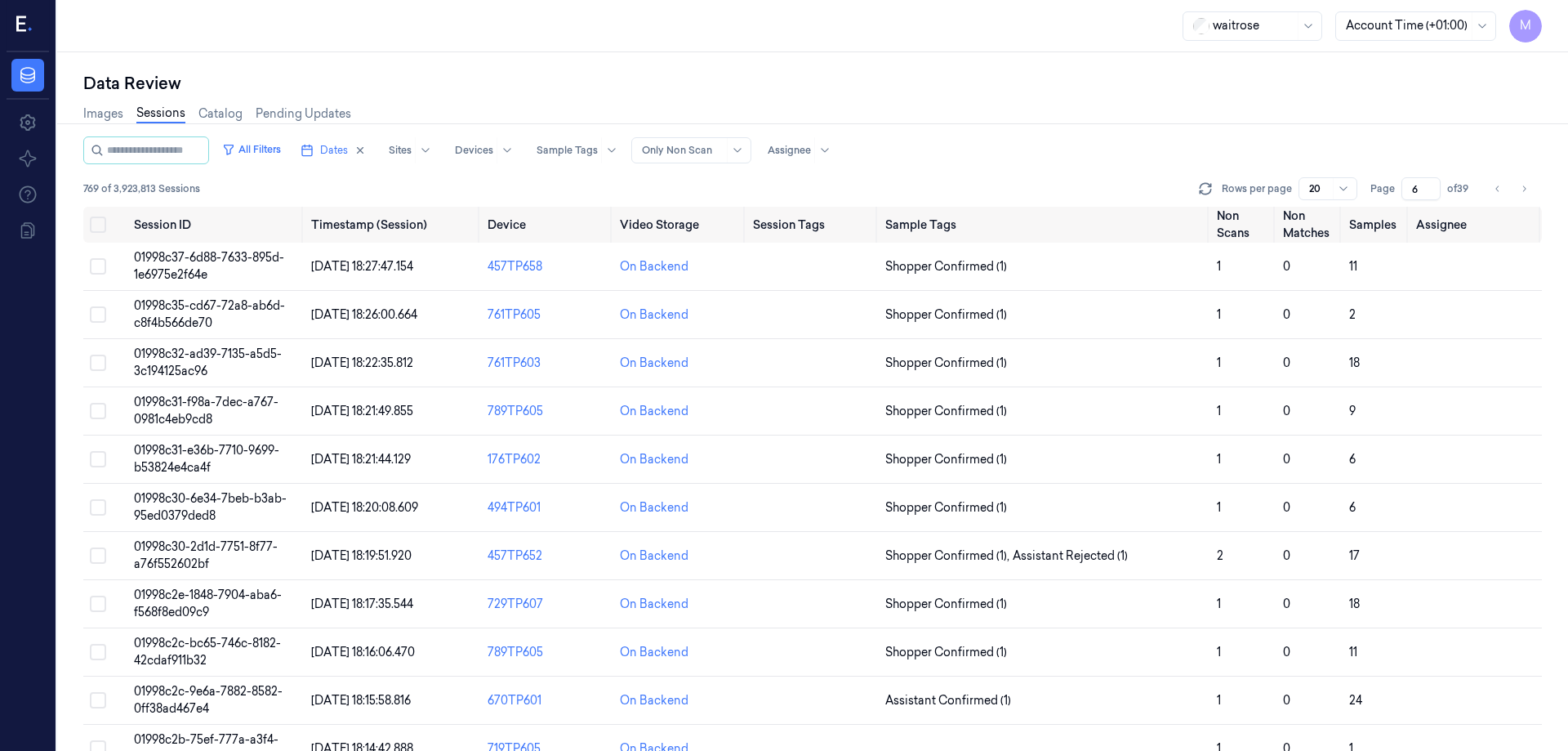
click at [1402, 137] on div "All Filters Dates Sites Devices Sample Tags Alert Type Only Non Scan Assignee" at bounding box center [812, 150] width 1458 height 28
